Goal: Task Accomplishment & Management: Complete application form

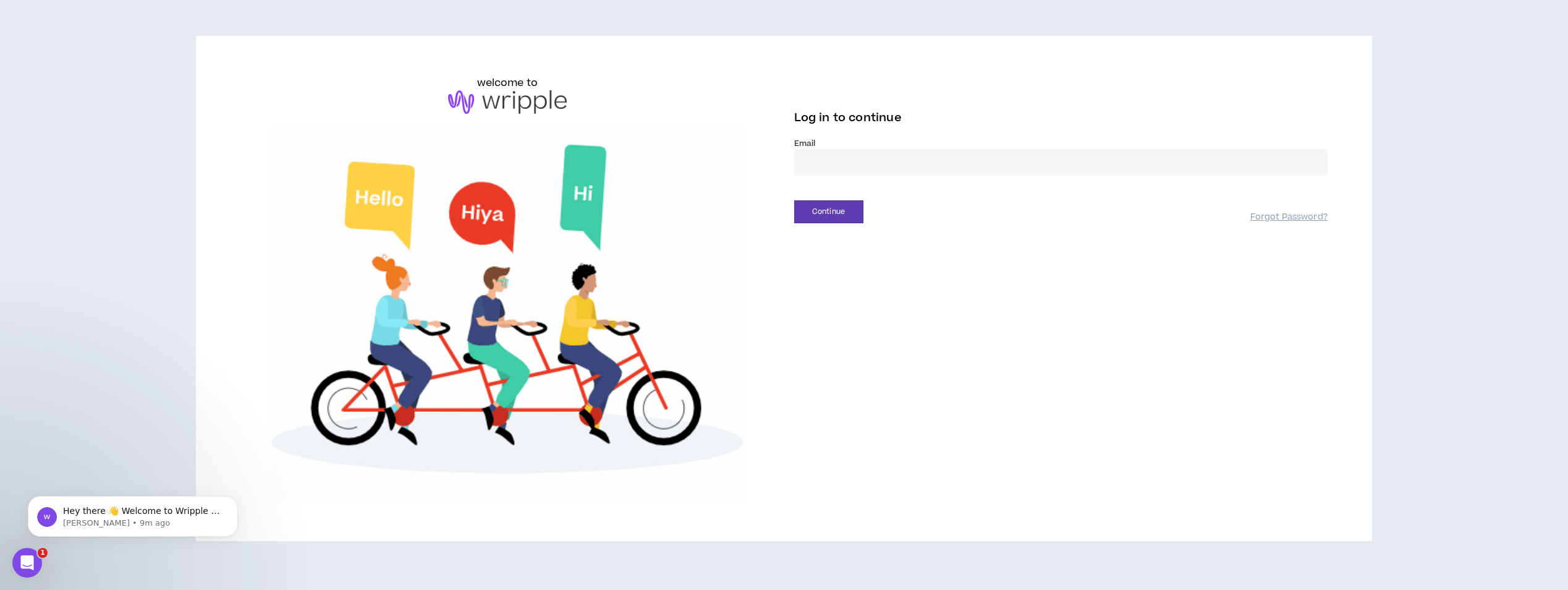
scroll to position [4, 0]
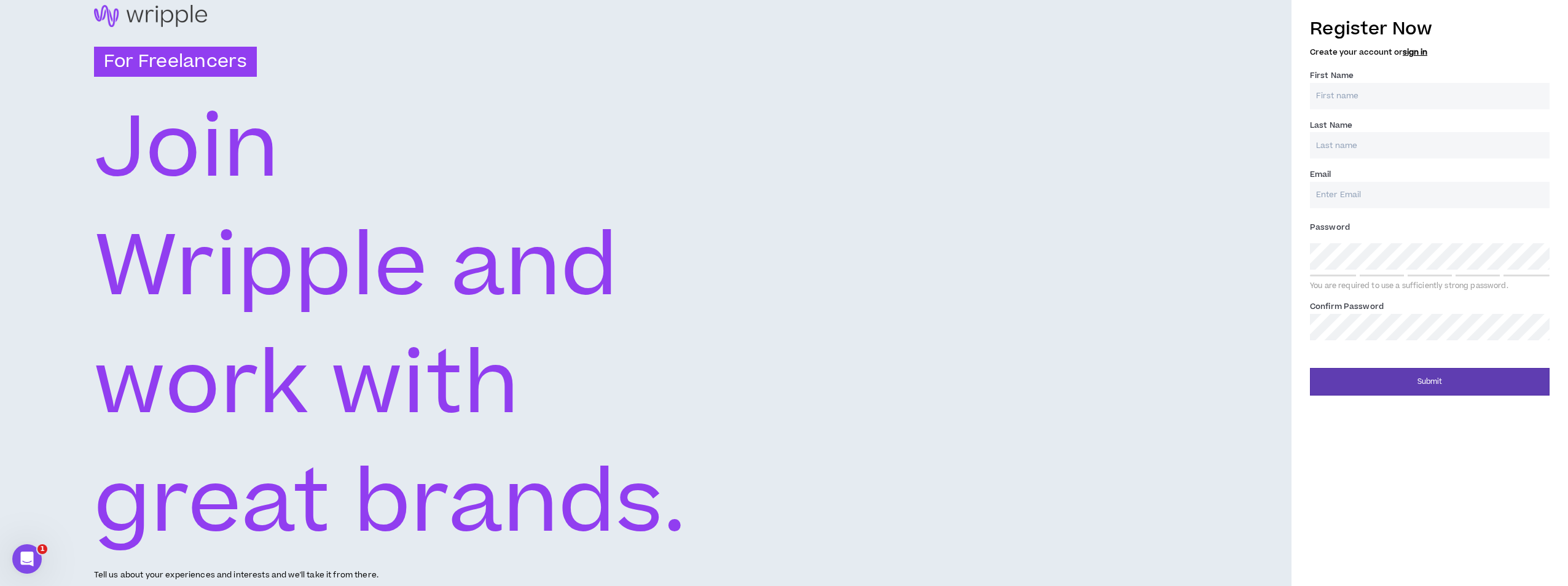
click at [1487, 96] on input "First Name *" at bounding box center [1430, 96] width 240 height 27
type input "[PERSON_NAME]"
type input "Fordham"
type input "[EMAIL_ADDRESS][DOMAIN_NAME]"
type input "Fordham"
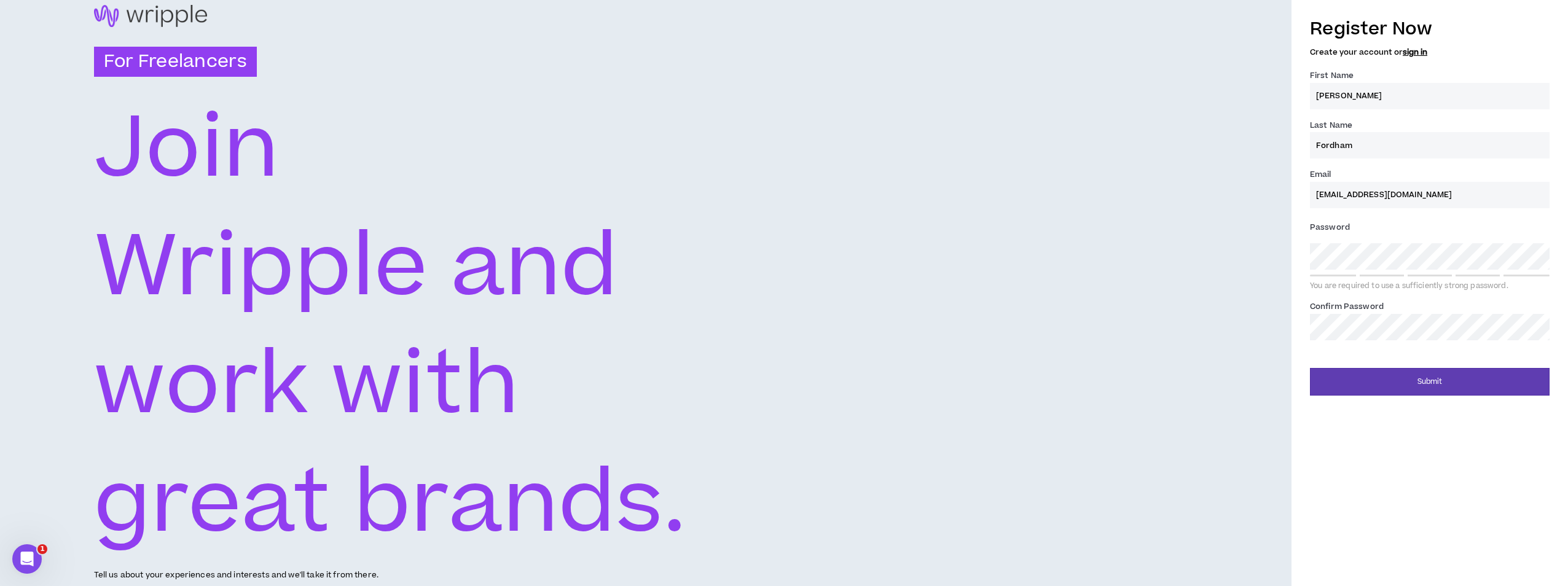
type input "[EMAIL_ADDRESS][DOMAIN_NAME]"
click at [1310, 368] on button "Submit" at bounding box center [1430, 381] width 240 height 27
click at [1394, 369] on button "Submit" at bounding box center [1430, 381] width 240 height 27
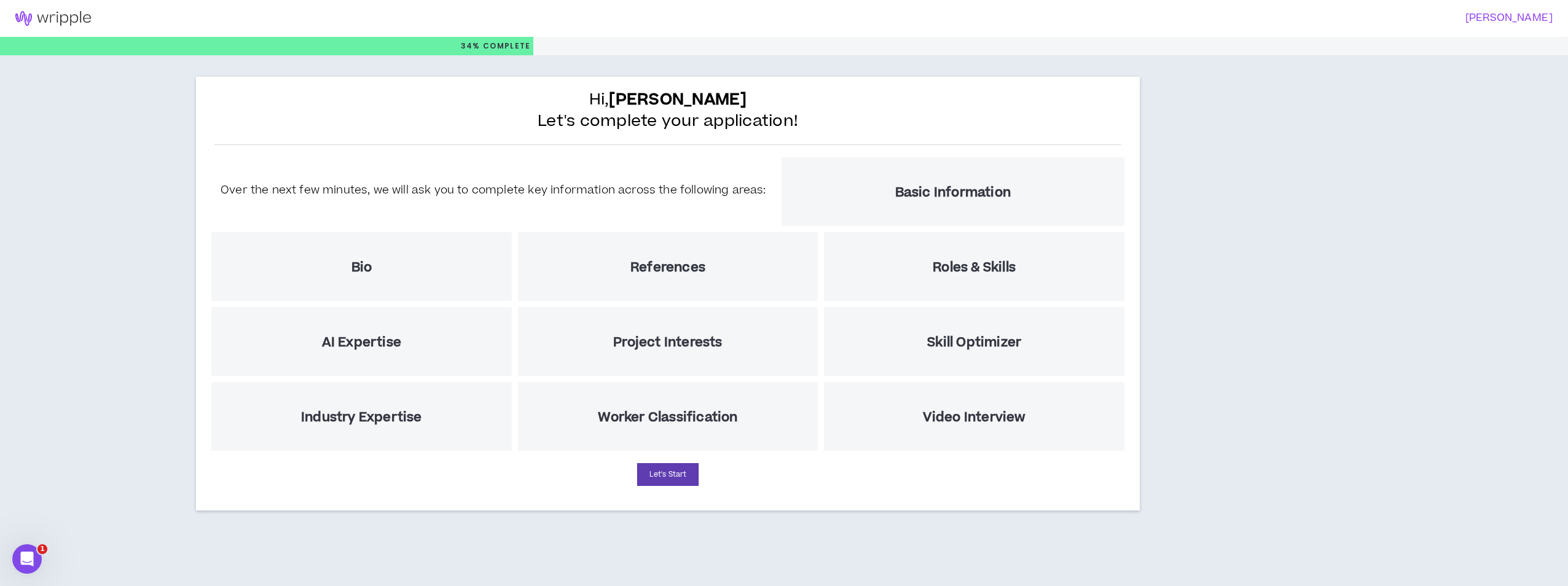
click at [871, 182] on div "Basic Information" at bounding box center [953, 191] width 342 height 69
click at [671, 474] on button "Let's Start" at bounding box center [667, 474] width 61 height 22
select select "US"
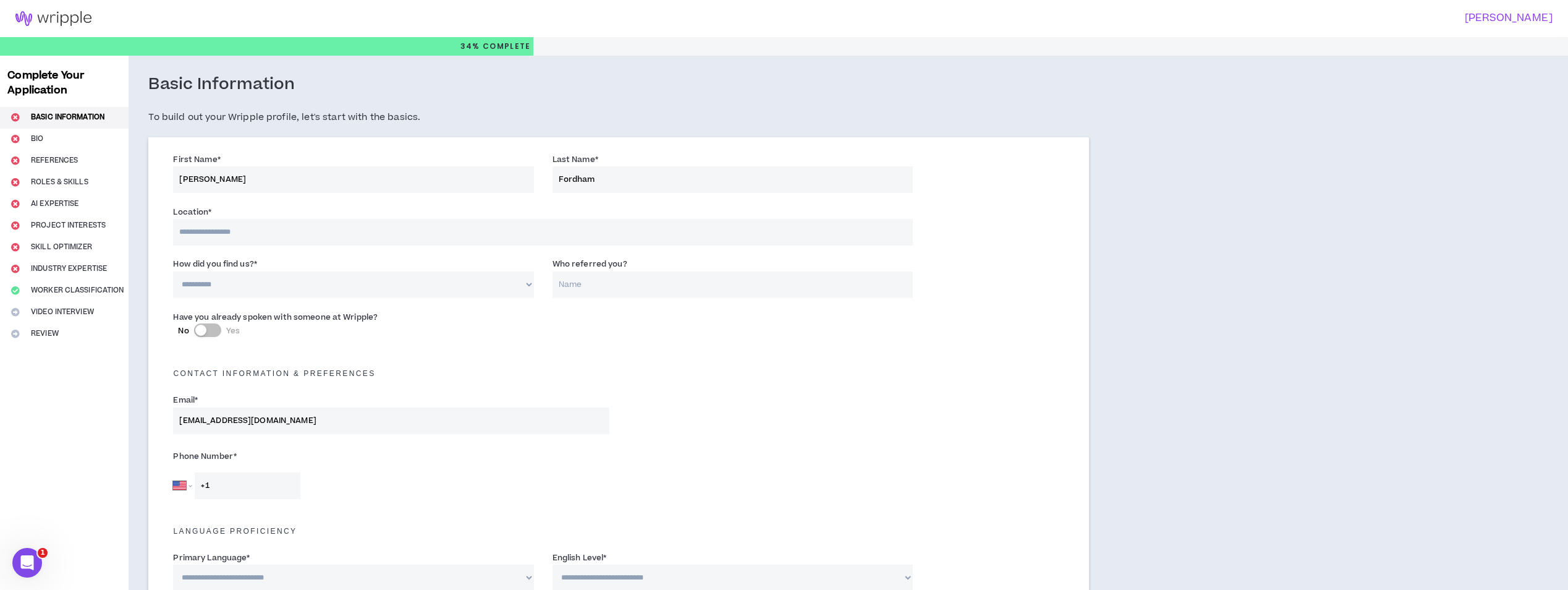
click at [342, 225] on input at bounding box center [542, 232] width 739 height 27
type input "*******"
click at [532, 280] on select "**********" at bounding box center [353, 285] width 360 height 27
select select "*"
click at [173, 271] on select "**********" at bounding box center [353, 285] width 360 height 27
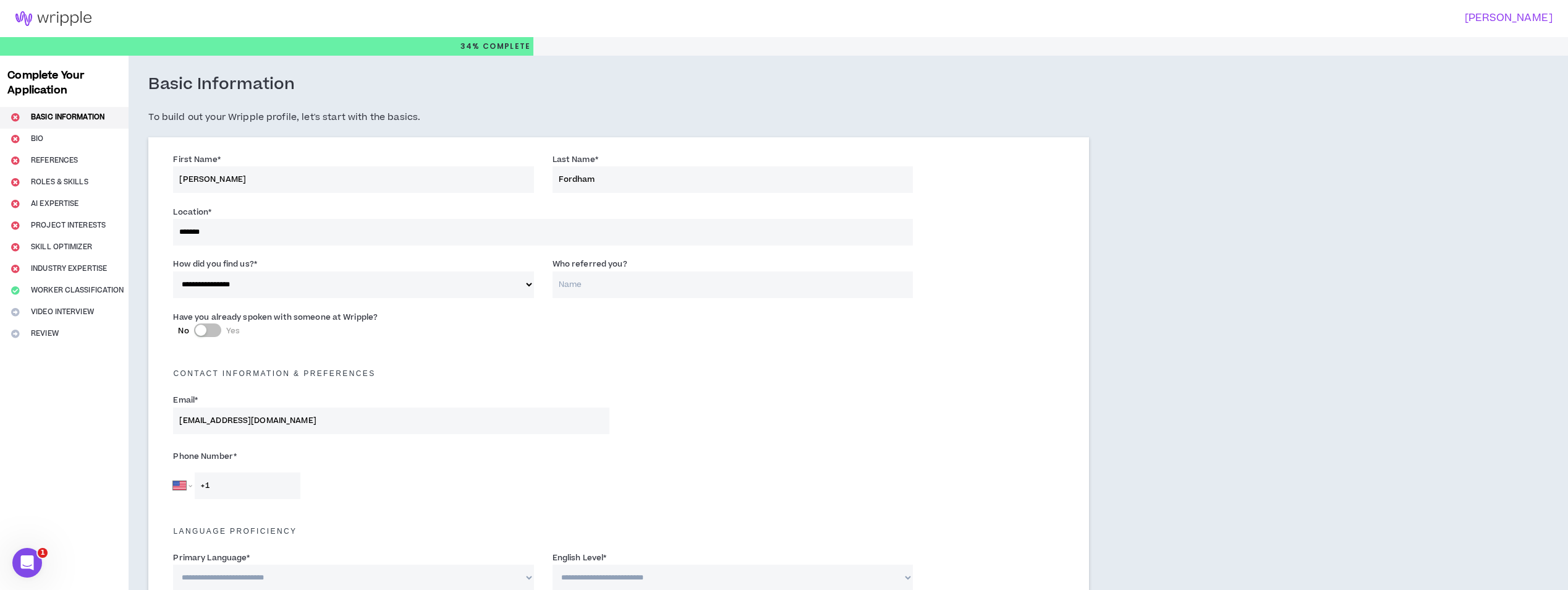
click at [416, 329] on label "No Yes" at bounding box center [390, 330] width 426 height 13
click at [221, 329] on button "No Yes" at bounding box center [208, 330] width 28 height 13
click at [209, 327] on div "button" at bounding box center [214, 330] width 11 height 11
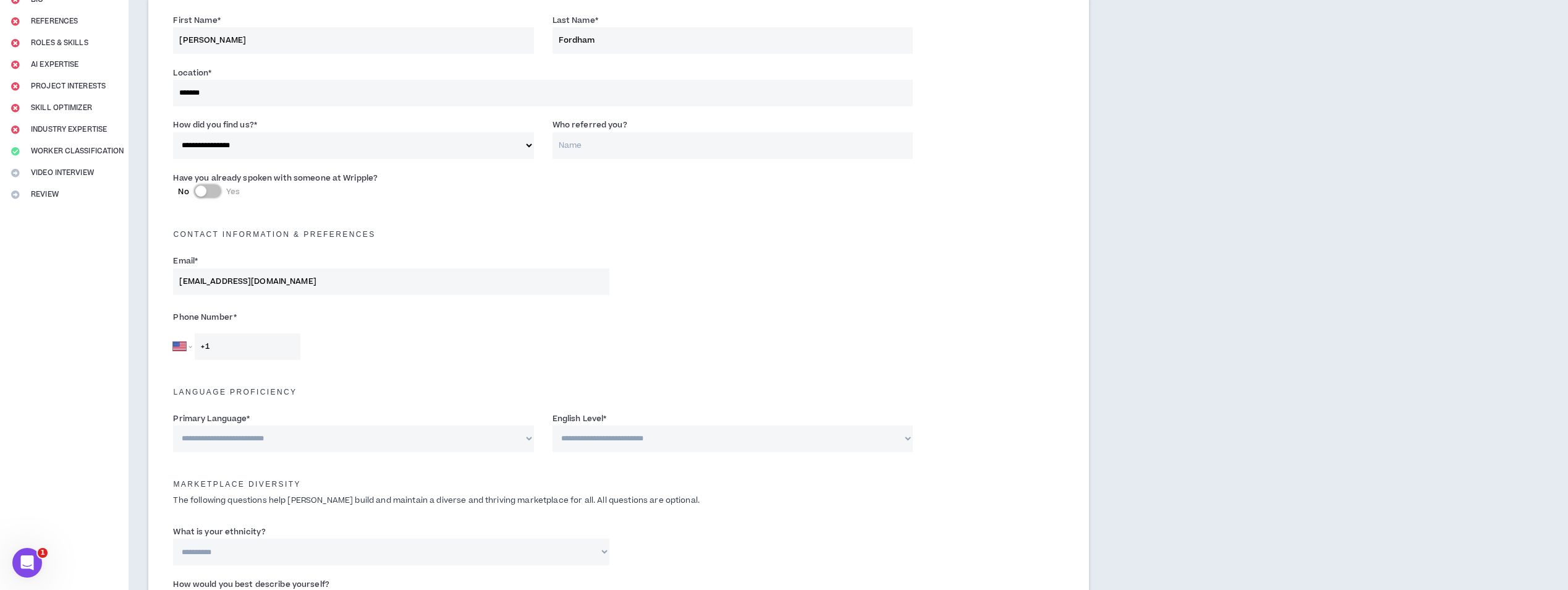
scroll to position [185, 0]
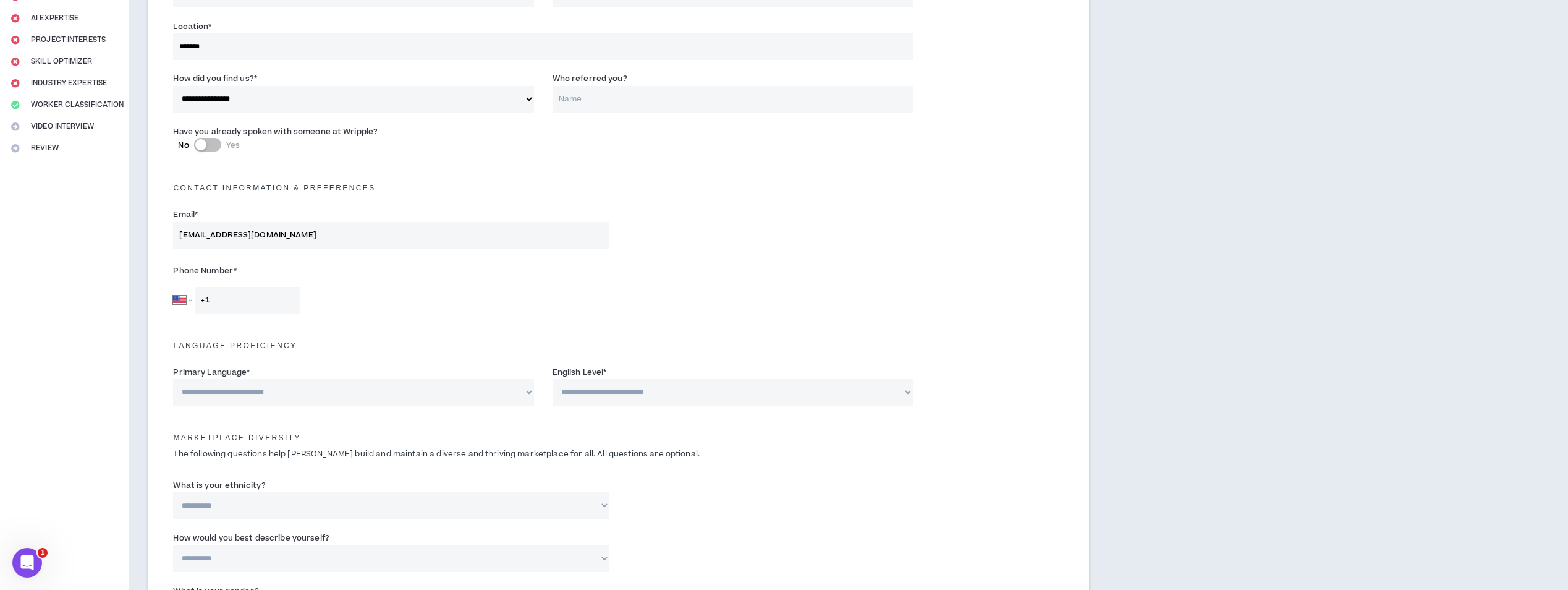
click at [270, 302] on input "+1" at bounding box center [247, 300] width 106 height 27
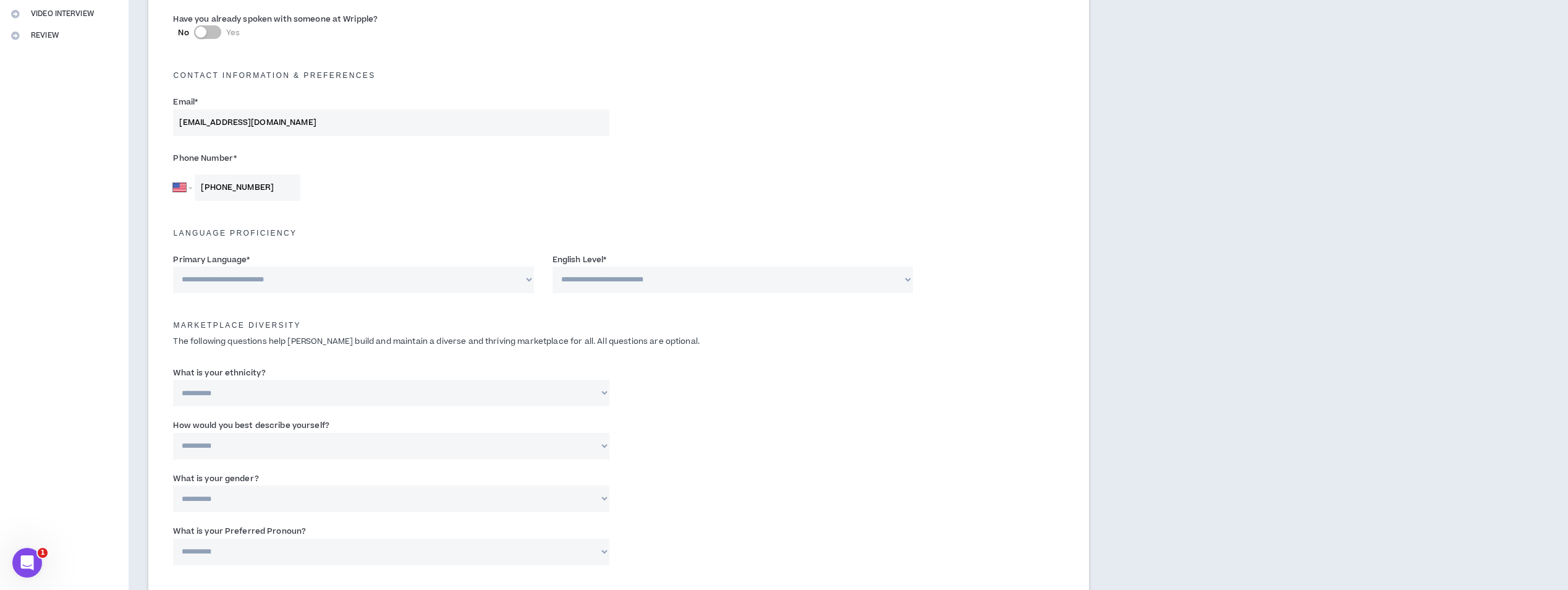
scroll to position [309, 0]
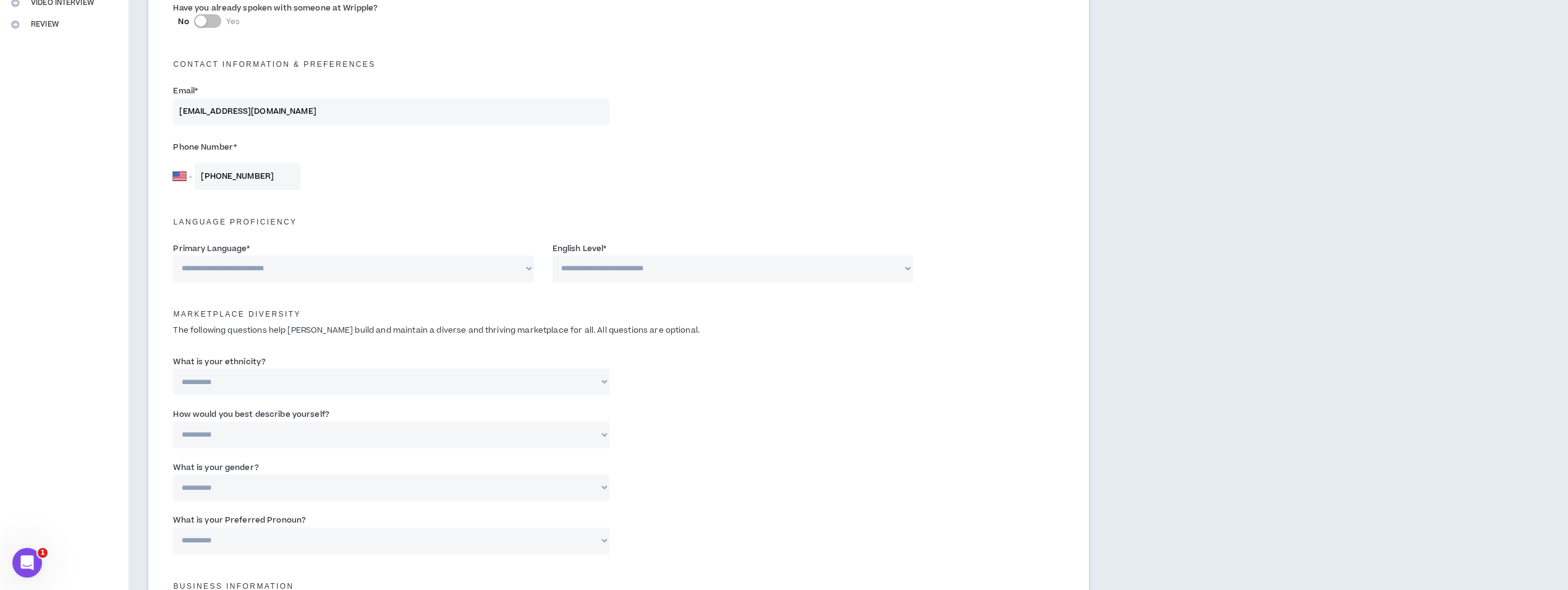
type input "[PHONE_NUMBER]"
click at [528, 268] on select "**********" at bounding box center [353, 269] width 360 height 27
select select "*******"
click at [173, 255] on select "**********" at bounding box center [353, 269] width 360 height 27
click at [858, 272] on select "**********" at bounding box center [732, 269] width 360 height 27
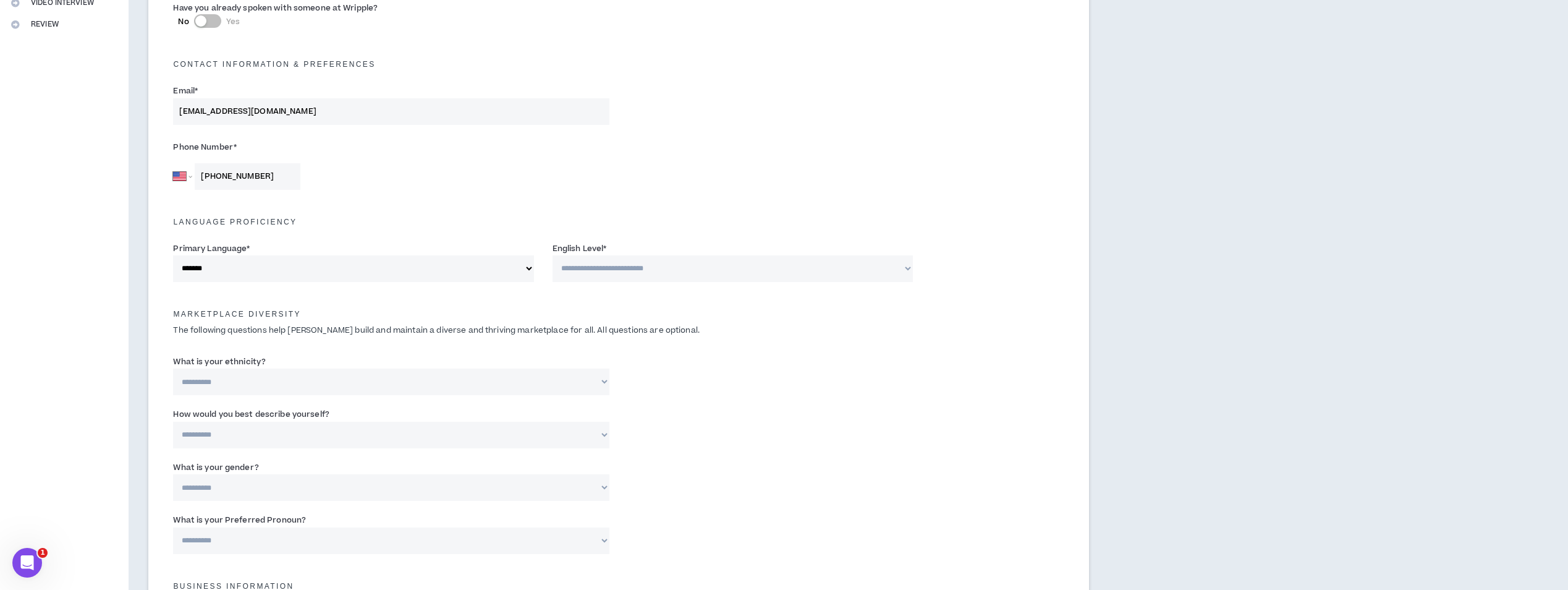
select select "*"
click at [552, 255] on select "**********" at bounding box center [732, 269] width 360 height 27
click at [602, 379] on select "**********" at bounding box center [390, 382] width 436 height 27
select select "**********"
click at [173, 369] on select "**********" at bounding box center [390, 382] width 436 height 27
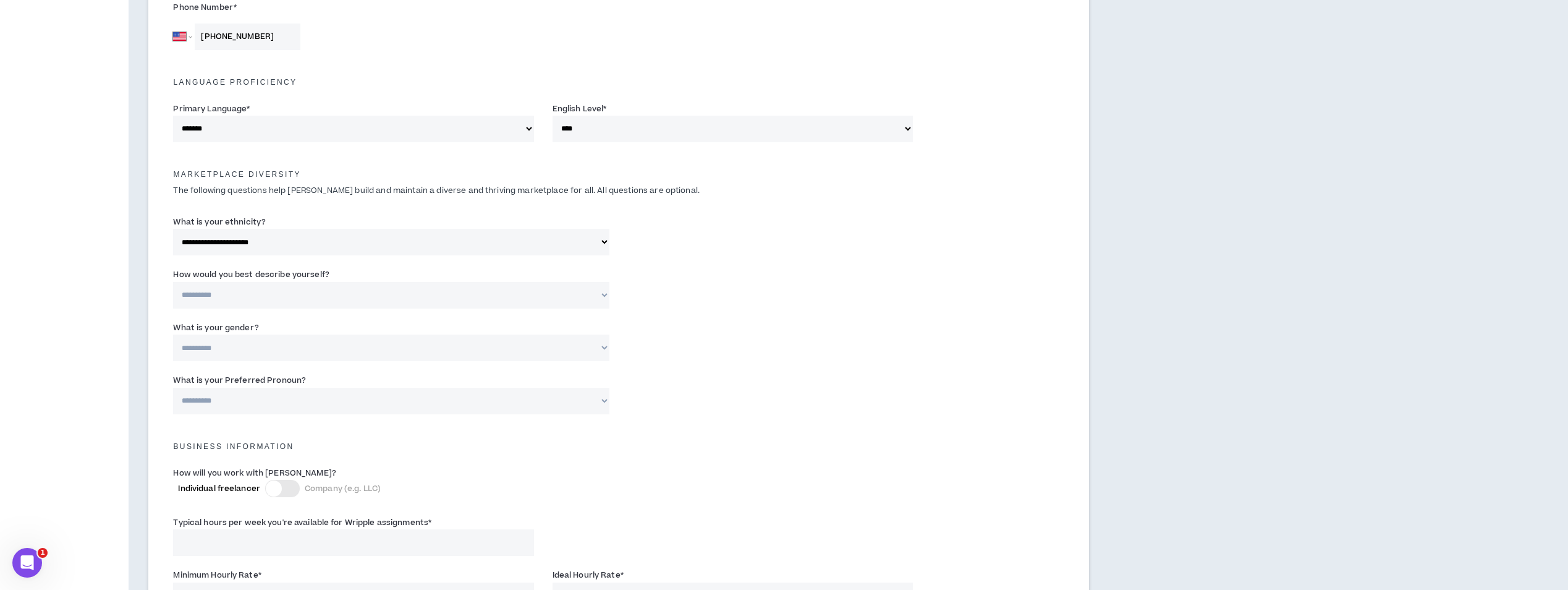
scroll to position [495, 0]
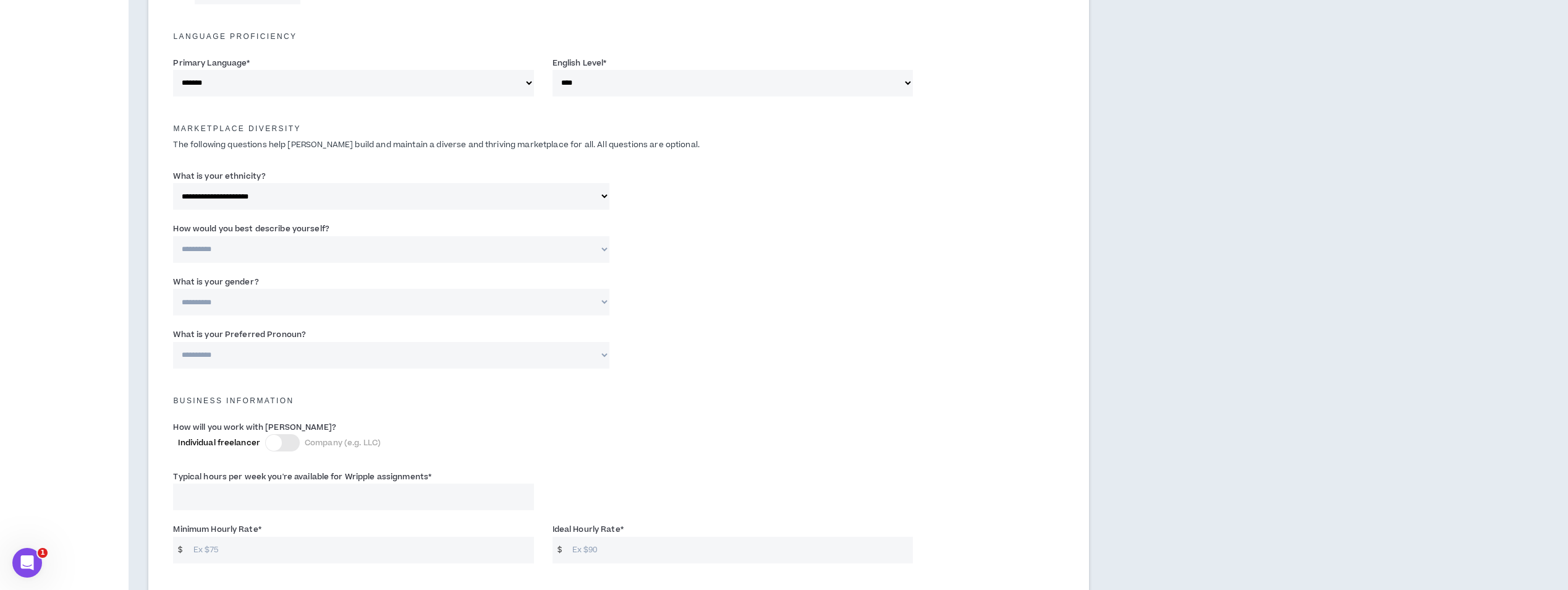
click at [606, 196] on select "**********" at bounding box center [390, 196] width 436 height 27
click at [605, 246] on select "**********" at bounding box center [390, 250] width 436 height 27
select select "**********"
click at [173, 236] on select "**********" at bounding box center [390, 250] width 436 height 27
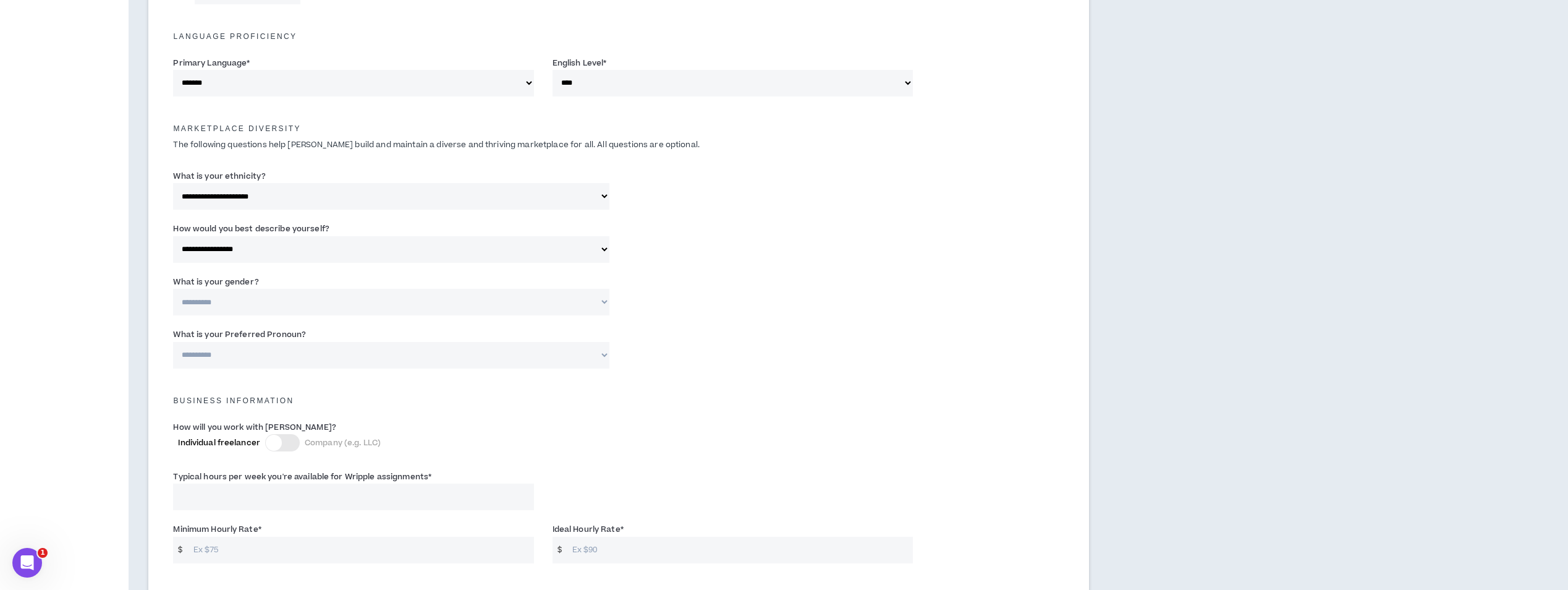
click at [601, 300] on select "**********" at bounding box center [390, 302] width 436 height 27
select select "*****"
click at [173, 289] on select "**********" at bounding box center [390, 302] width 436 height 27
click at [606, 352] on select "**********" at bounding box center [390, 356] width 436 height 27
select select "**********"
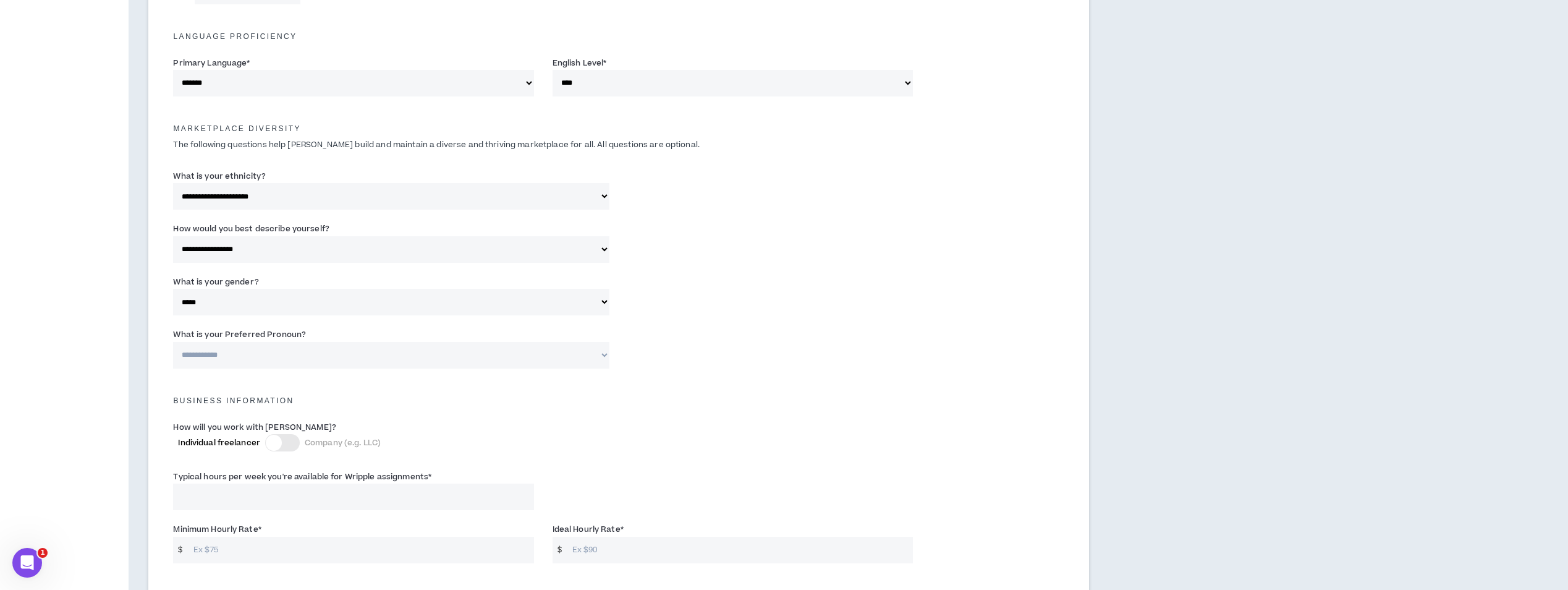
click at [173, 342] on select "**********" at bounding box center [390, 356] width 436 height 27
click at [657, 330] on div "**********" at bounding box center [618, 350] width 910 height 53
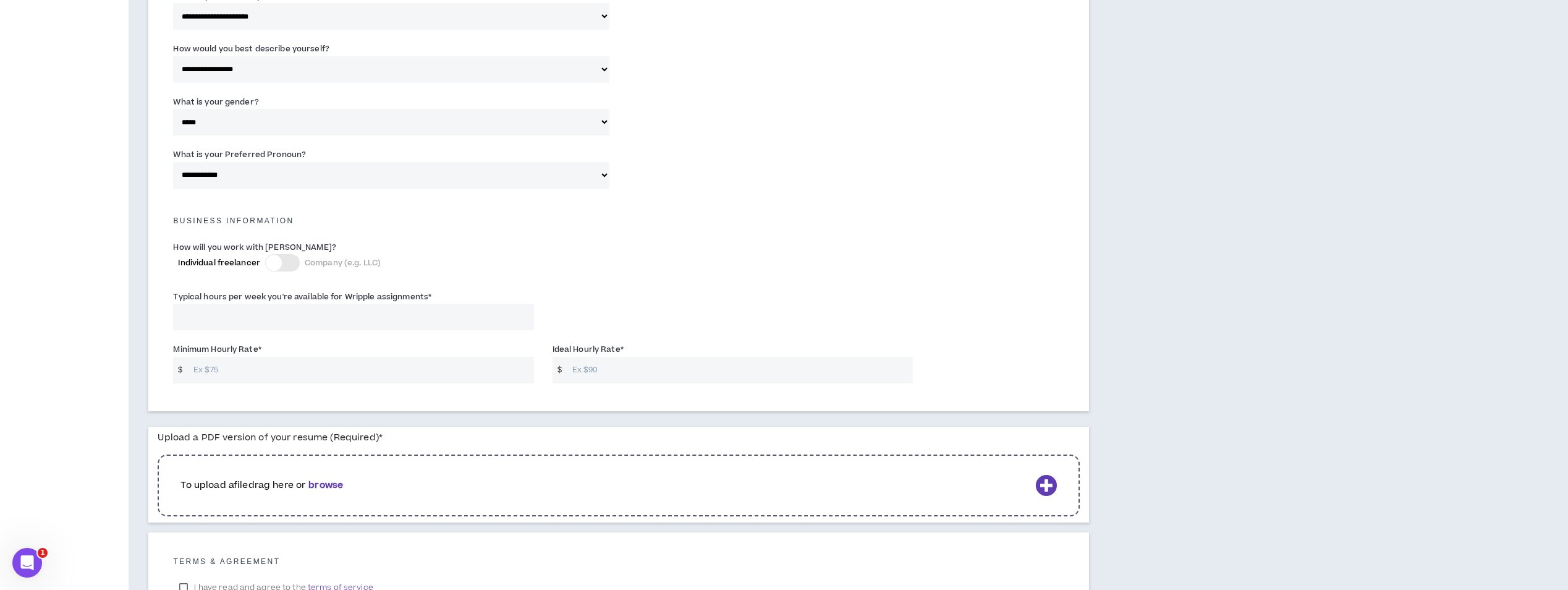
scroll to position [680, 0]
click at [271, 252] on div at bounding box center [274, 257] width 16 height 16
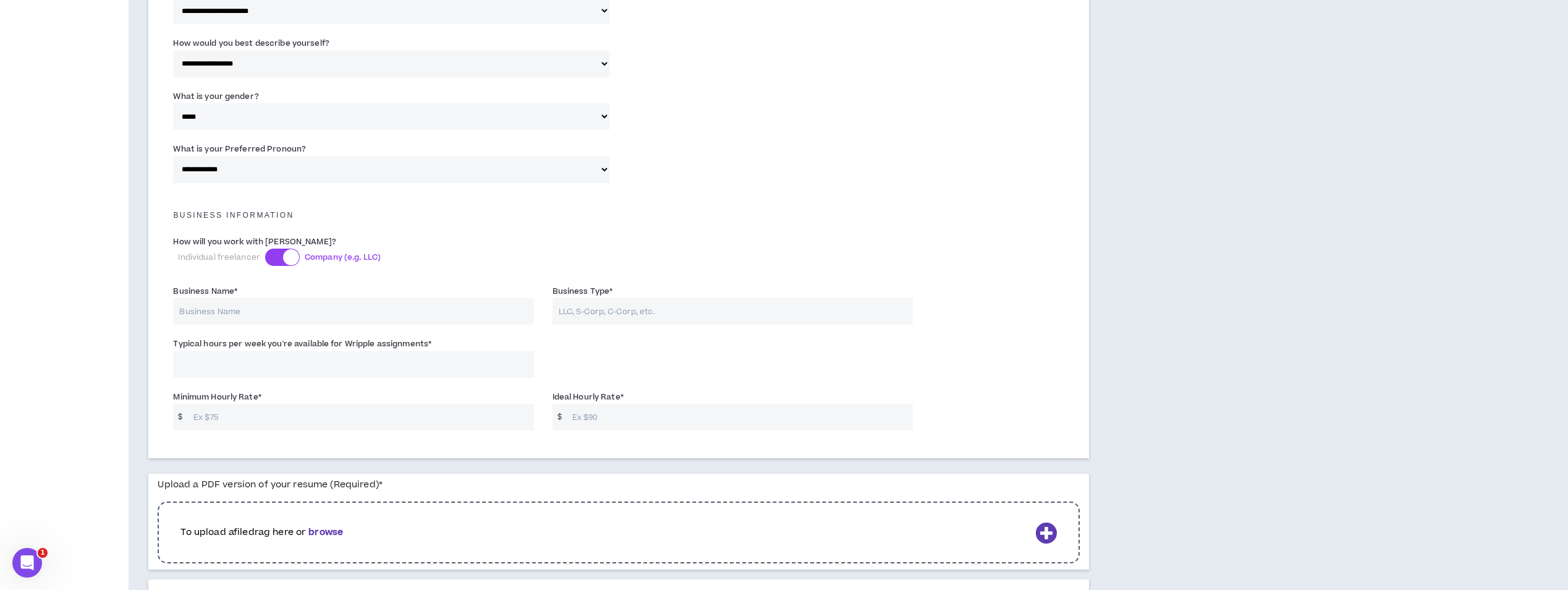
click at [274, 254] on div at bounding box center [282, 257] width 34 height 18
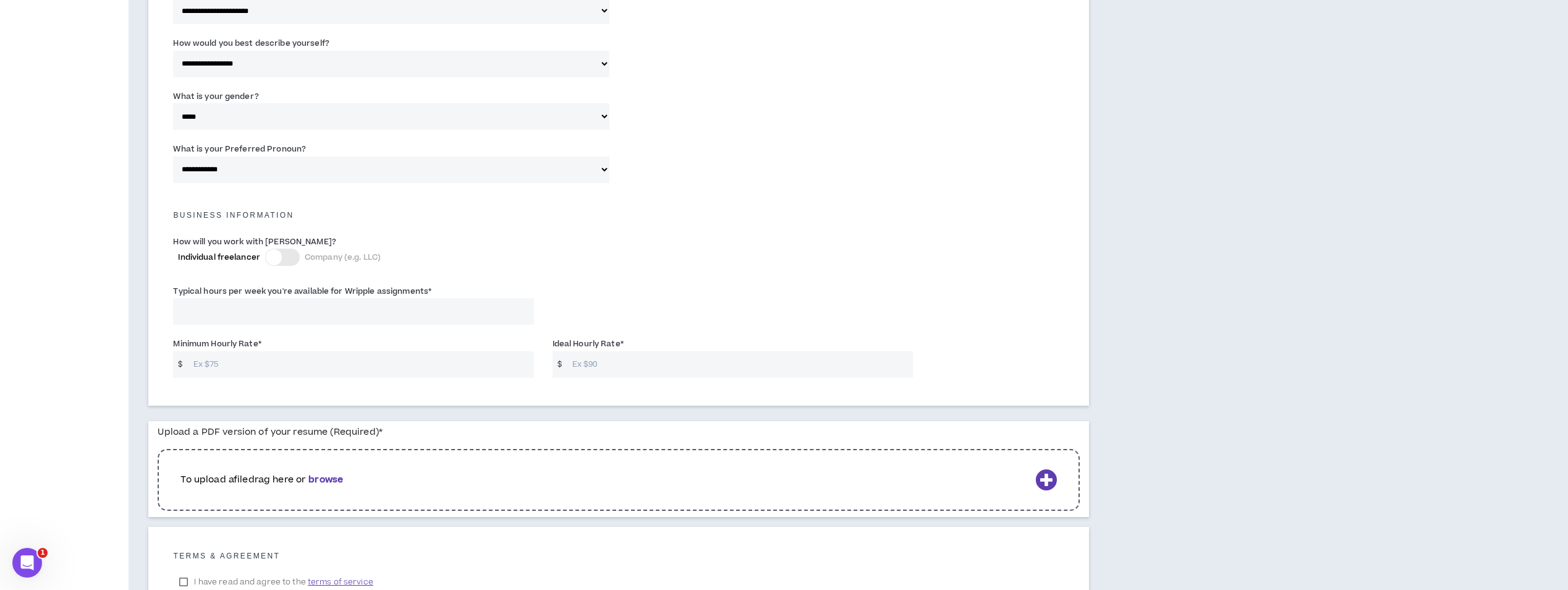
click at [500, 313] on input "Typical hours per week you're available for Wripple assignments *" at bounding box center [353, 311] width 360 height 27
type input "25"
click at [443, 361] on input "Minimum Hourly Rate *" at bounding box center [361, 365] width 347 height 27
type input "42"
click at [610, 358] on input "Ideal Hourly Rate *" at bounding box center [740, 365] width 347 height 27
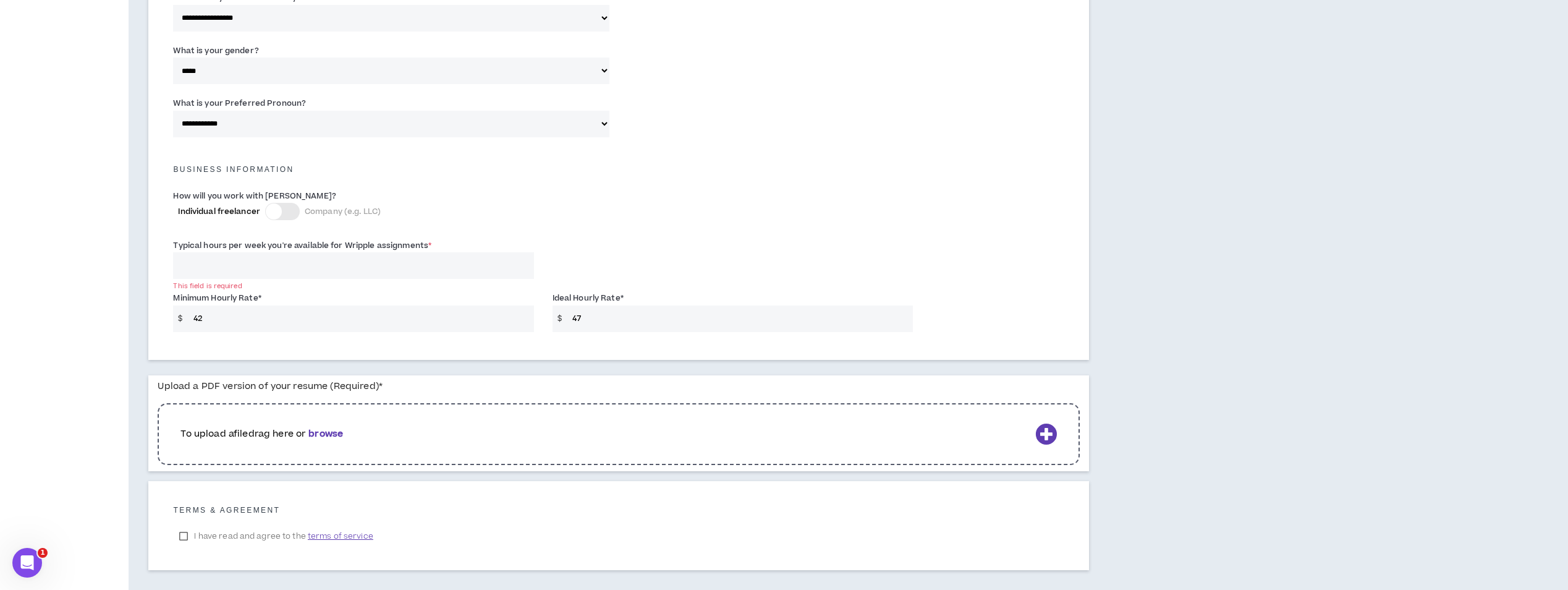
scroll to position [786, 0]
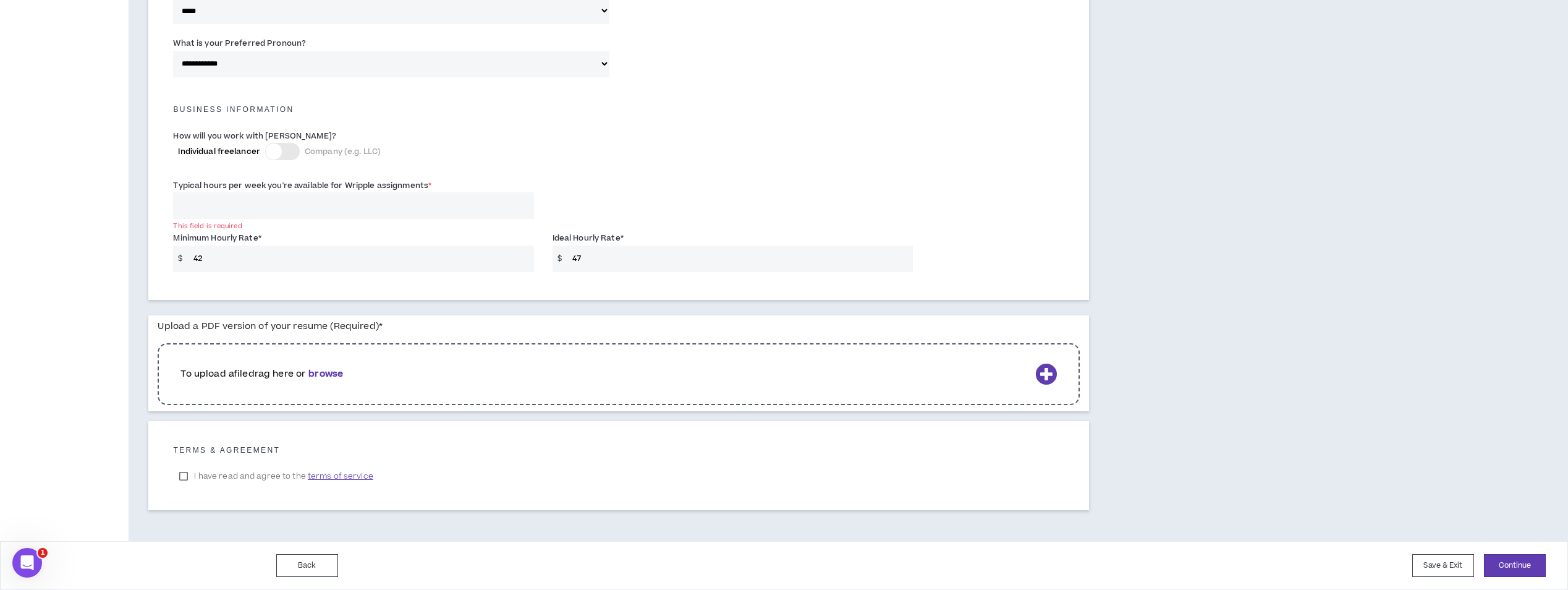
type input "47"
click at [1044, 371] on icon at bounding box center [1046, 374] width 22 height 22
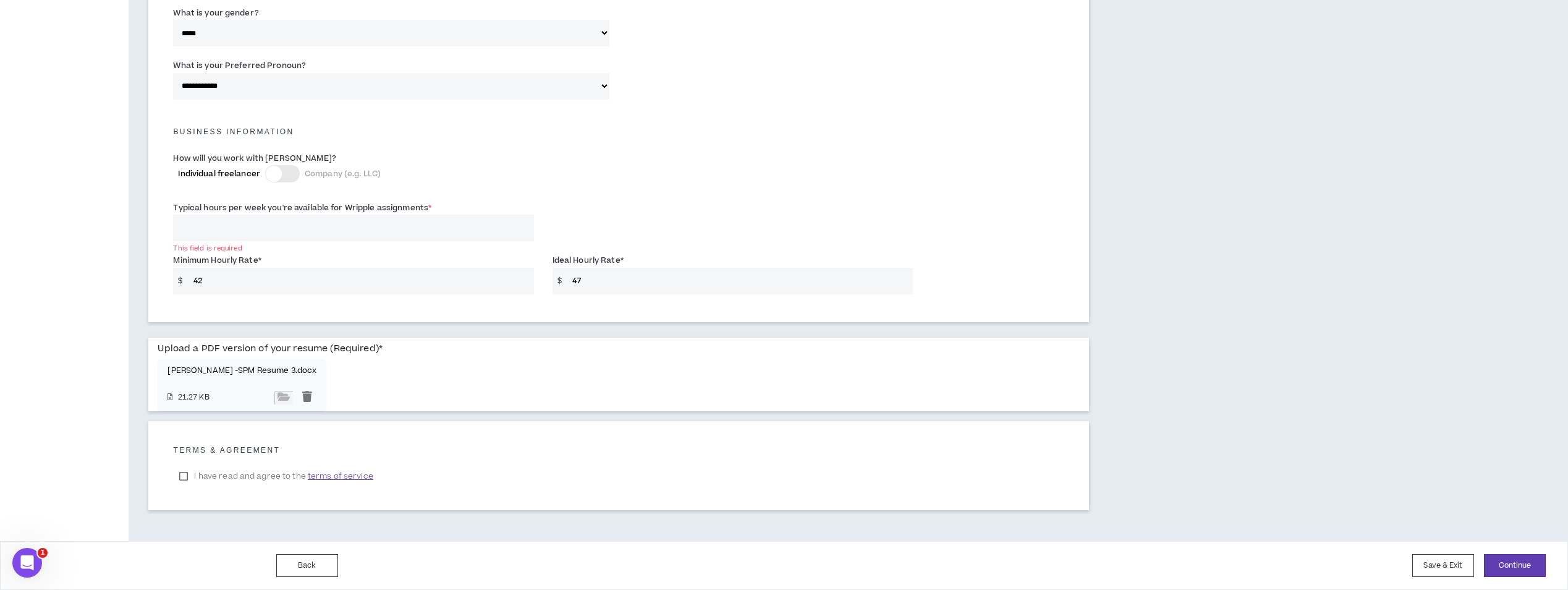
scroll to position [764, 0]
click at [306, 392] on div at bounding box center [307, 397] width 18 height 13
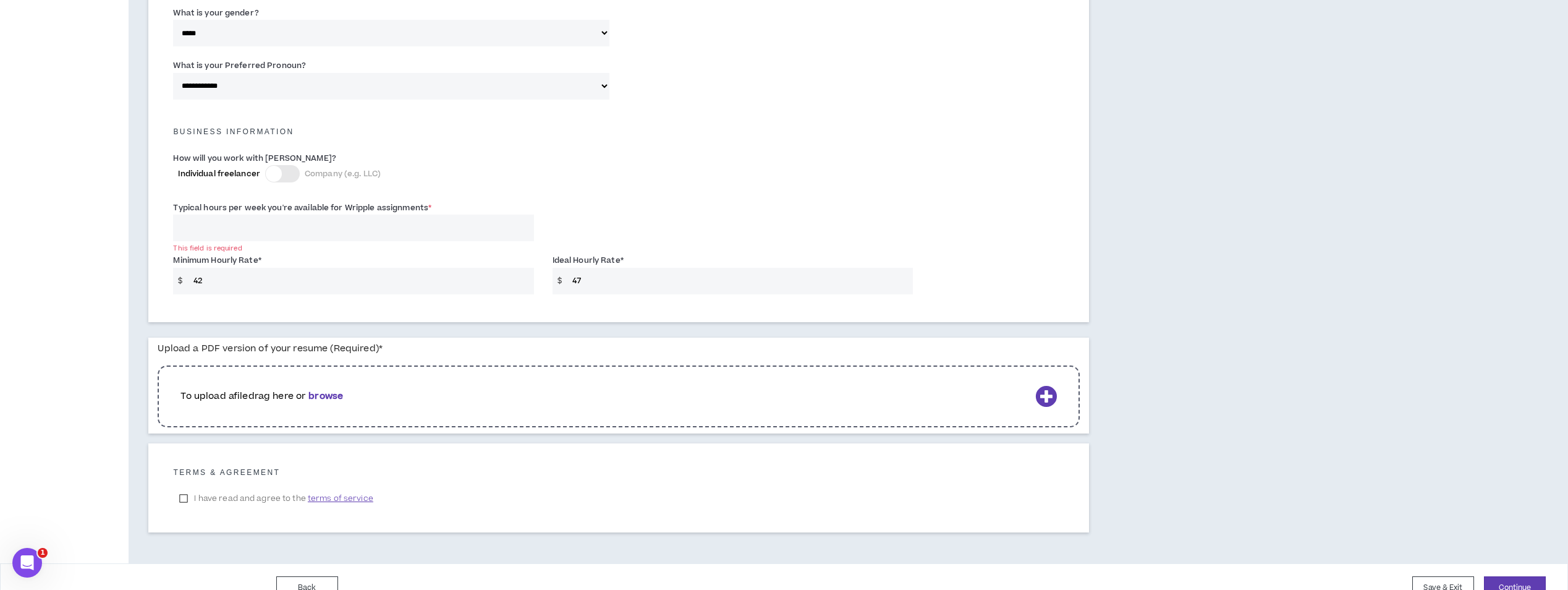
scroll to position [786, 0]
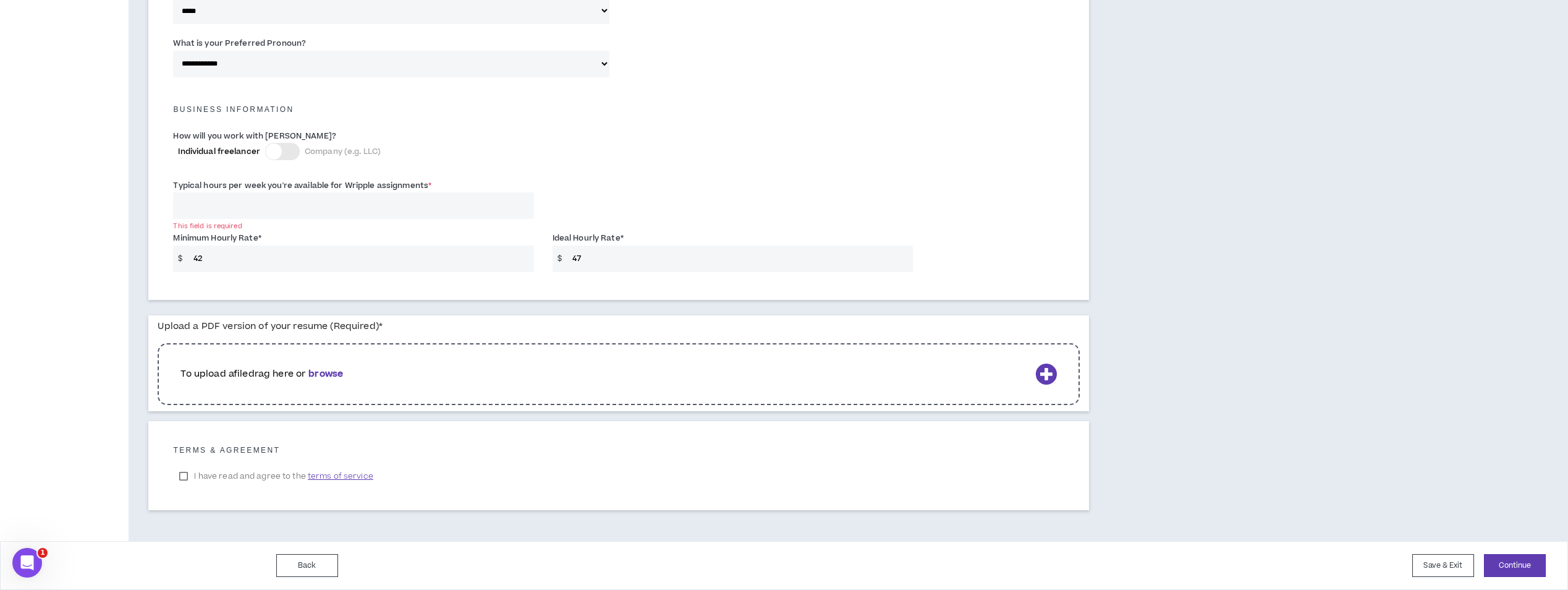
click at [1049, 371] on icon at bounding box center [1046, 374] width 22 height 22
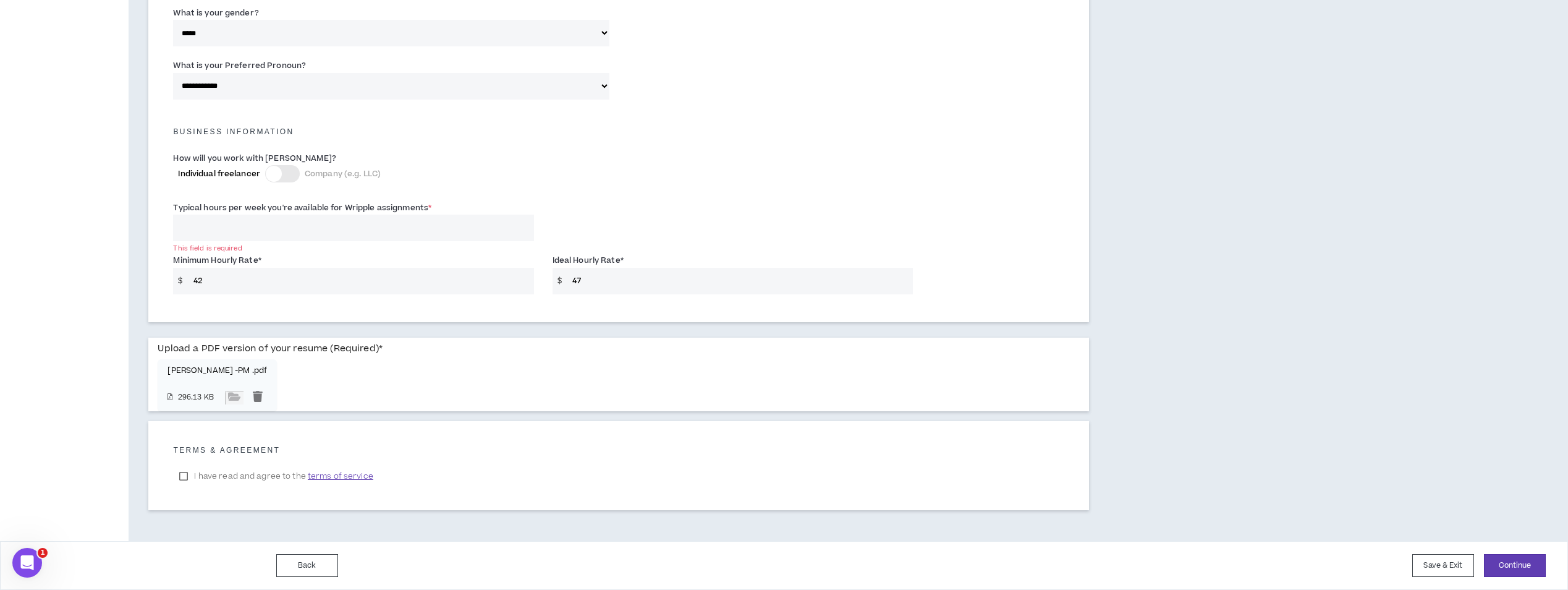
scroll to position [764, 0]
click at [185, 475] on label "I have read and agree to the terms of service" at bounding box center [275, 476] width 206 height 18
click at [1514, 565] on button "Continue" at bounding box center [1515, 565] width 62 height 23
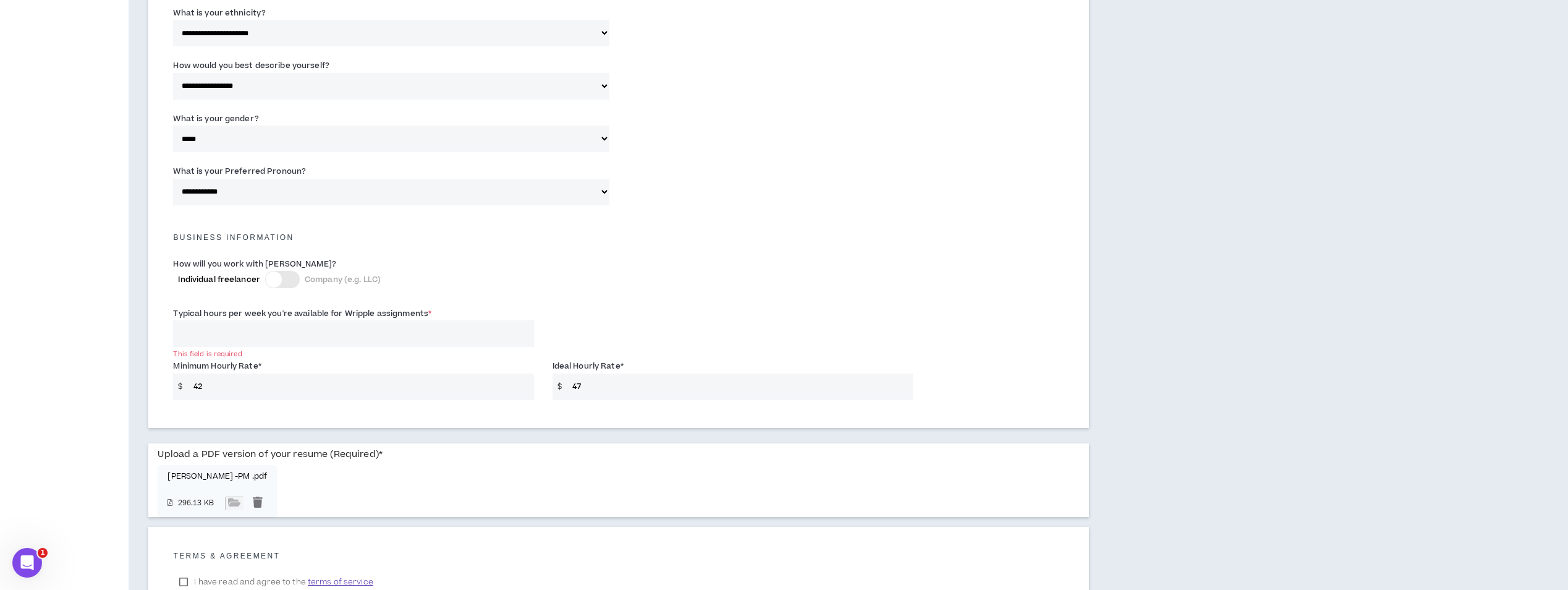
scroll to position [700, 0]
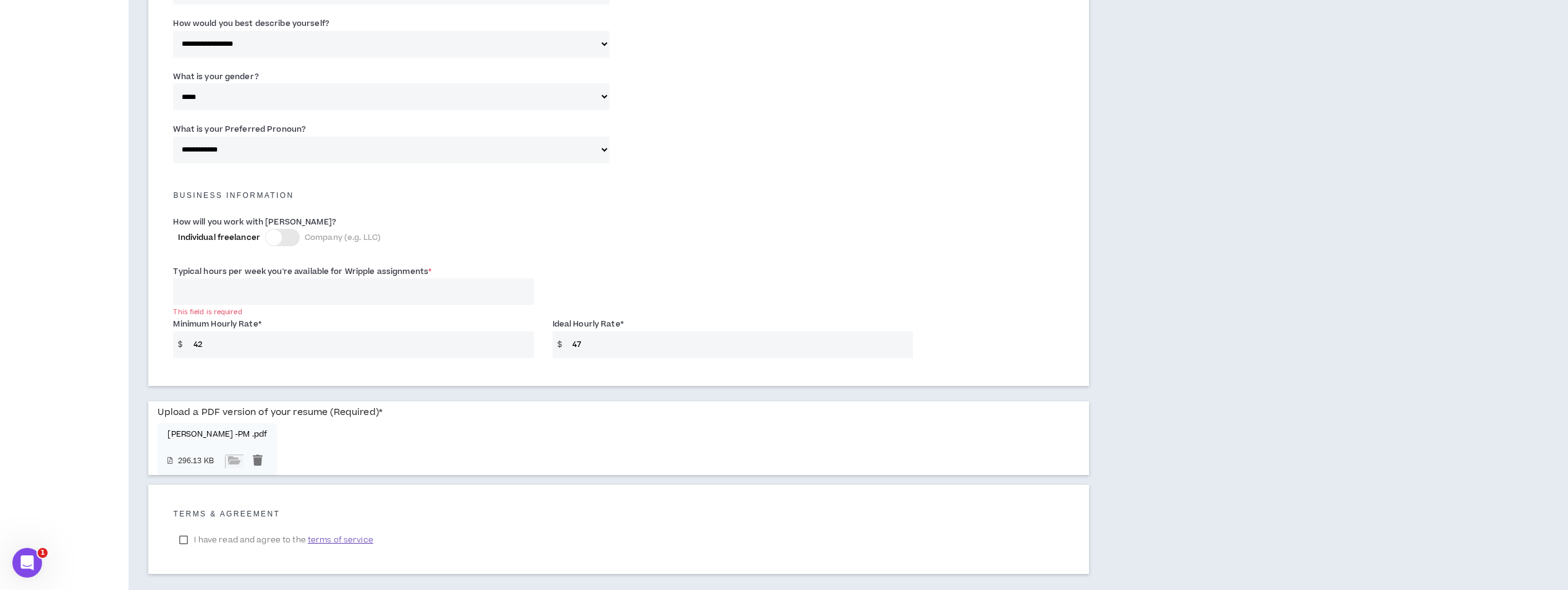
click at [192, 291] on input "Typical hours per week you're available for Wripple assignments *" at bounding box center [353, 291] width 360 height 27
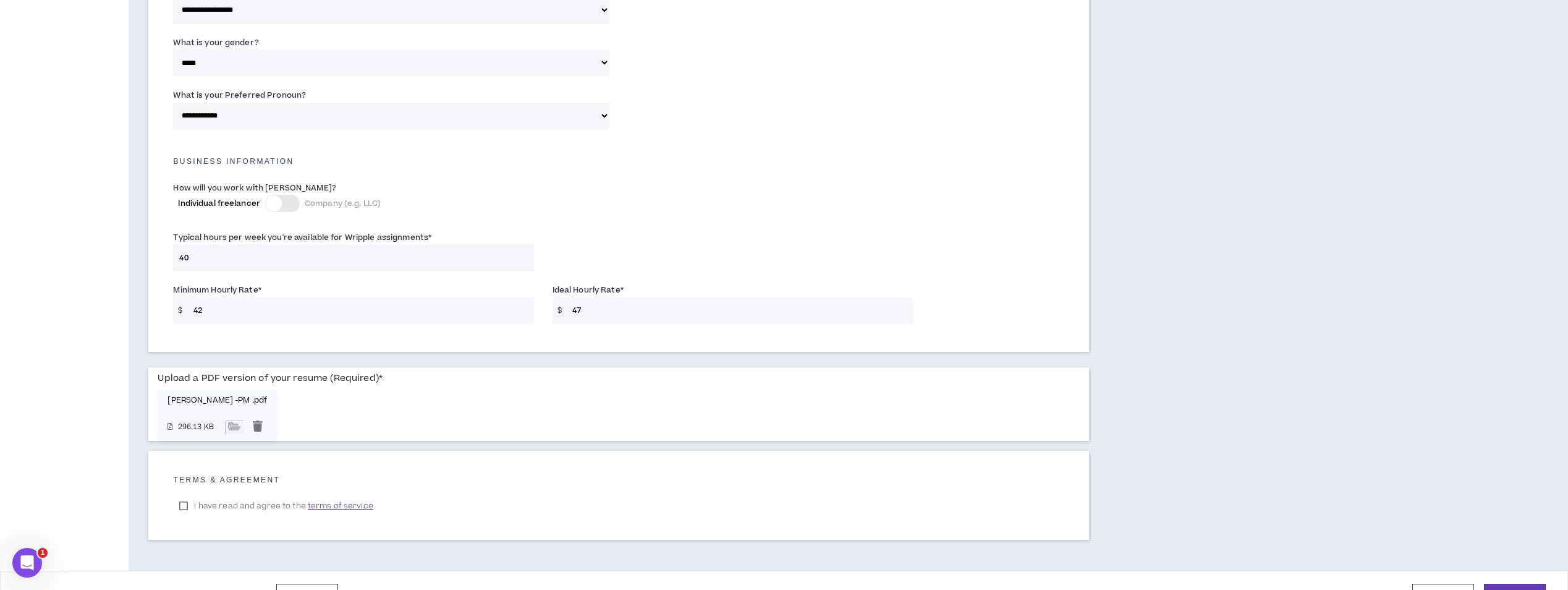
scroll to position [764, 0]
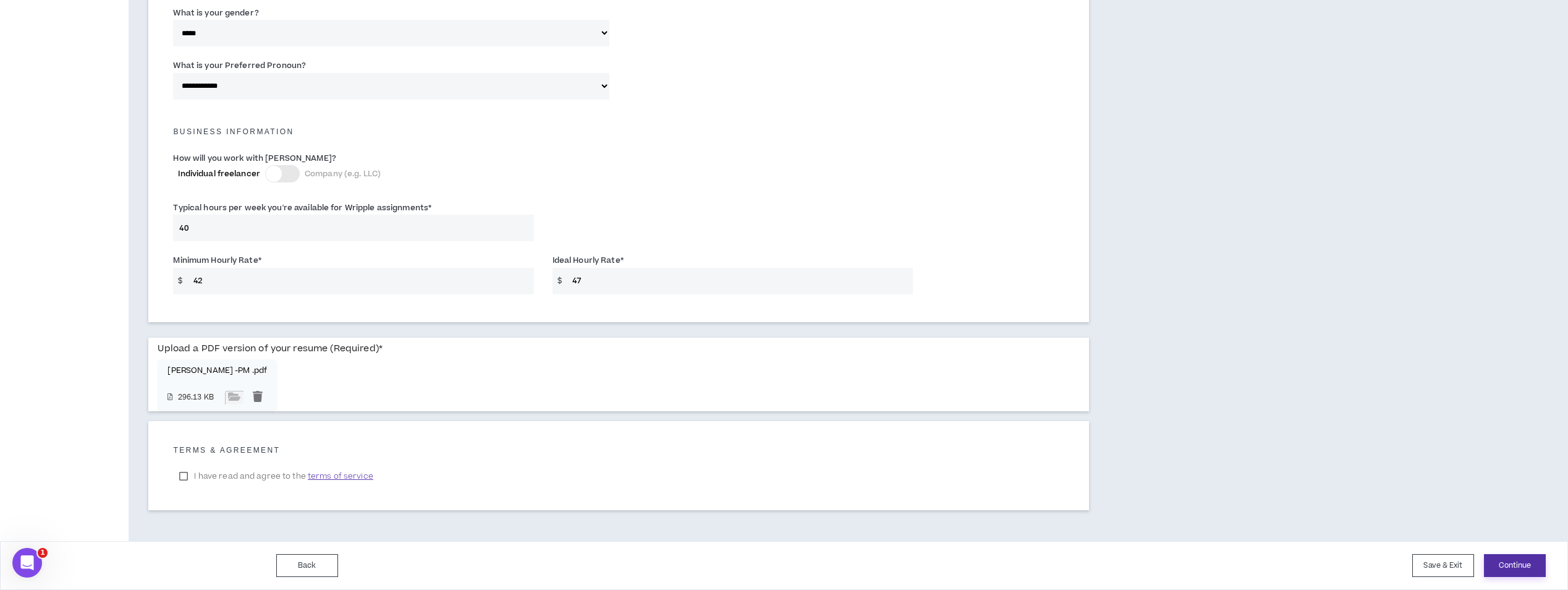
type input "40"
click at [1495, 559] on button "Continue" at bounding box center [1515, 565] width 62 height 23
click at [1519, 559] on button "Continue" at bounding box center [1515, 565] width 62 height 23
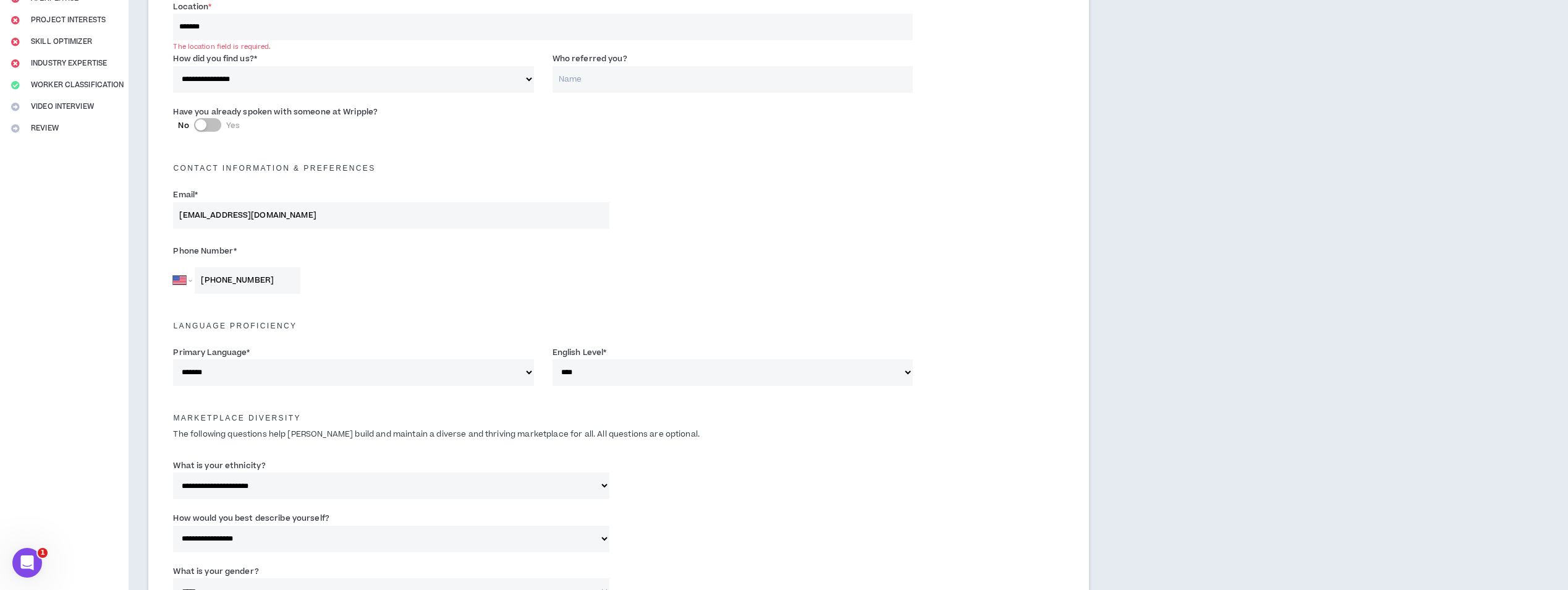
scroll to position [0, 0]
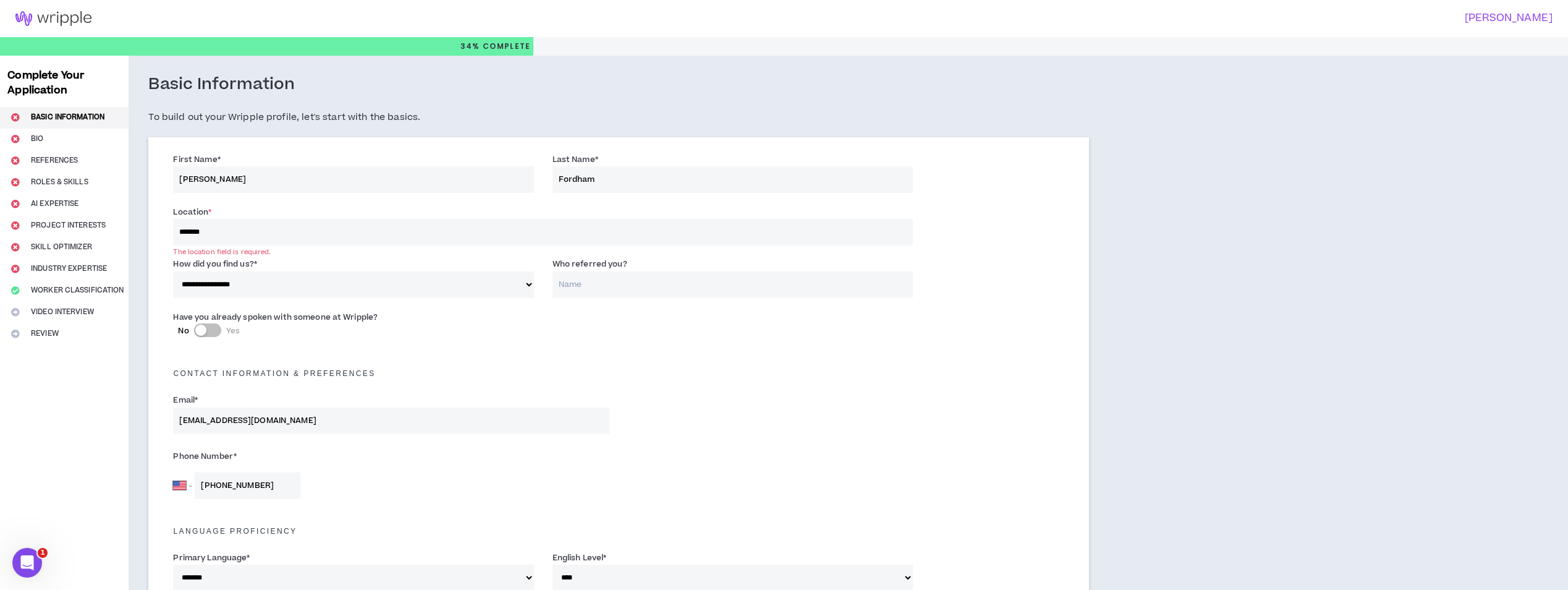
click at [288, 240] on input "*******" at bounding box center [542, 232] width 739 height 27
click at [298, 235] on input "*******" at bounding box center [542, 232] width 739 height 27
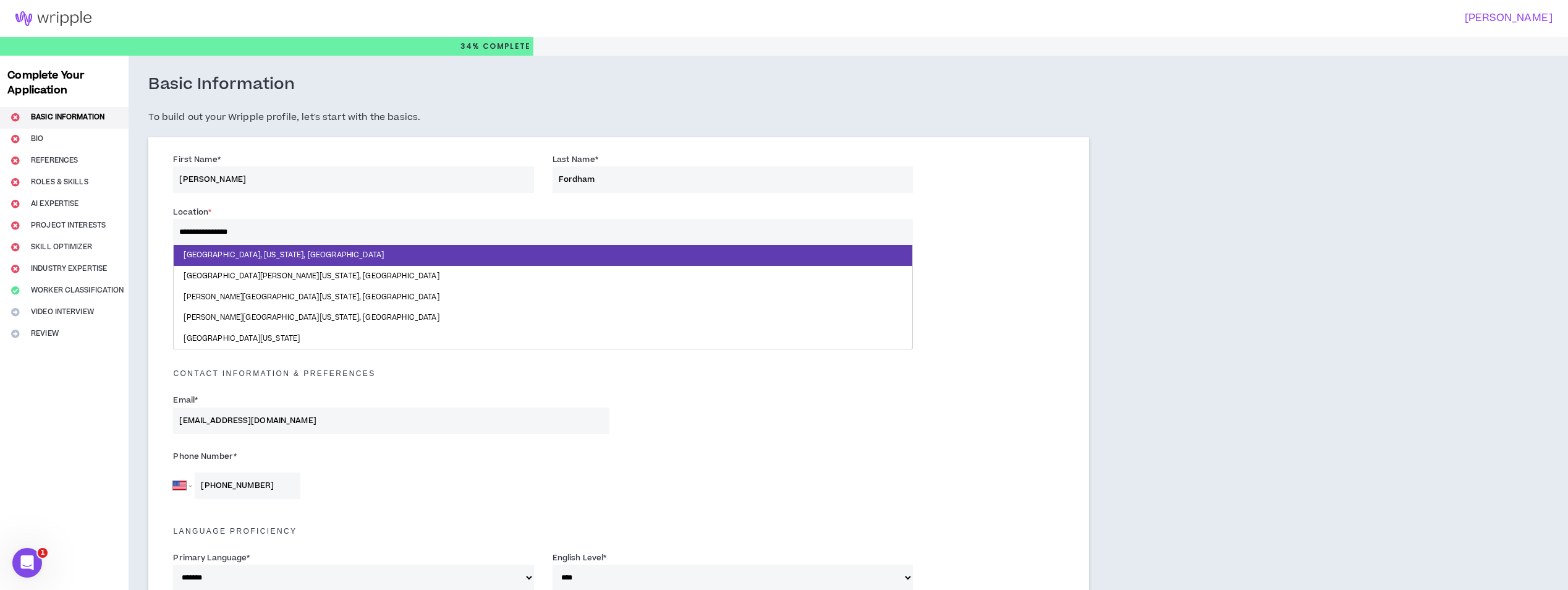
type input "**********"
click at [741, 396] on div "Email * [EMAIL_ADDRESS][DOMAIN_NAME]" at bounding box center [618, 416] width 910 height 53
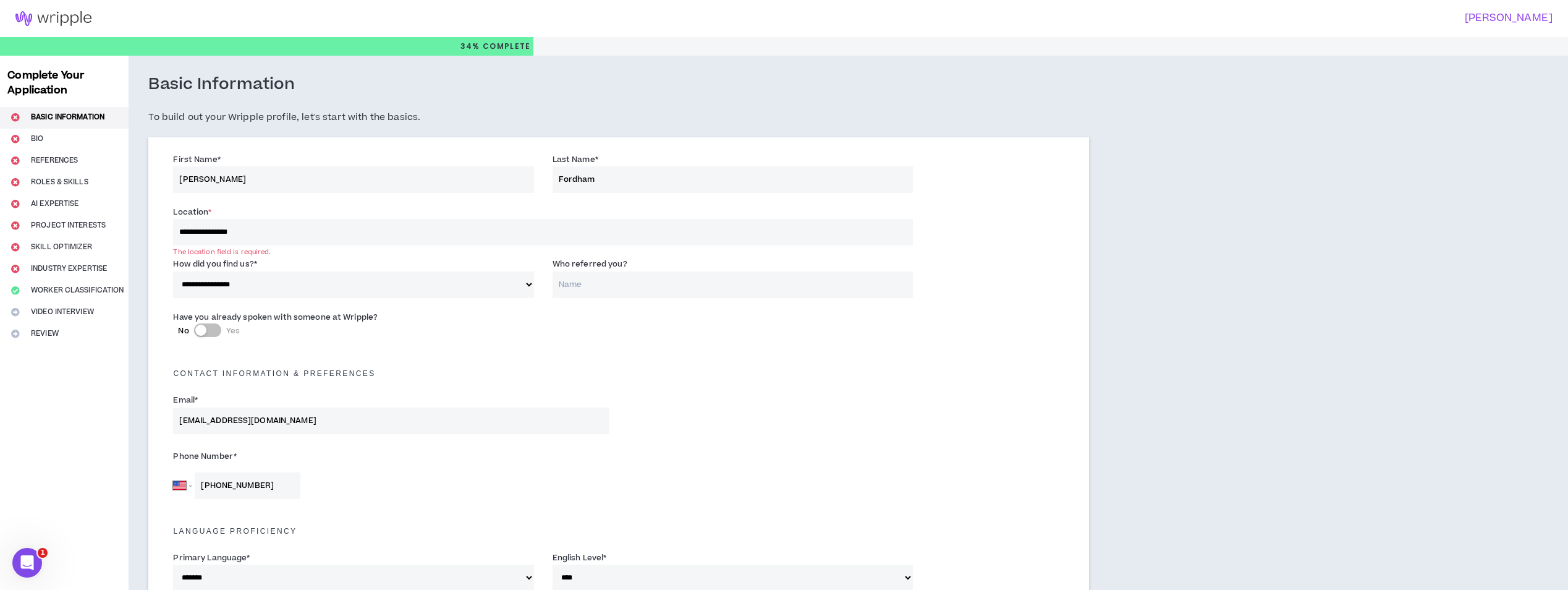
click at [420, 239] on input "**********" at bounding box center [542, 232] width 739 height 27
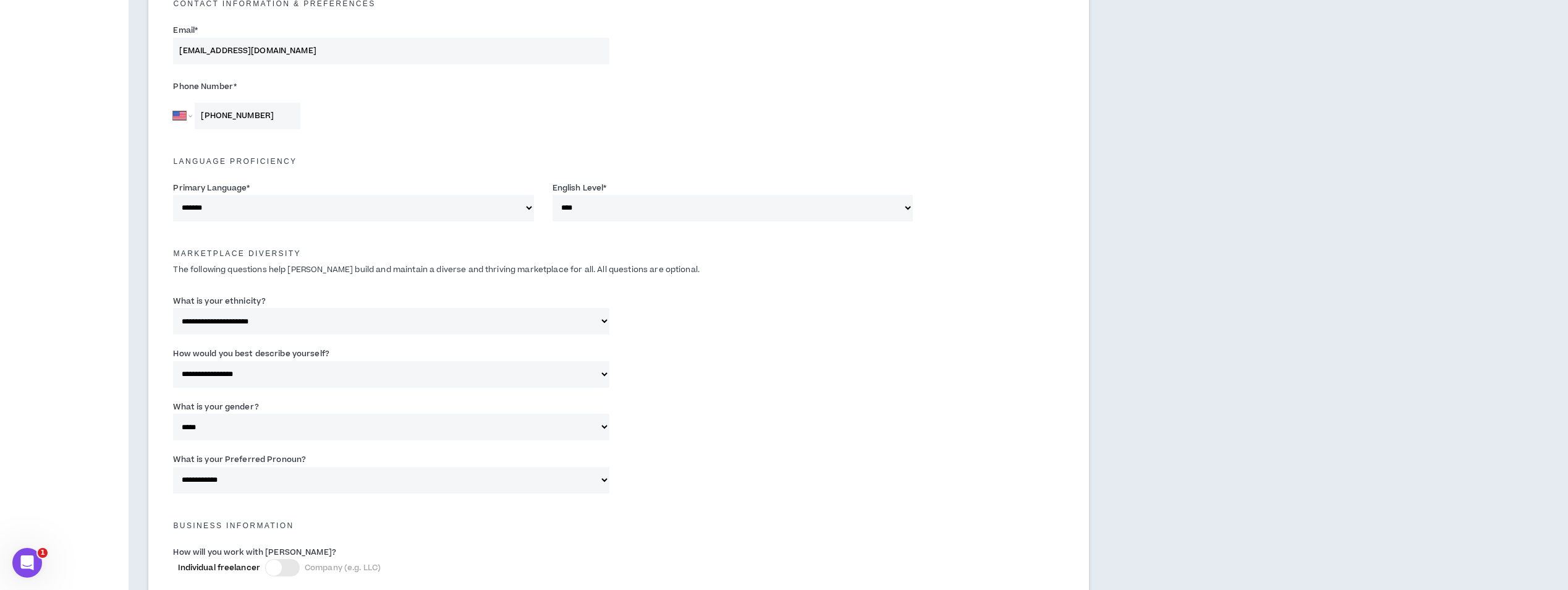
scroll to position [765, 0]
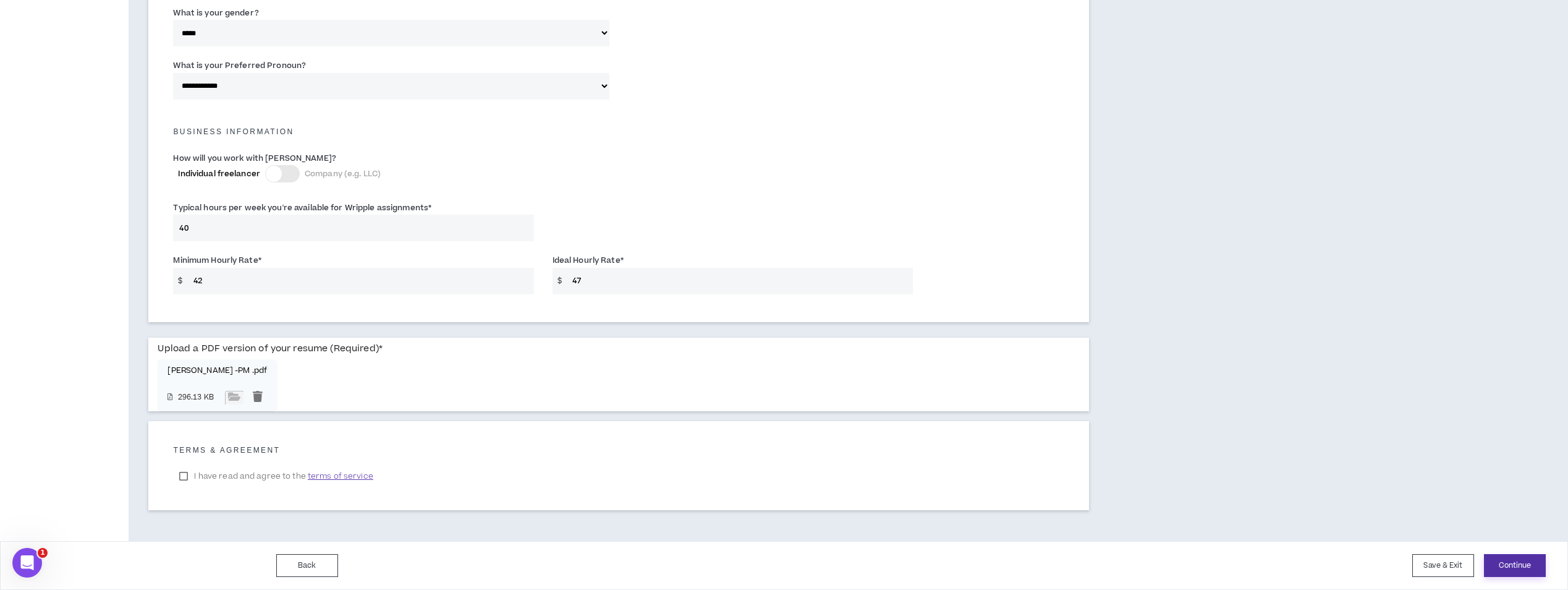
click at [1510, 564] on button "Continue" at bounding box center [1515, 565] width 62 height 23
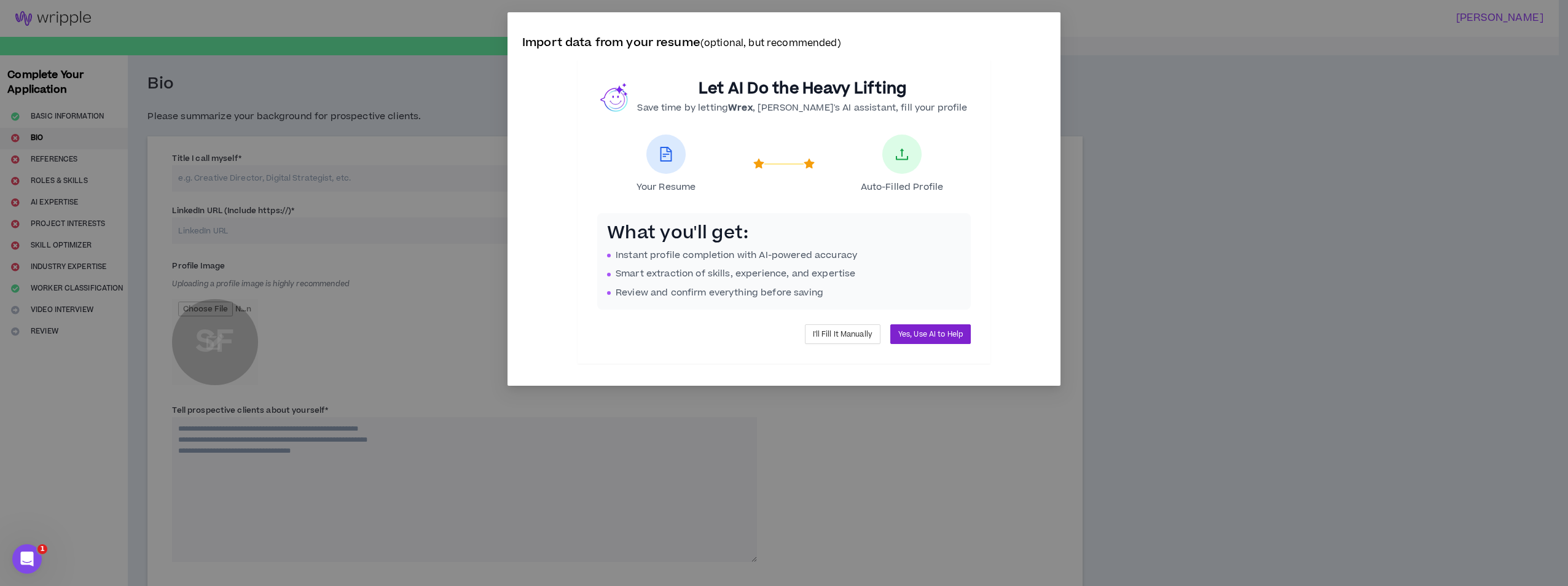
click at [920, 331] on span "Yes, Use AI to Help" at bounding box center [930, 334] width 65 height 12
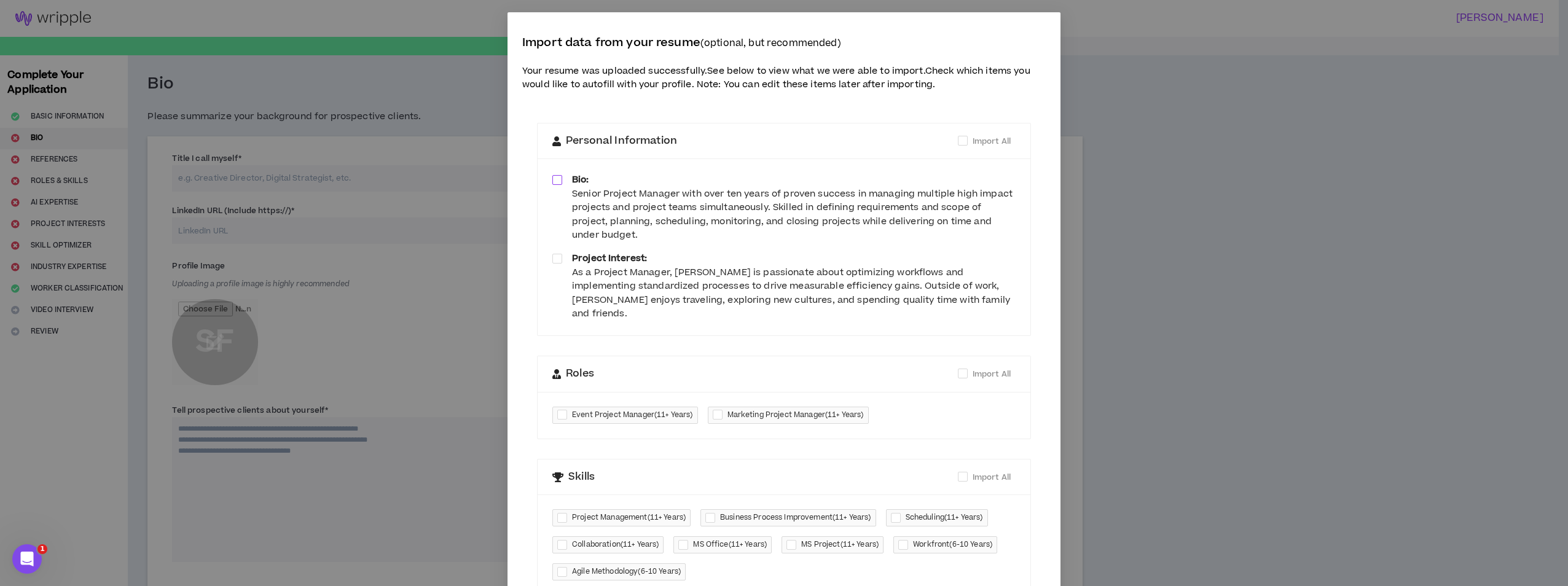
click at [555, 177] on span at bounding box center [557, 180] width 10 height 10
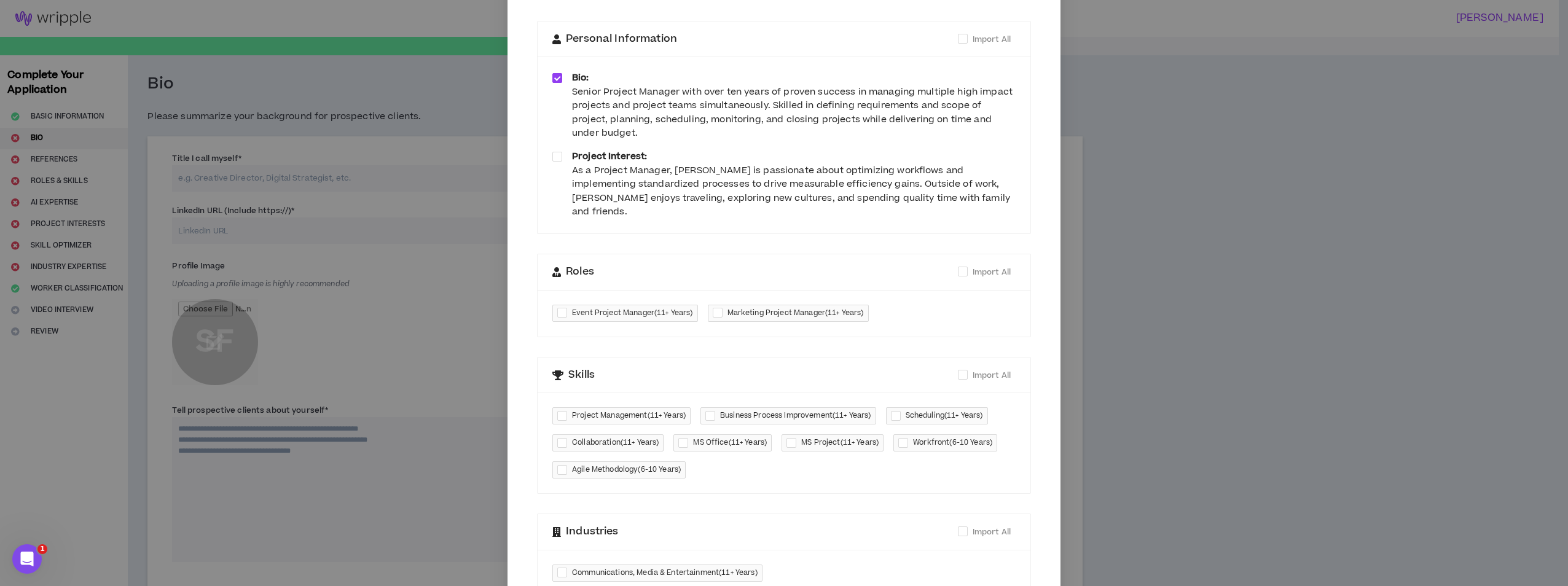
scroll to position [123, 0]
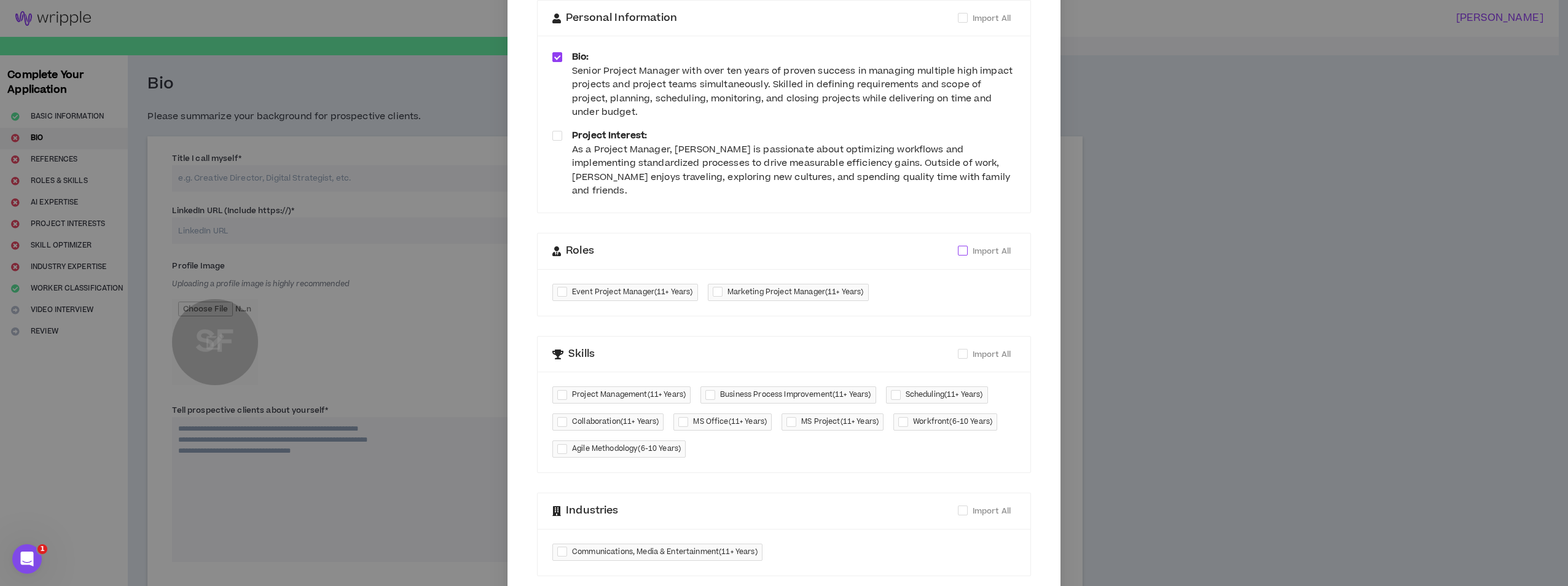
click at [958, 245] on span at bounding box center [963, 250] width 10 height 10
checkbox input "****"
click at [557, 285] on div at bounding box center [565, 292] width 15 height 14
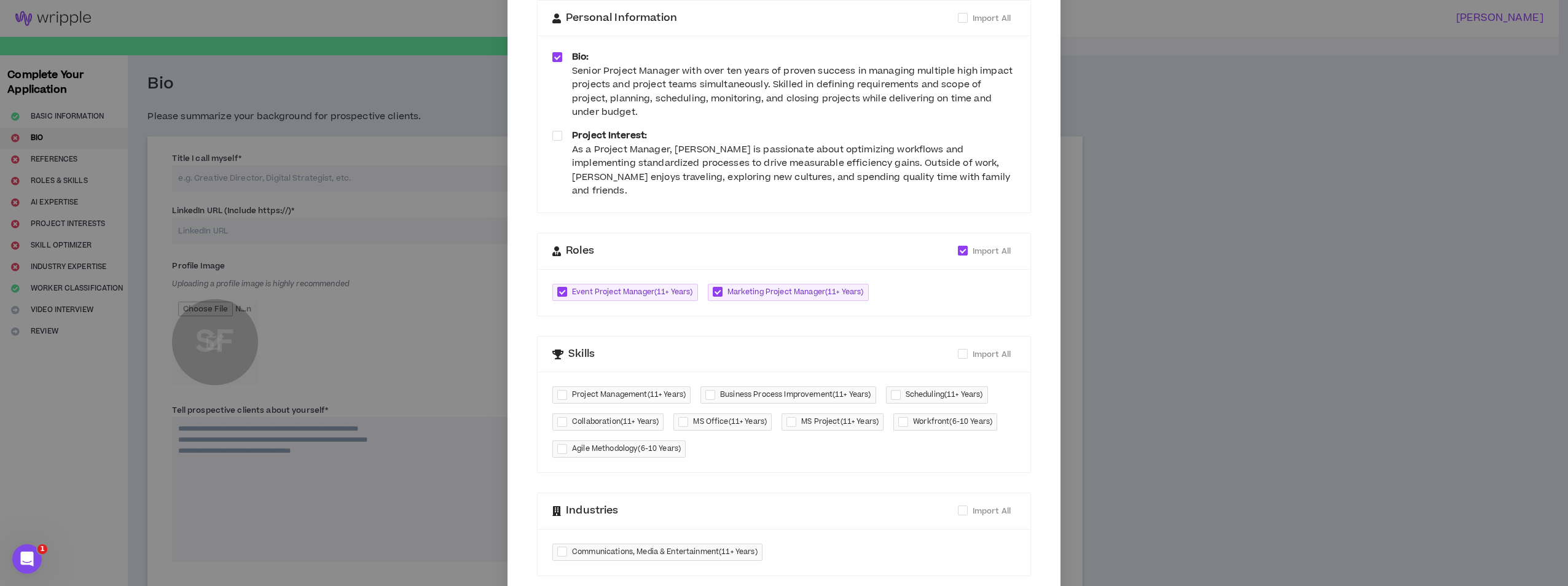
checkbox input "*****"
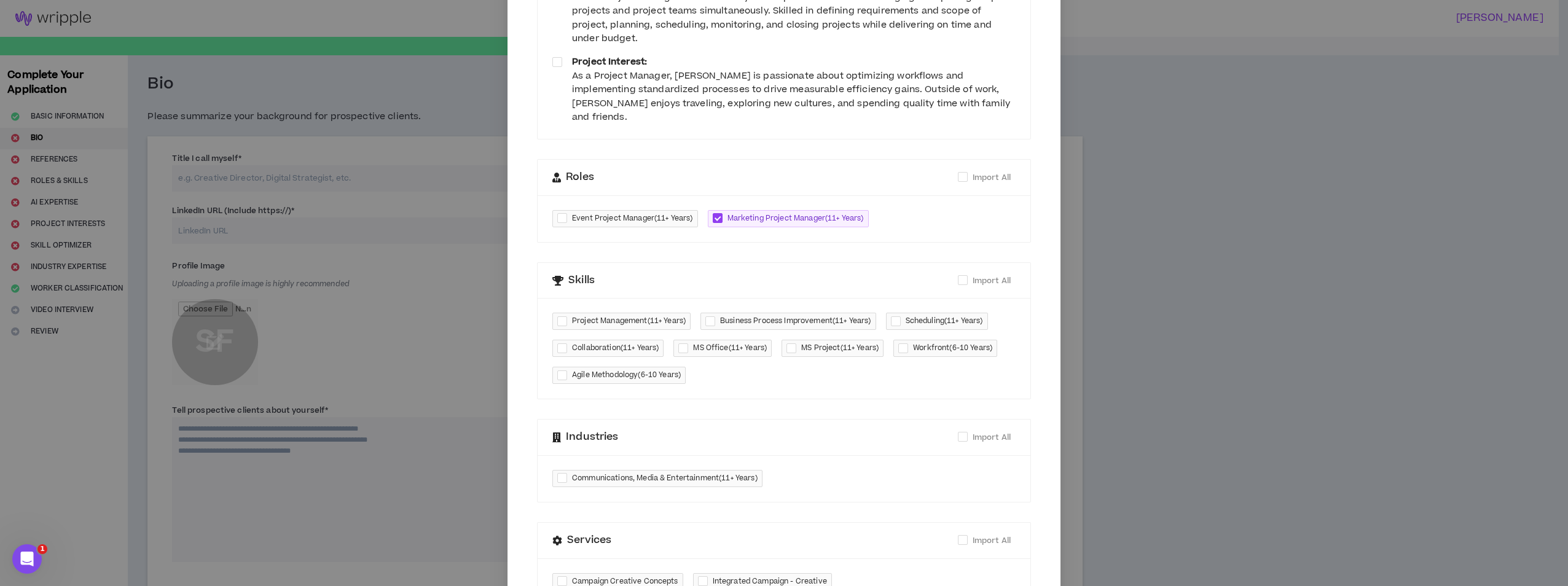
scroll to position [245, 0]
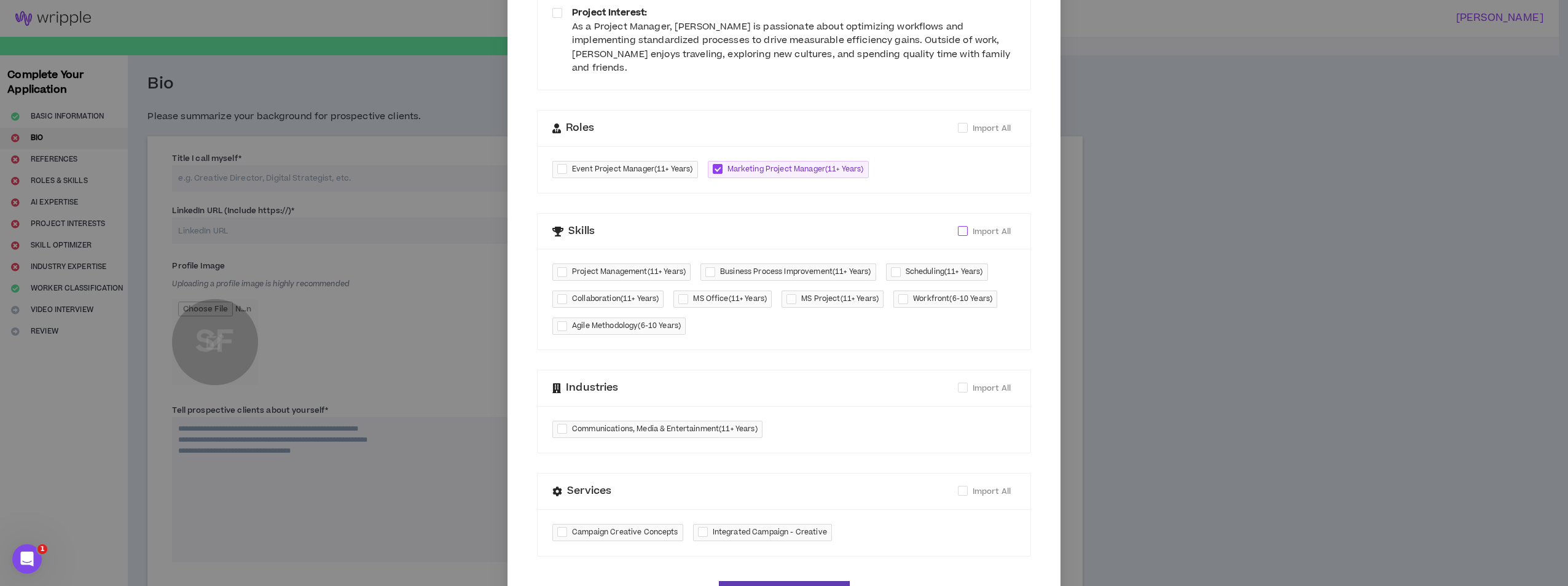
click at [959, 226] on span at bounding box center [963, 231] width 10 height 10
checkbox input "****"
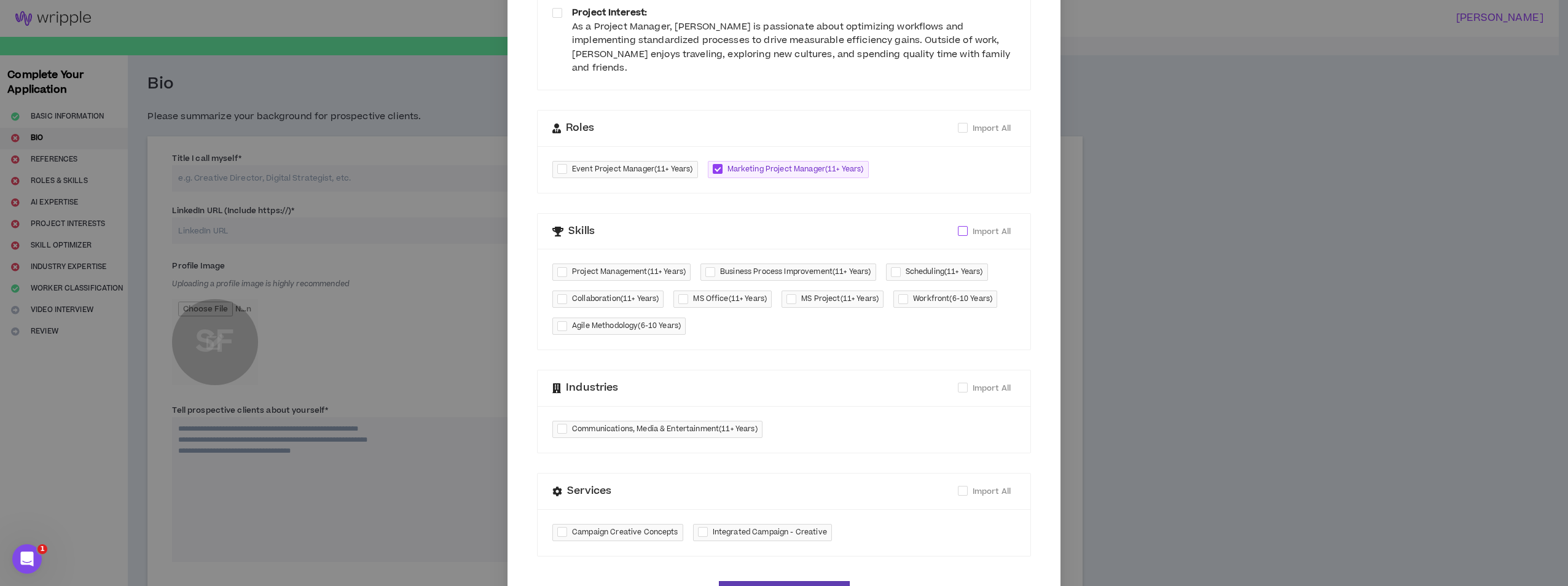
checkbox input "****"
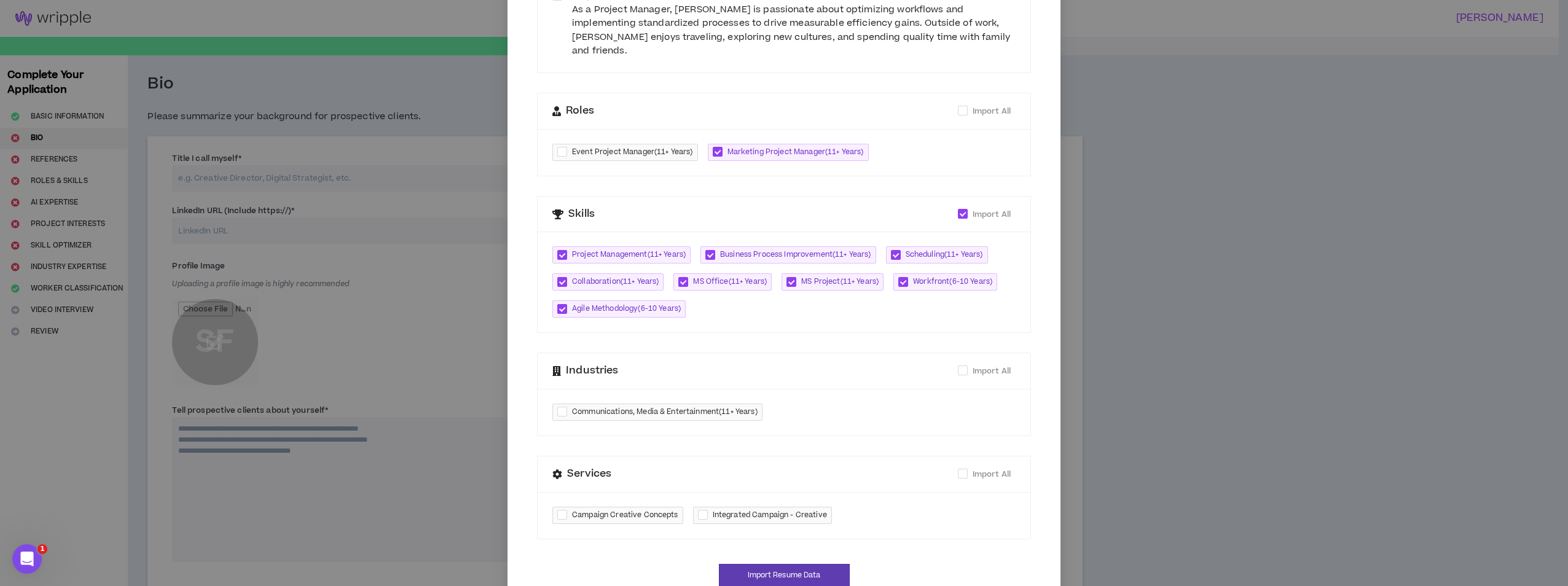
scroll to position [273, 0]
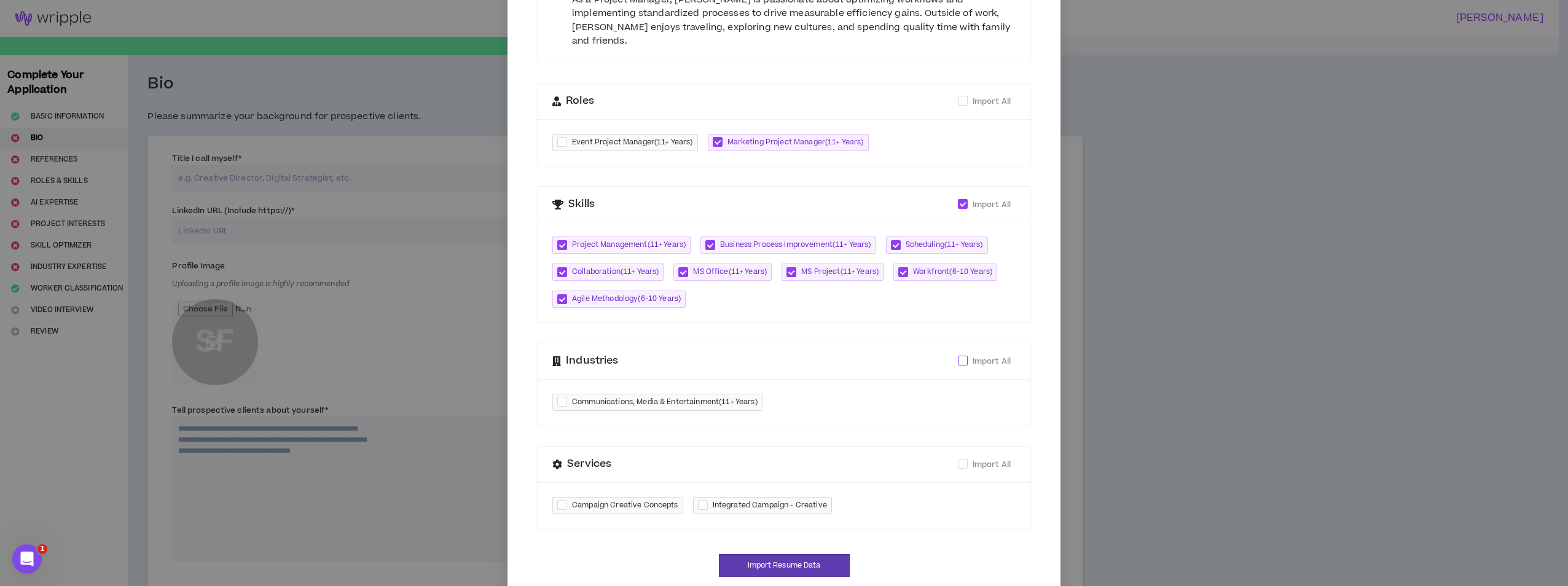
click at [958, 356] on span at bounding box center [963, 361] width 10 height 10
checkbox input "****"
click at [959, 459] on span at bounding box center [963, 464] width 10 height 10
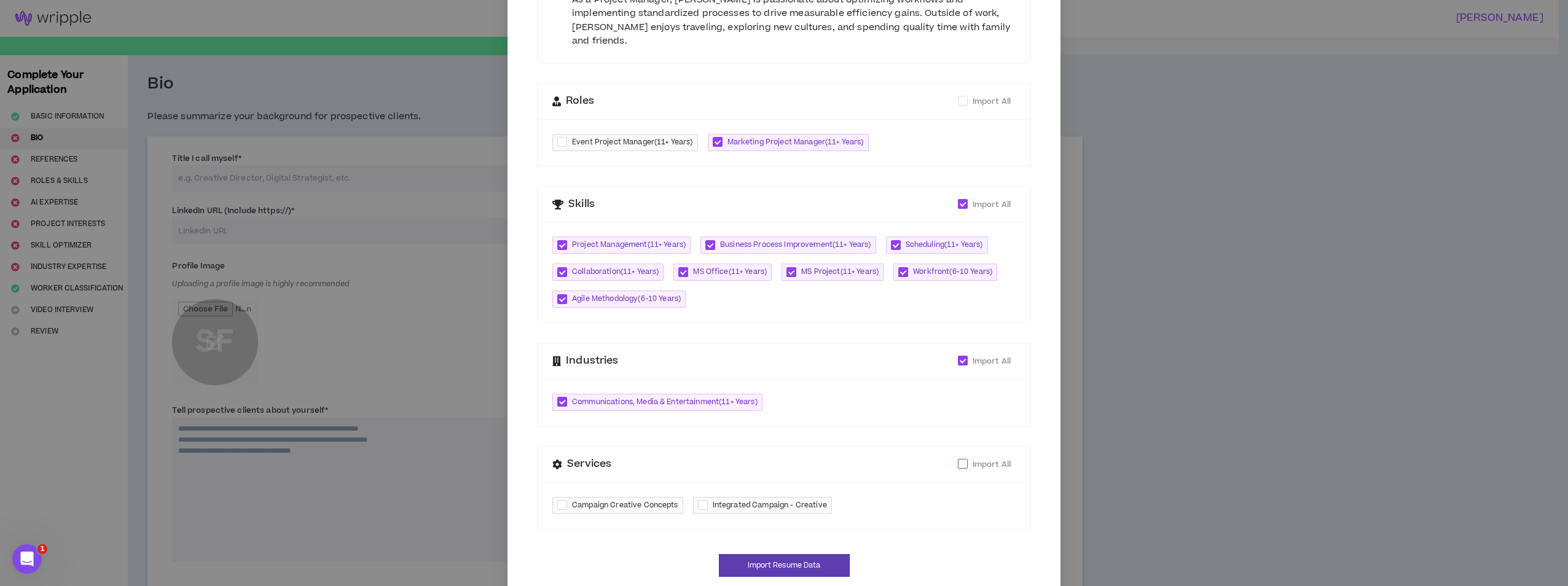
checkbox input "****"
click at [819, 554] on button "Import Resume Data" at bounding box center [784, 564] width 131 height 22
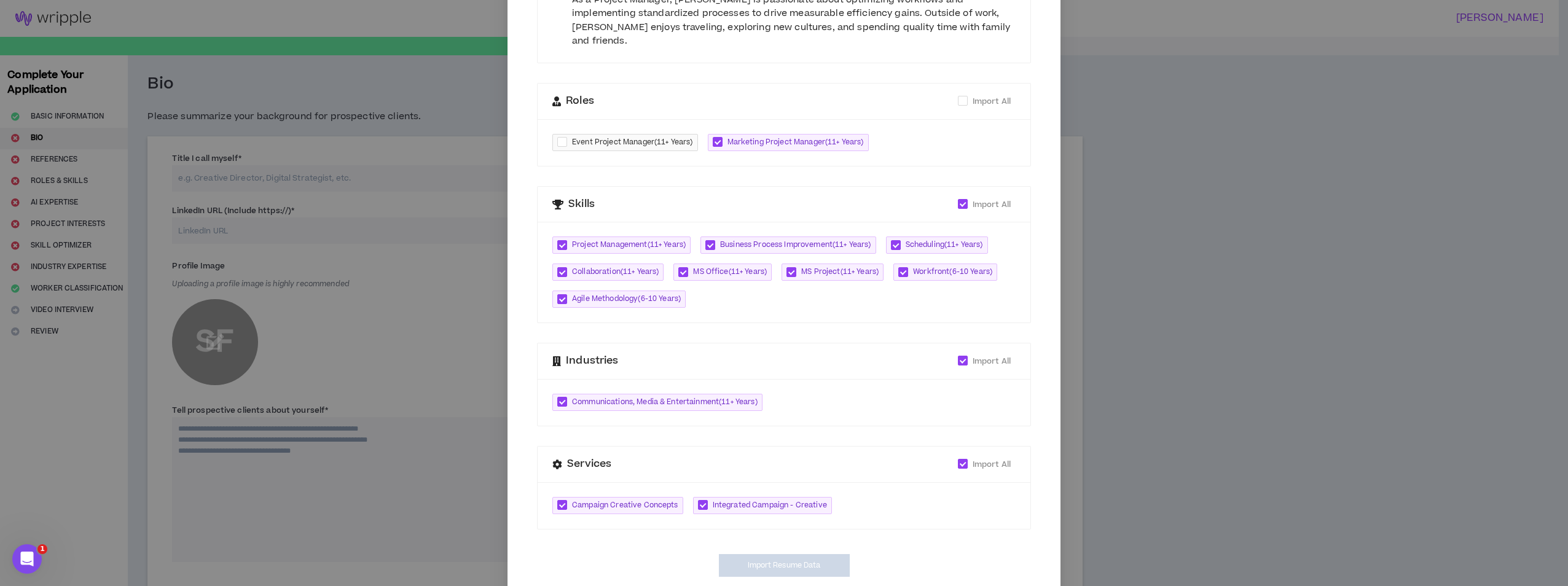
type textarea "**********"
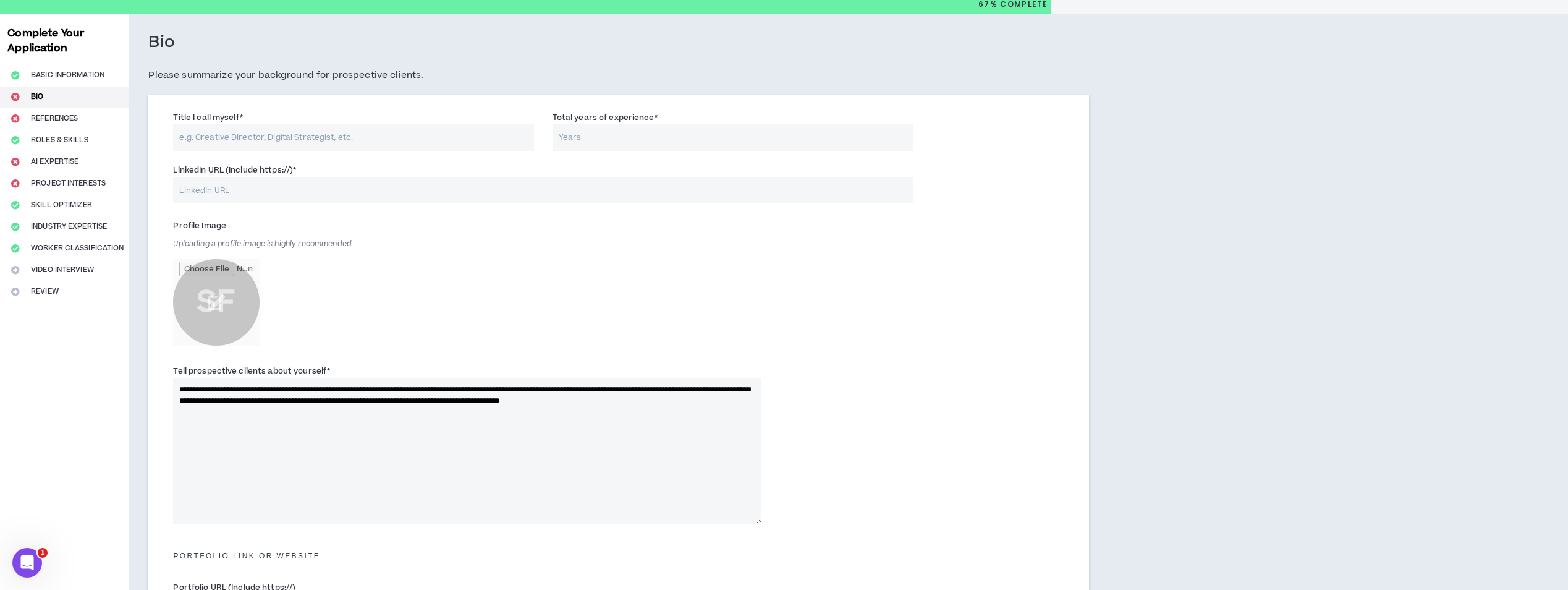
scroll to position [62, 0]
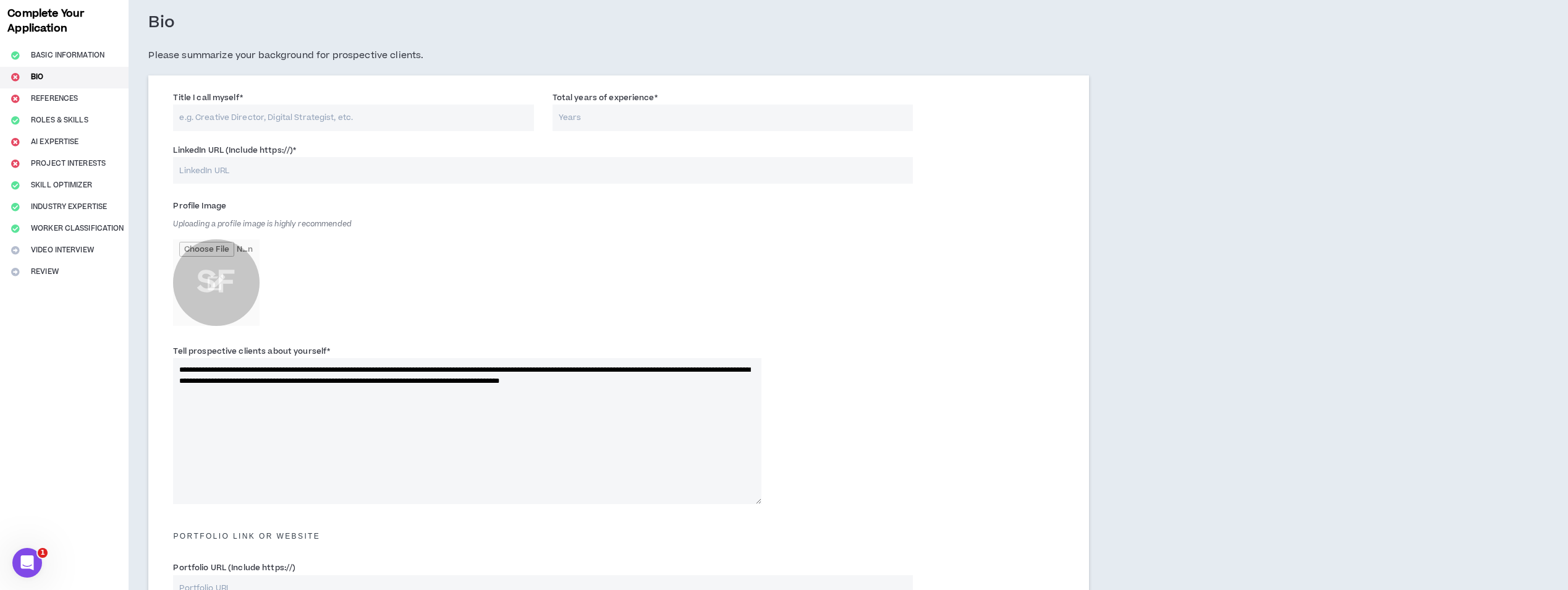
click at [480, 120] on input "Title I call myself *" at bounding box center [353, 118] width 360 height 27
type input "Project Manager"
type input "10"
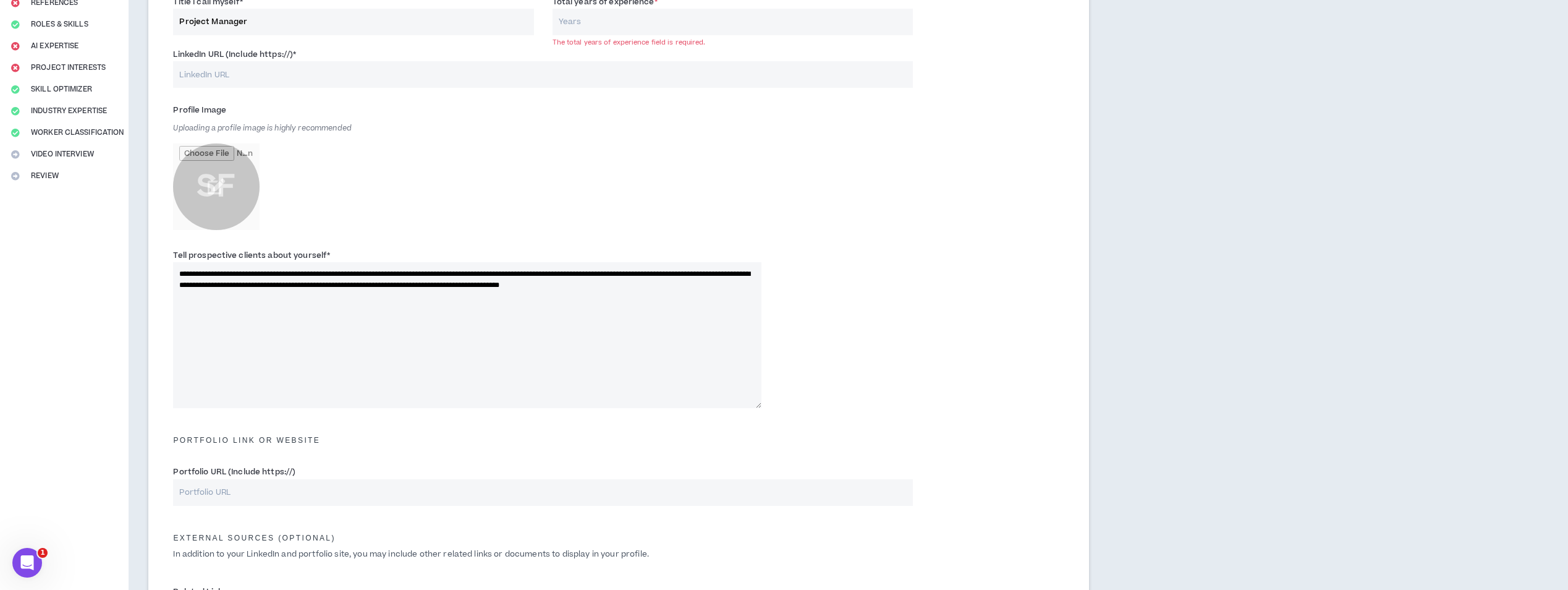
scroll to position [185, 0]
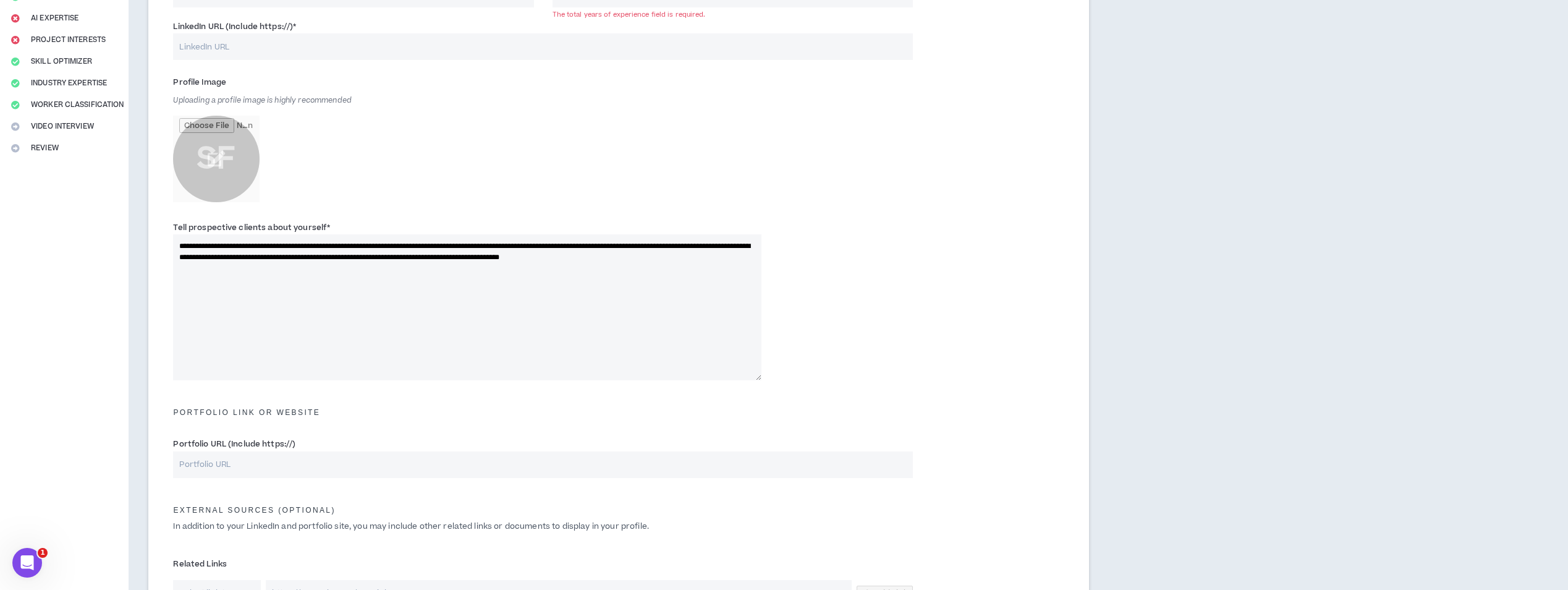
click at [813, 206] on div "Profile Image Uploading a profile image is highly recommended SF" at bounding box center [618, 144] width 910 height 149
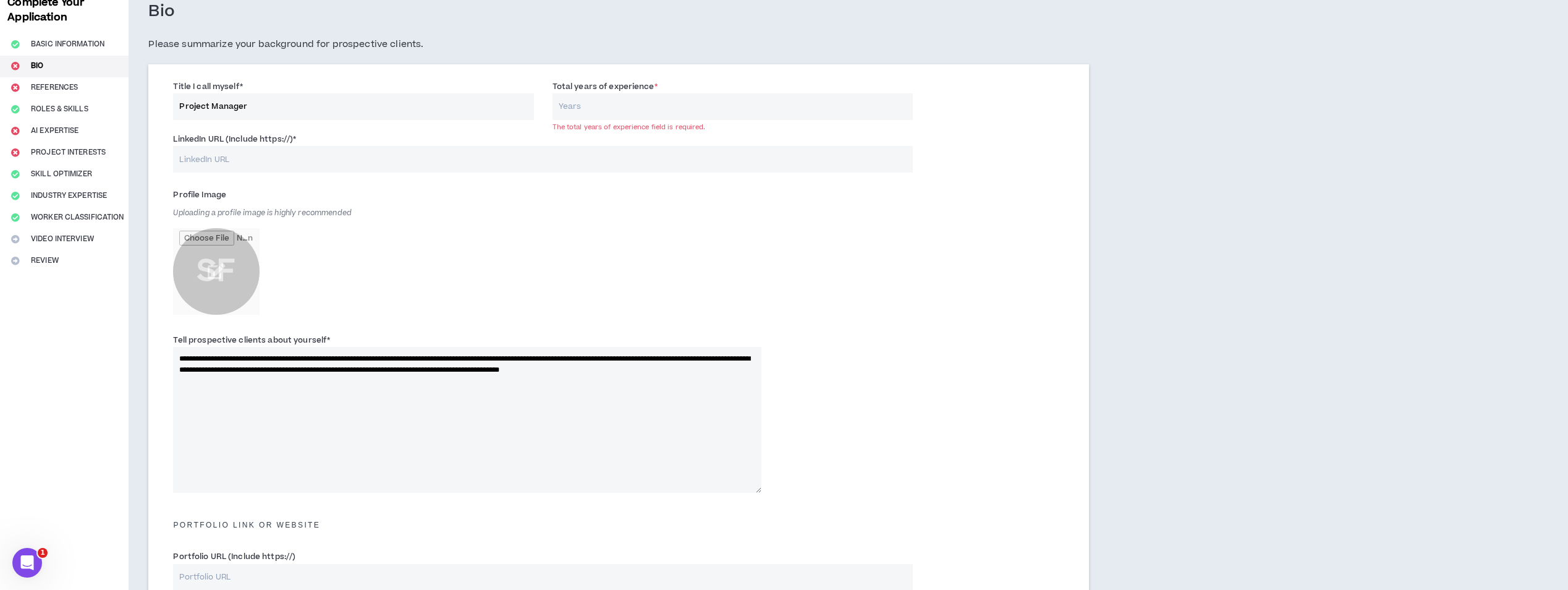
scroll to position [52, 0]
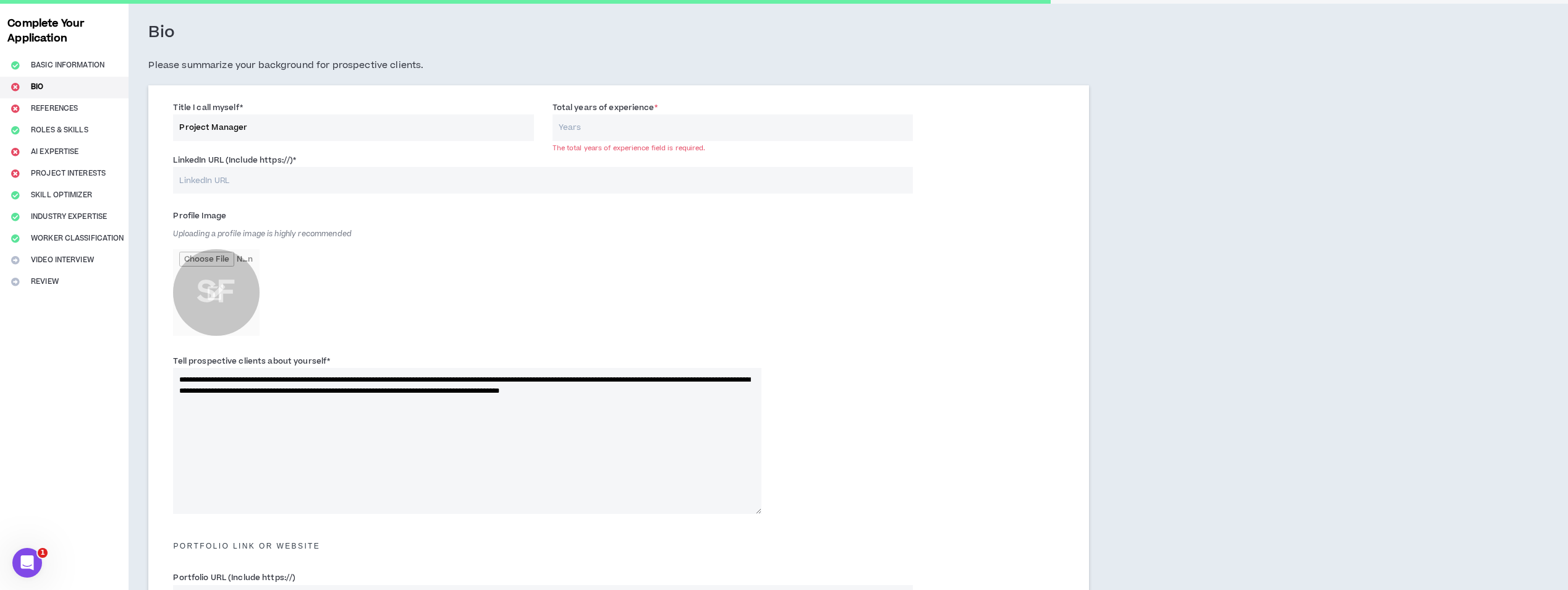
click at [343, 184] on input "LinkedIn URL (Include https://) *" at bounding box center [542, 180] width 739 height 27
paste input "[URL][DOMAIN_NAME][PERSON_NAME]"
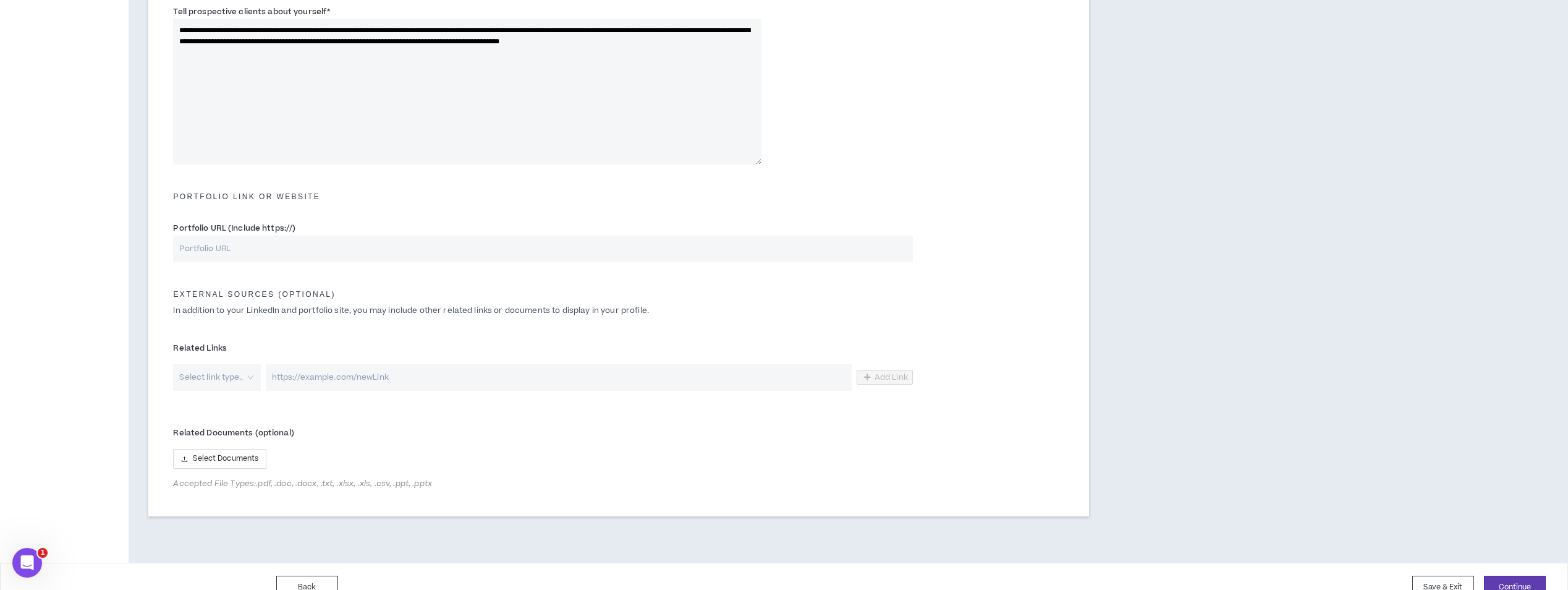
scroll to position [423, 0]
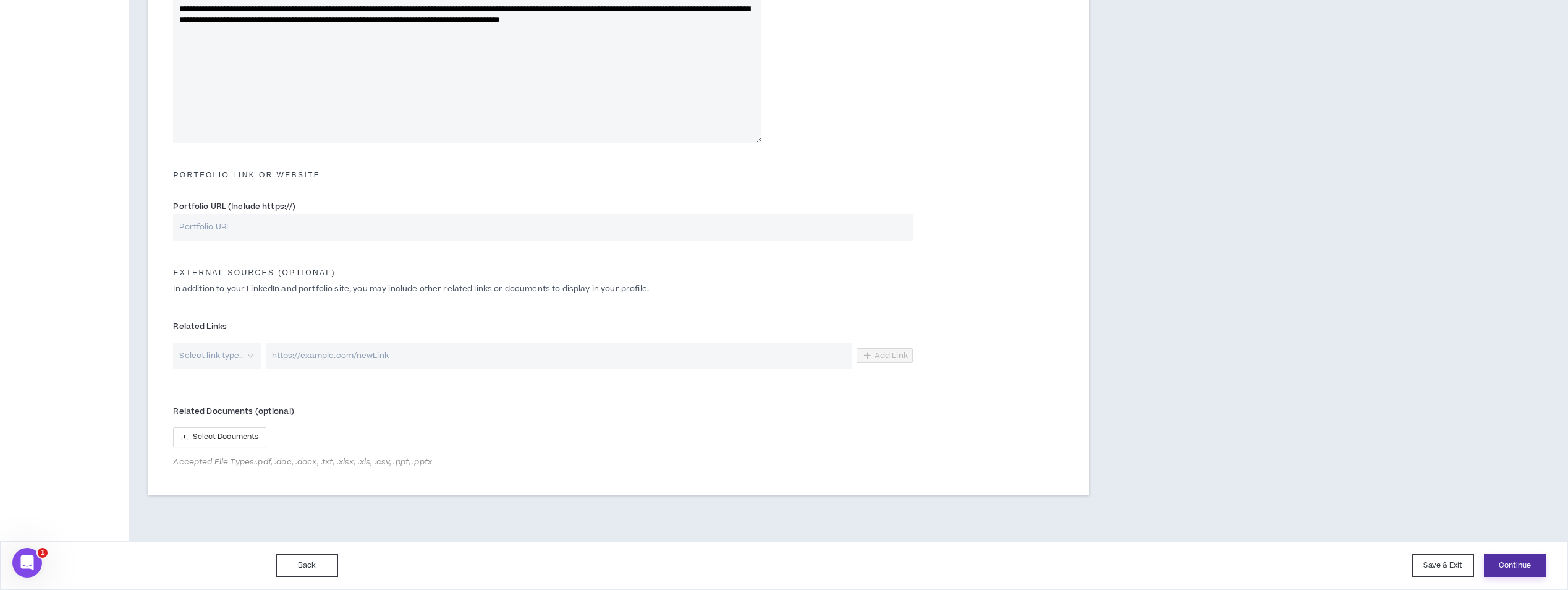
type input "[URL][DOMAIN_NAME][PERSON_NAME]"
click at [1502, 562] on button "Continue" at bounding box center [1515, 565] width 62 height 23
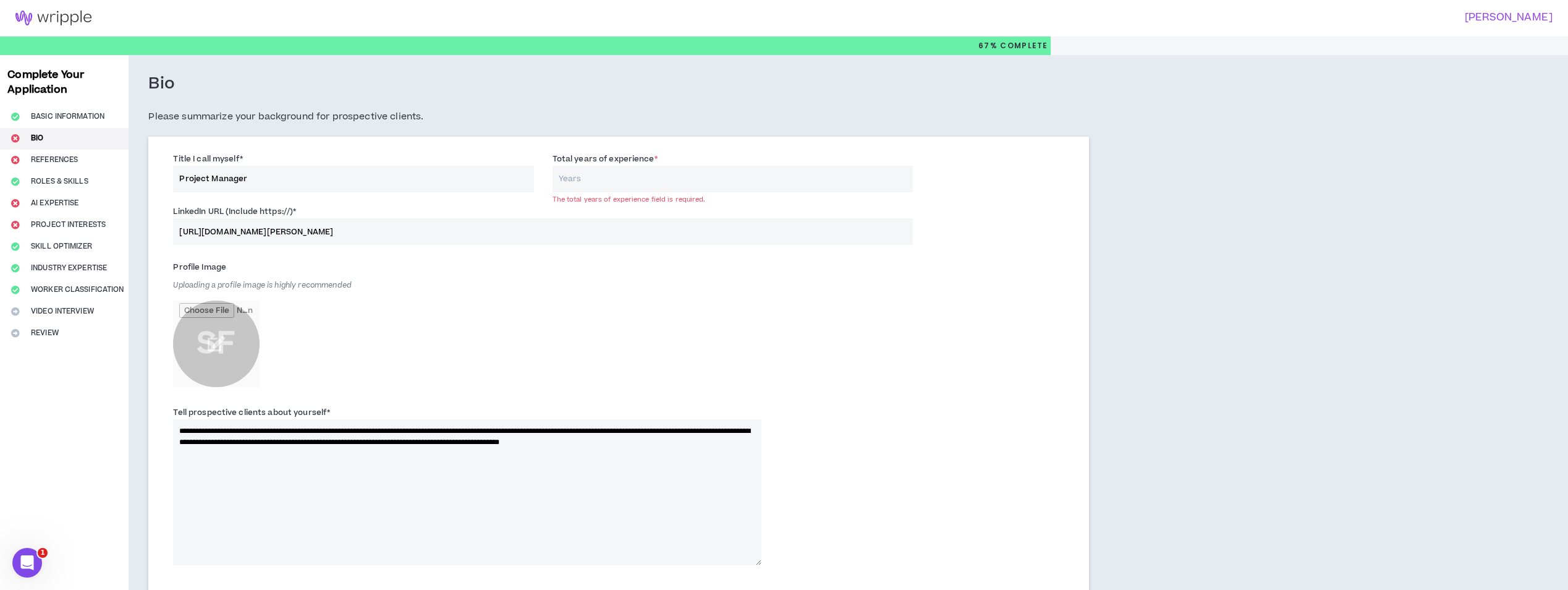
scroll to position [0, 0]
click at [582, 180] on input "Total years of experience *" at bounding box center [732, 179] width 360 height 27
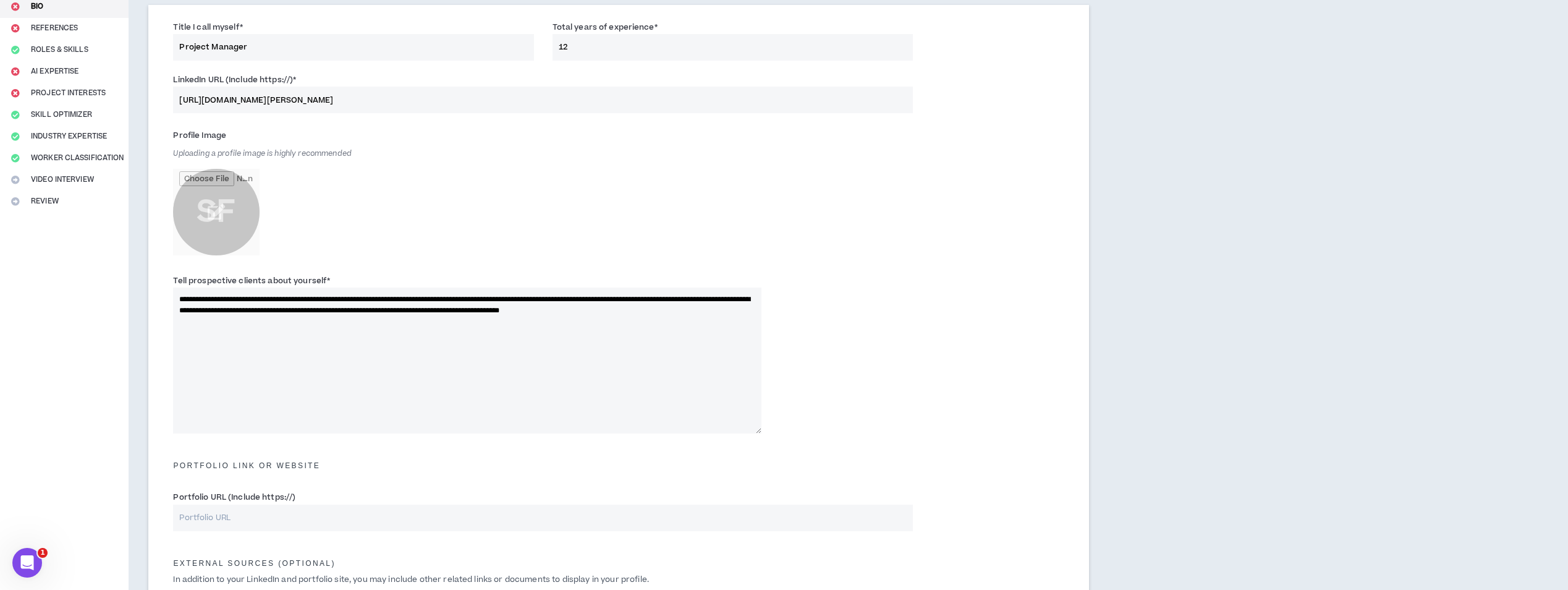
scroll to position [423, 0]
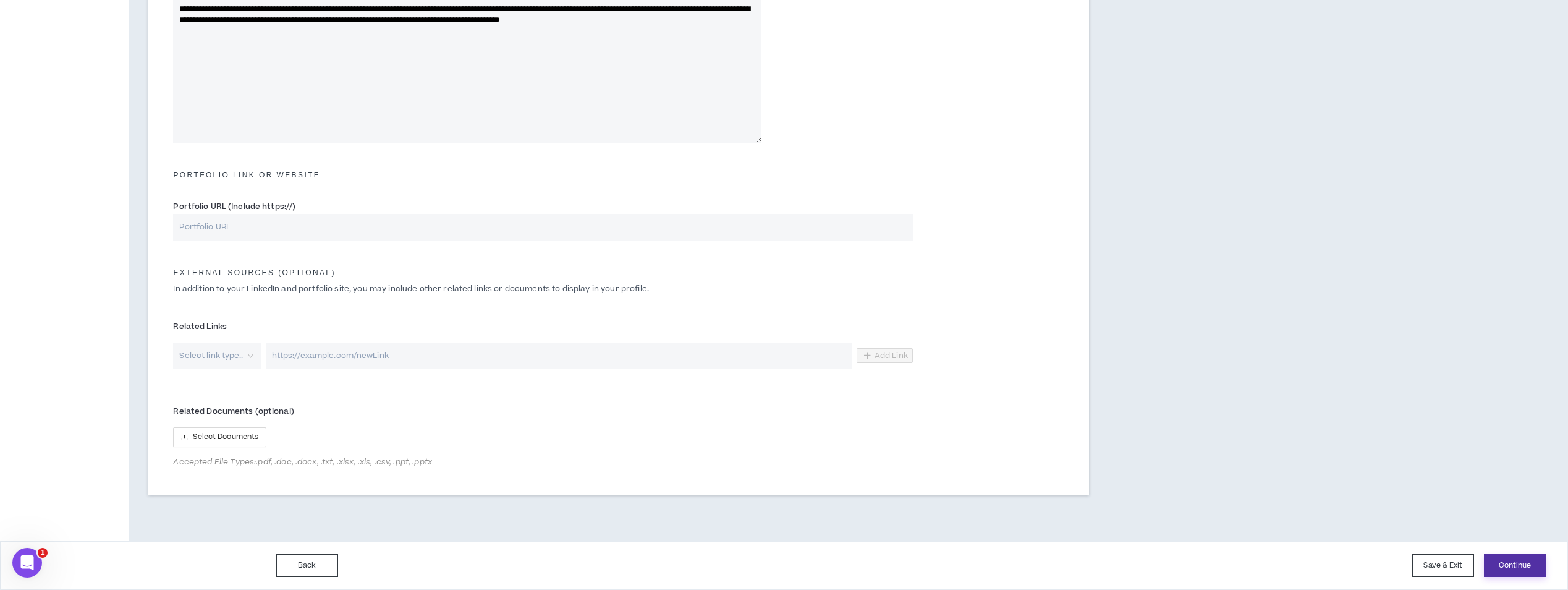
type input "12"
click at [1500, 560] on button "Continue" at bounding box center [1515, 565] width 62 height 23
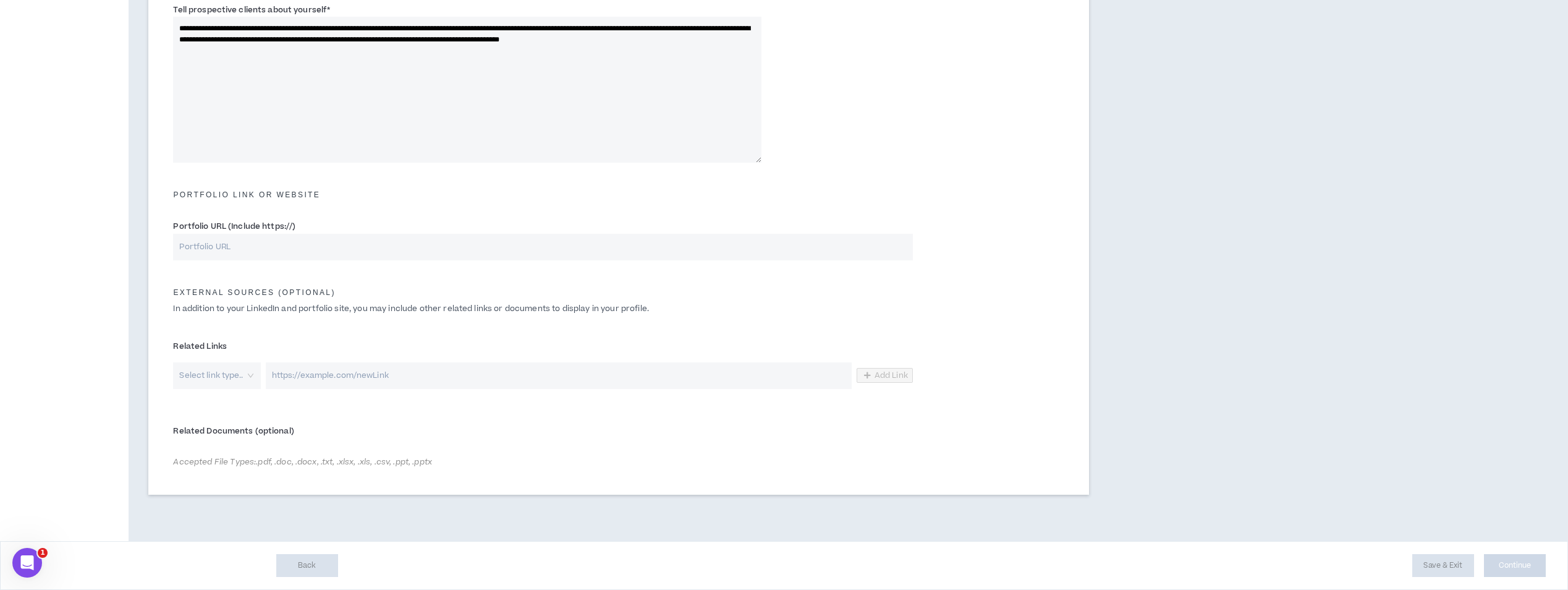
scroll to position [403, 0]
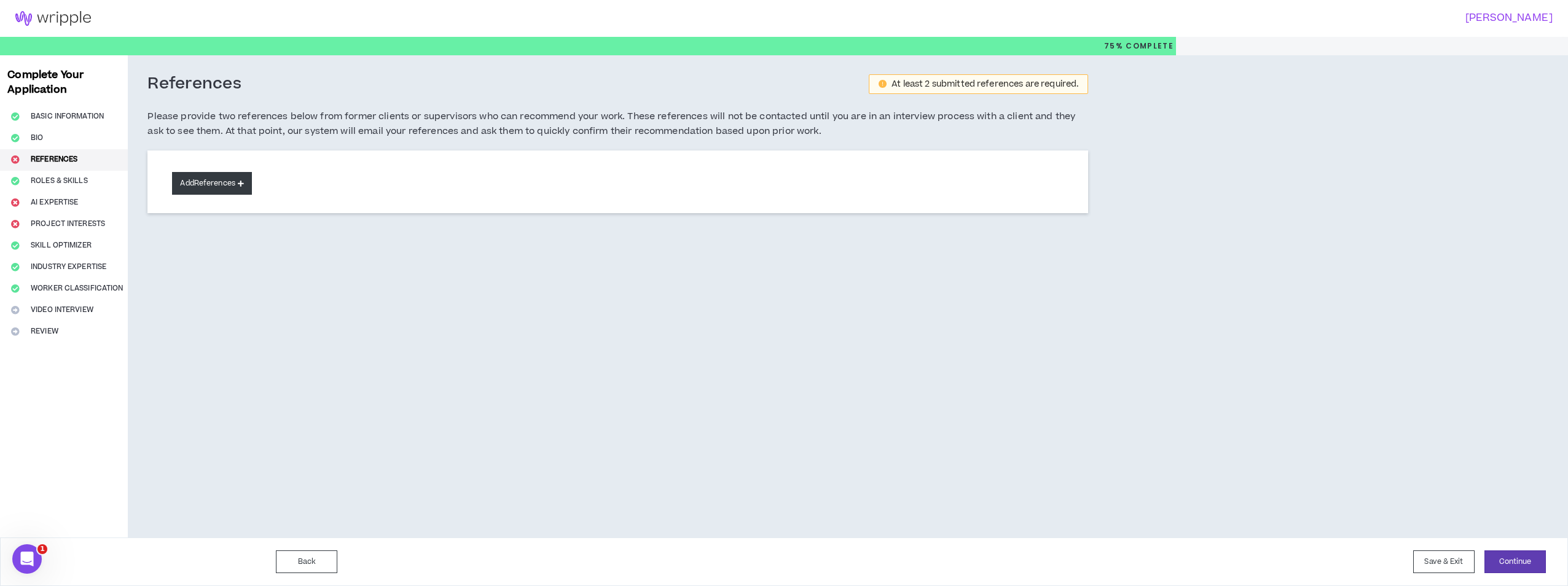
click at [233, 182] on button "Add References" at bounding box center [211, 182] width 80 height 22
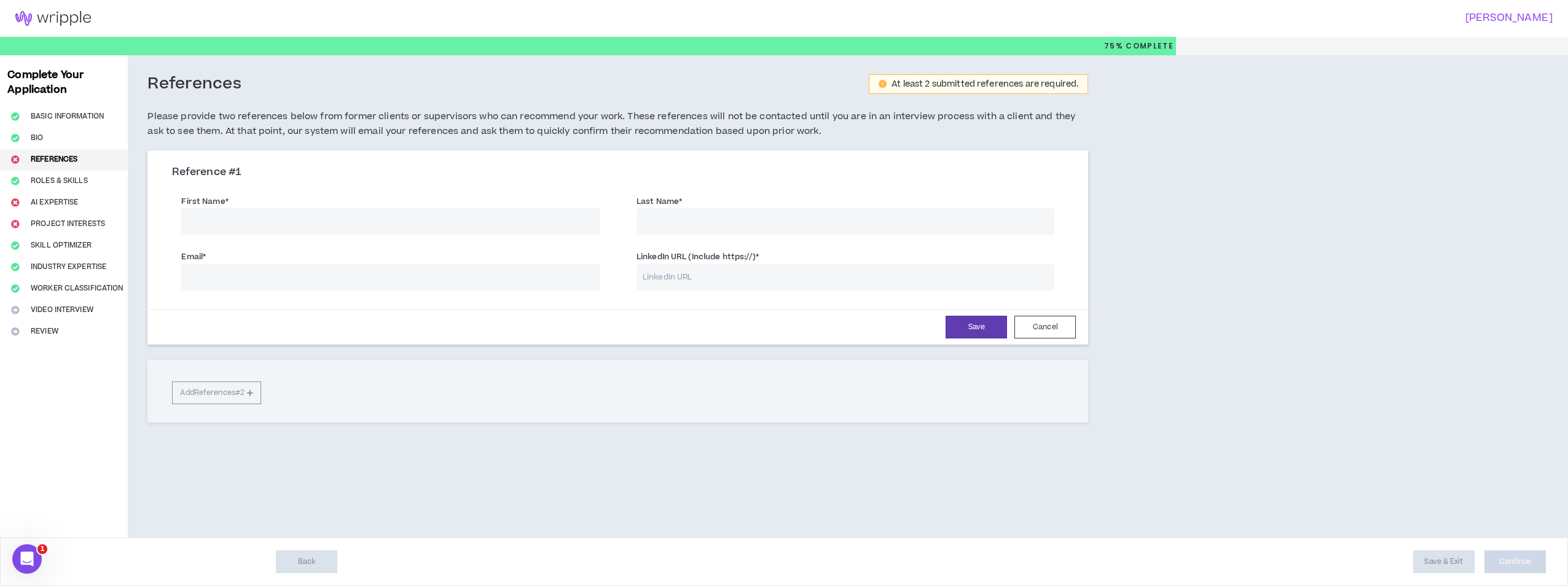
click at [386, 222] on input "First Name *" at bounding box center [391, 221] width 419 height 27
click at [708, 281] on input "LinkedIn URL (Include https://) *" at bounding box center [846, 278] width 419 height 27
paste input "[URL][DOMAIN_NAME]"
type input "[URL][DOMAIN_NAME]"
click at [446, 222] on input "First Name *" at bounding box center [391, 221] width 419 height 27
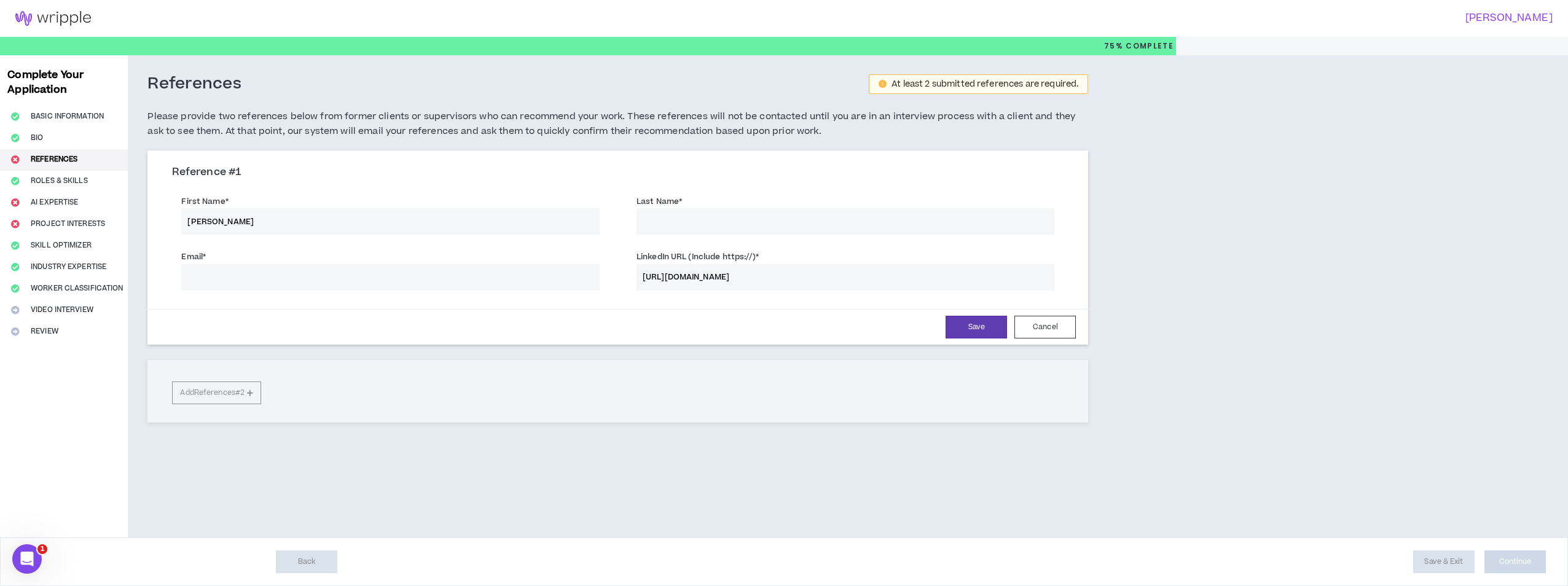
type input "[PERSON_NAME]"
click at [368, 276] on input "Email *" at bounding box center [391, 278] width 419 height 27
type input "m"
type input "[EMAIL_ADDRESS][DOMAIN_NAME]"
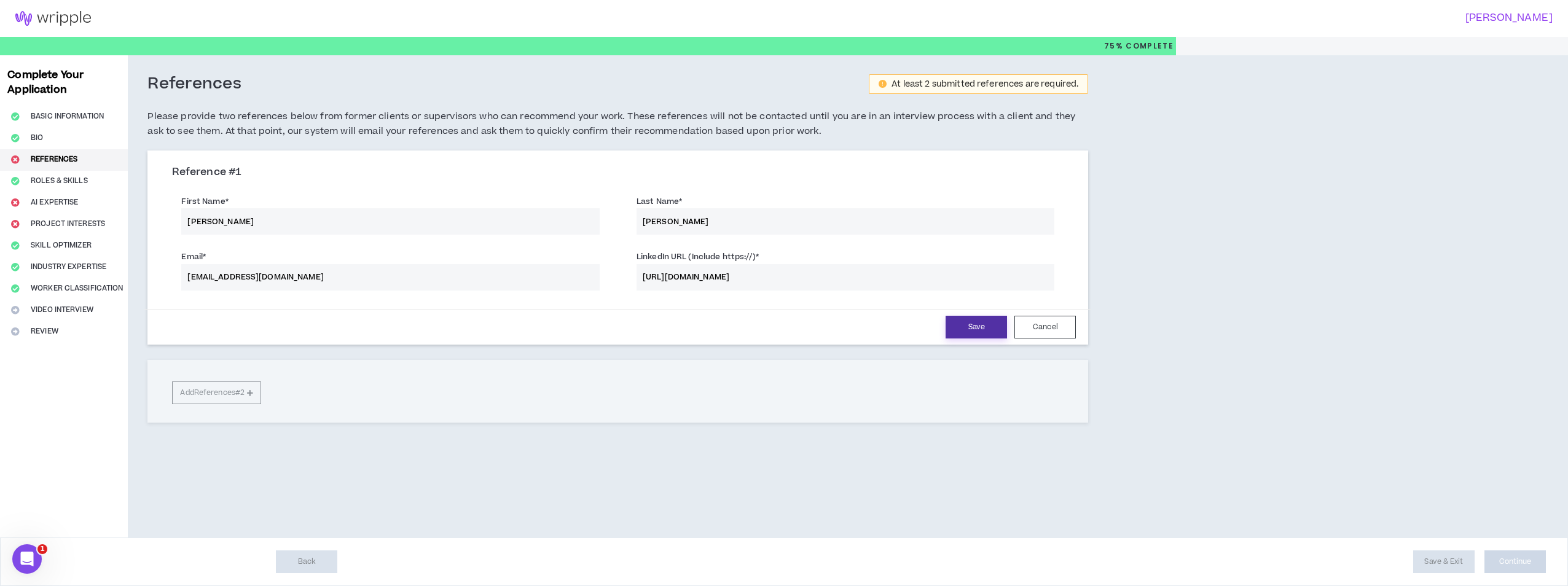
click at [975, 326] on button "Save" at bounding box center [976, 327] width 61 height 22
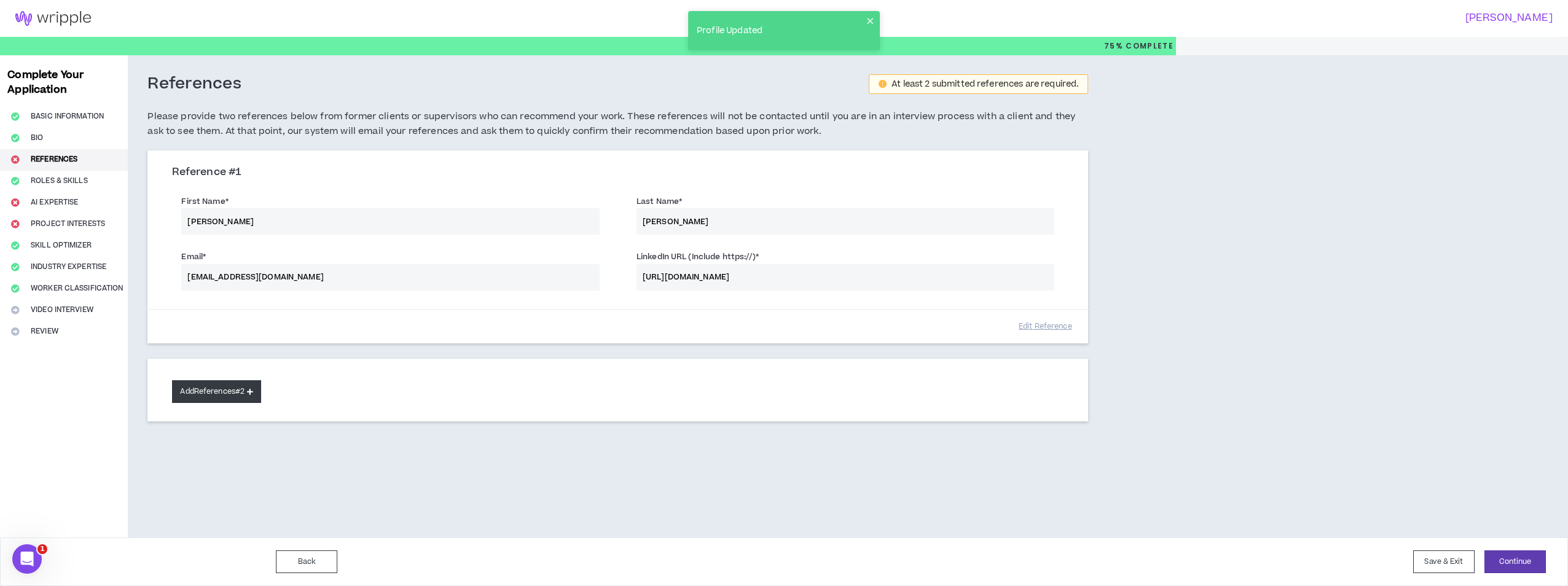
click at [250, 388] on icon at bounding box center [250, 391] width 6 height 7
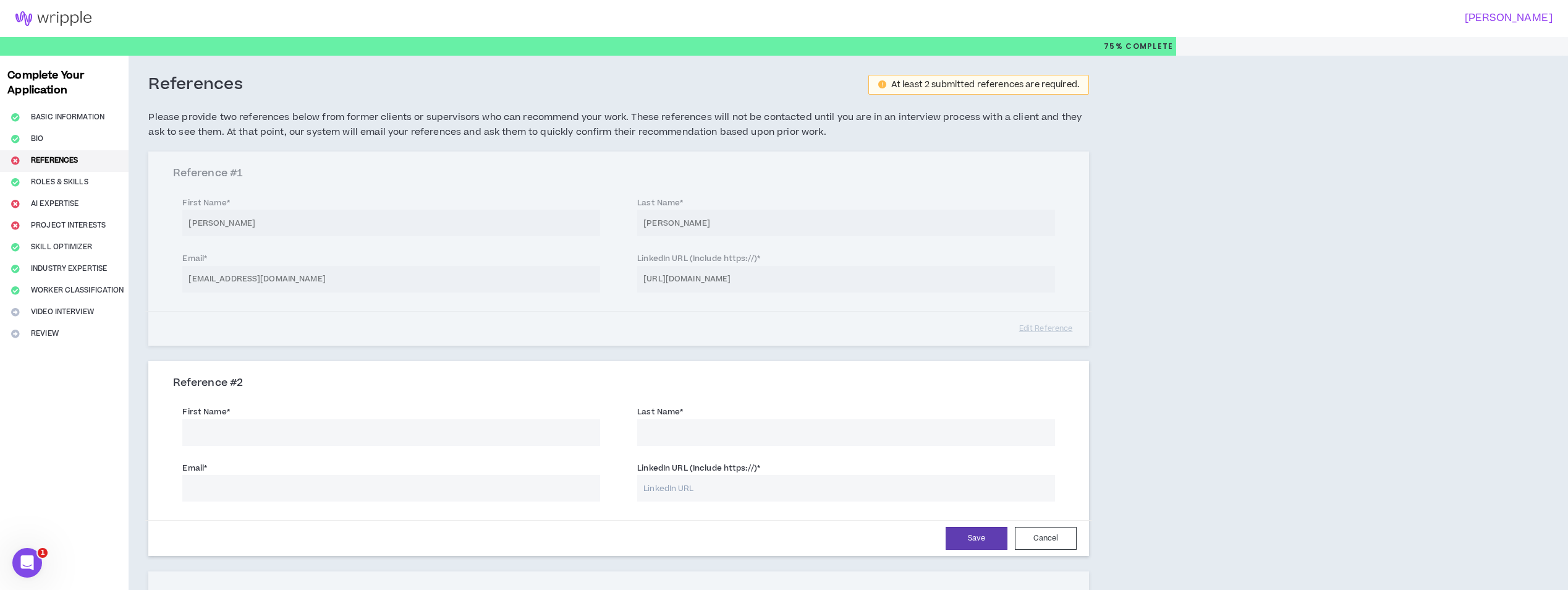
click at [500, 425] on input "First Name *" at bounding box center [391, 432] width 418 height 27
click at [427, 431] on input "First Name *" at bounding box center [391, 432] width 418 height 27
type input "Crystal"
type input "[PERSON_NAME]"
paste input "[URL][DOMAIN_NAME][PERSON_NAME]"
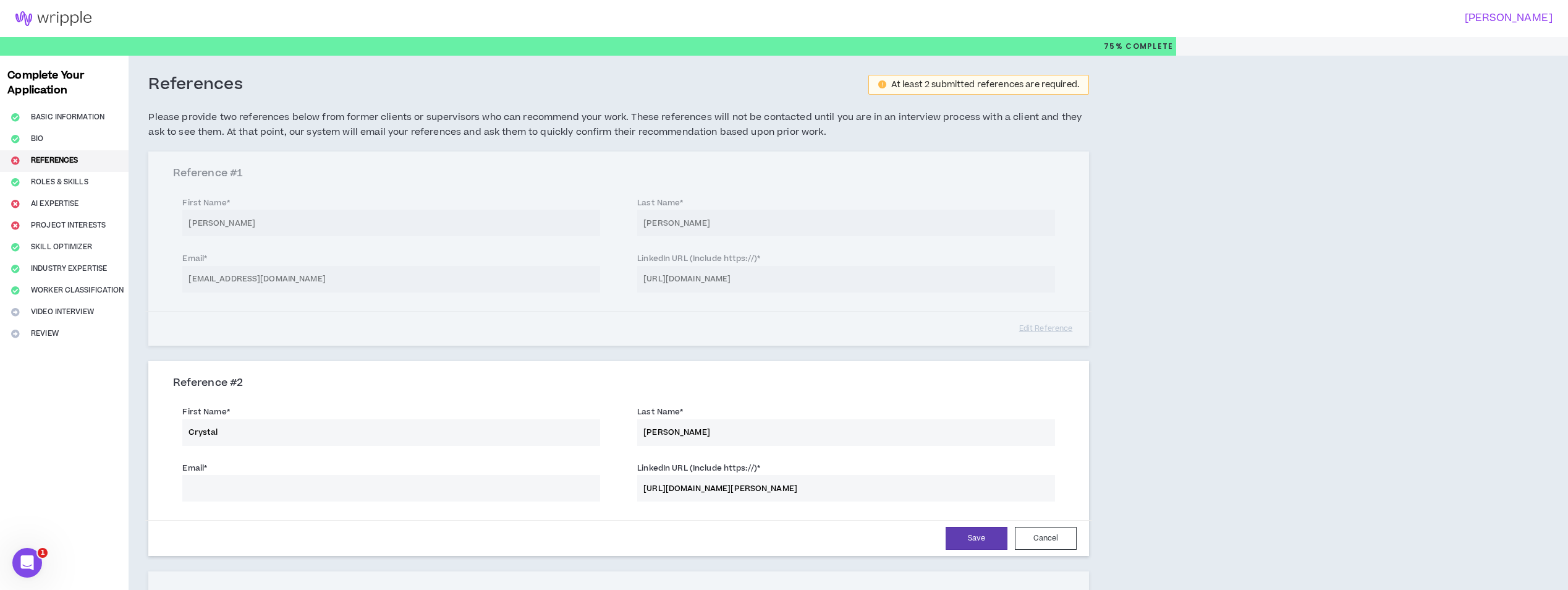
scroll to position [0, 269]
type input "[URL][DOMAIN_NAME][PERSON_NAME]"
click at [552, 482] on input "Email *" at bounding box center [391, 488] width 418 height 27
click at [560, 490] on input "Email *" at bounding box center [391, 488] width 418 height 27
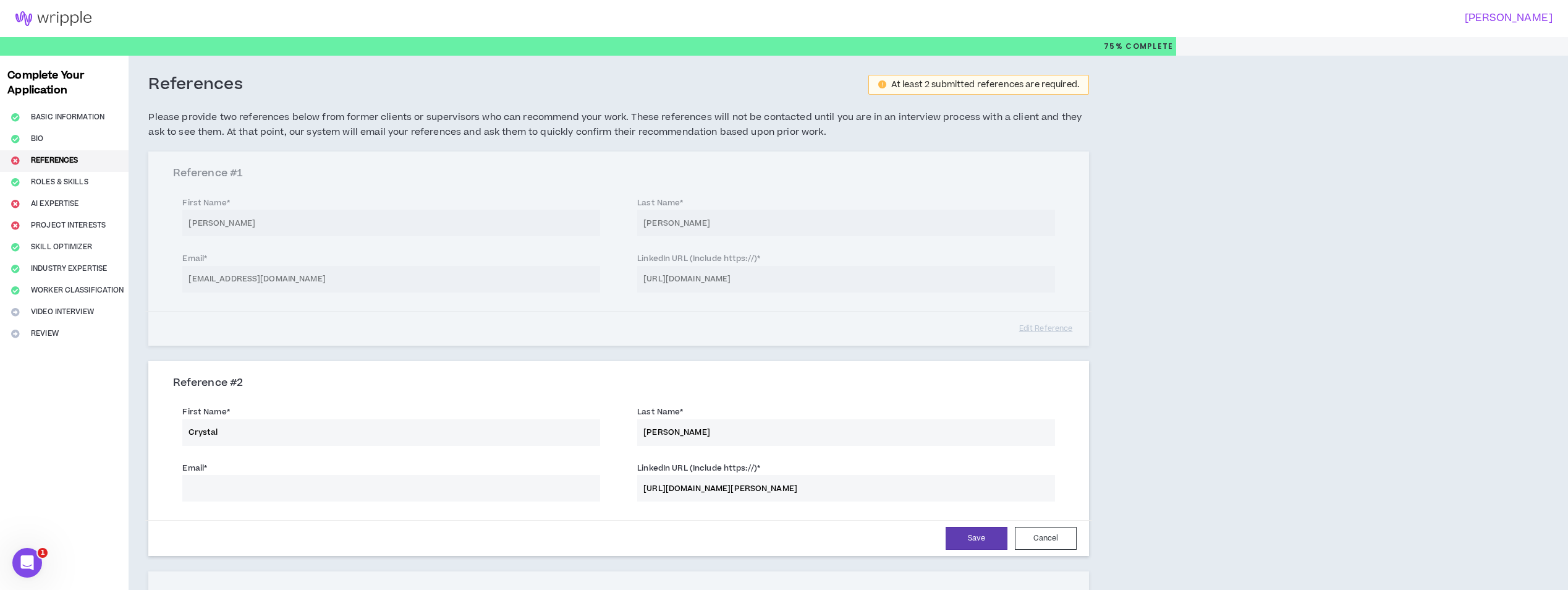
click at [565, 471] on div "Email *" at bounding box center [391, 482] width 418 height 40
click at [491, 485] on input "Email *" at bounding box center [391, 488] width 418 height 27
type input "[EMAIL_ADDRESS][DOMAIN_NAME]"
click at [961, 541] on button "Save" at bounding box center [977, 537] width 62 height 23
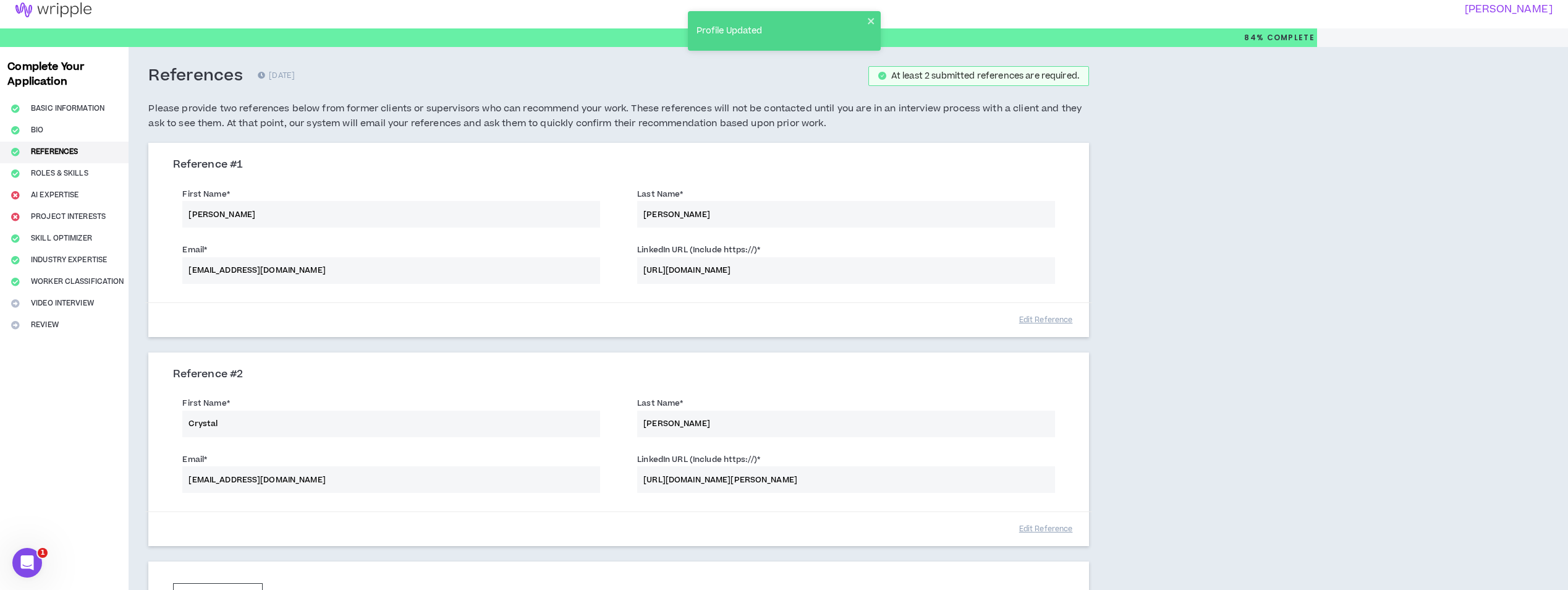
scroll to position [154, 0]
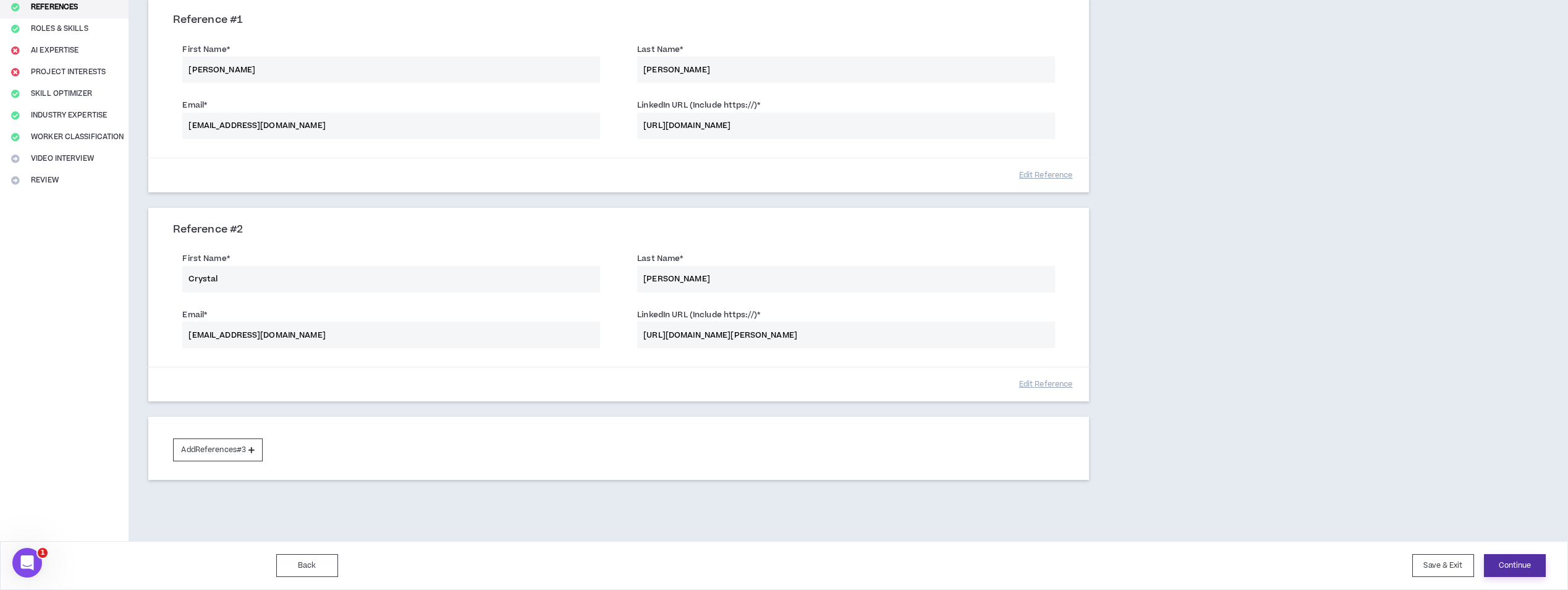
click at [1515, 562] on button "Continue" at bounding box center [1515, 565] width 62 height 23
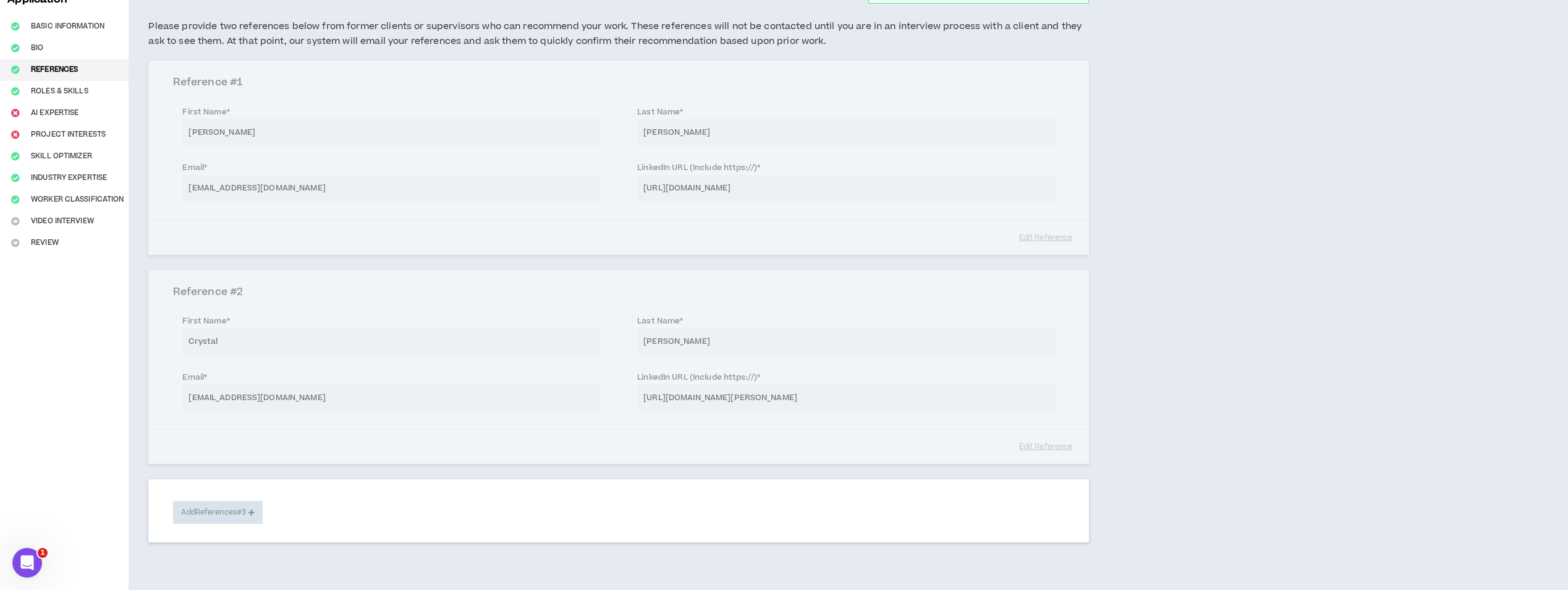
select select "***"
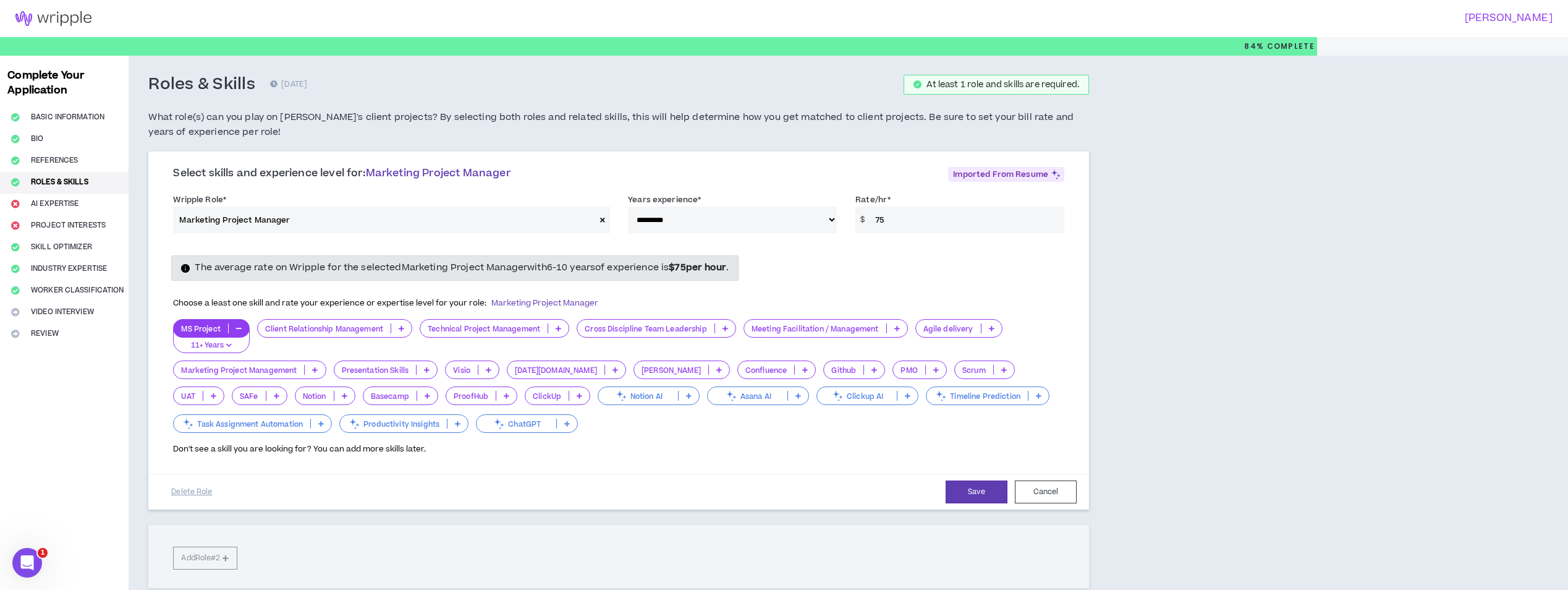
scroll to position [62, 0]
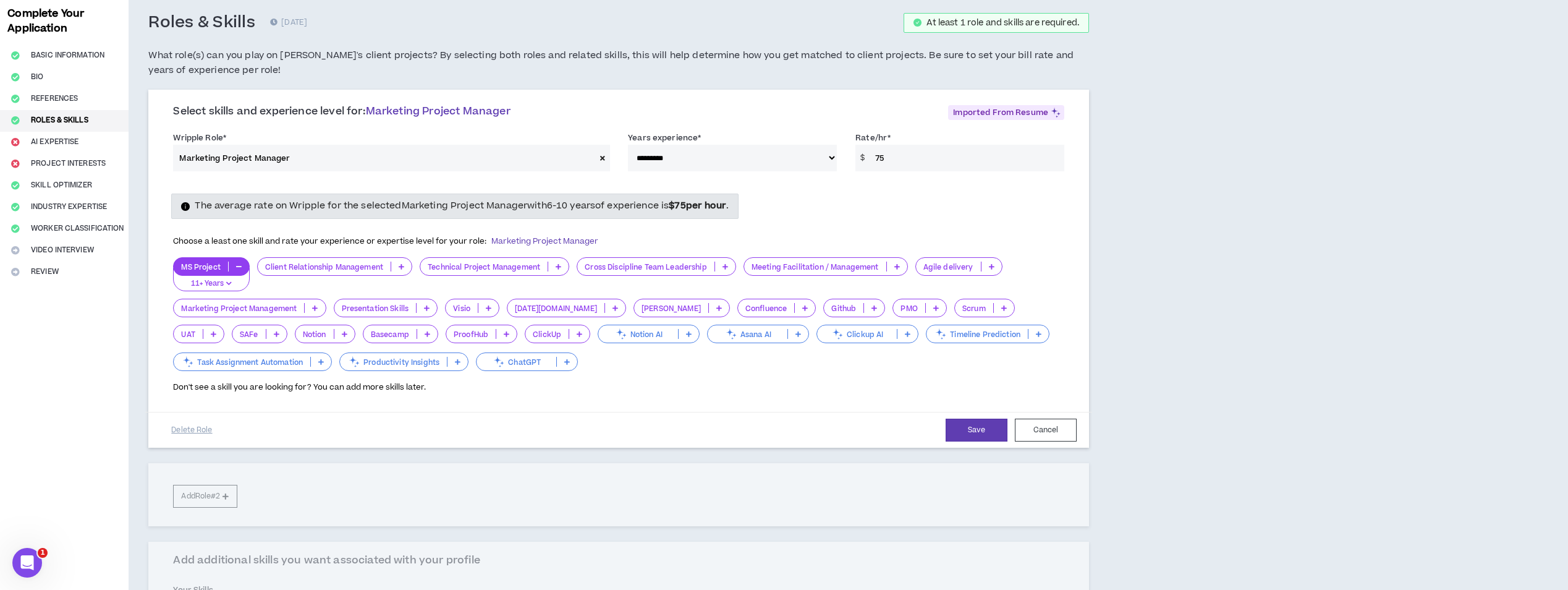
click at [239, 265] on icon "button" at bounding box center [239, 266] width 6 height 6
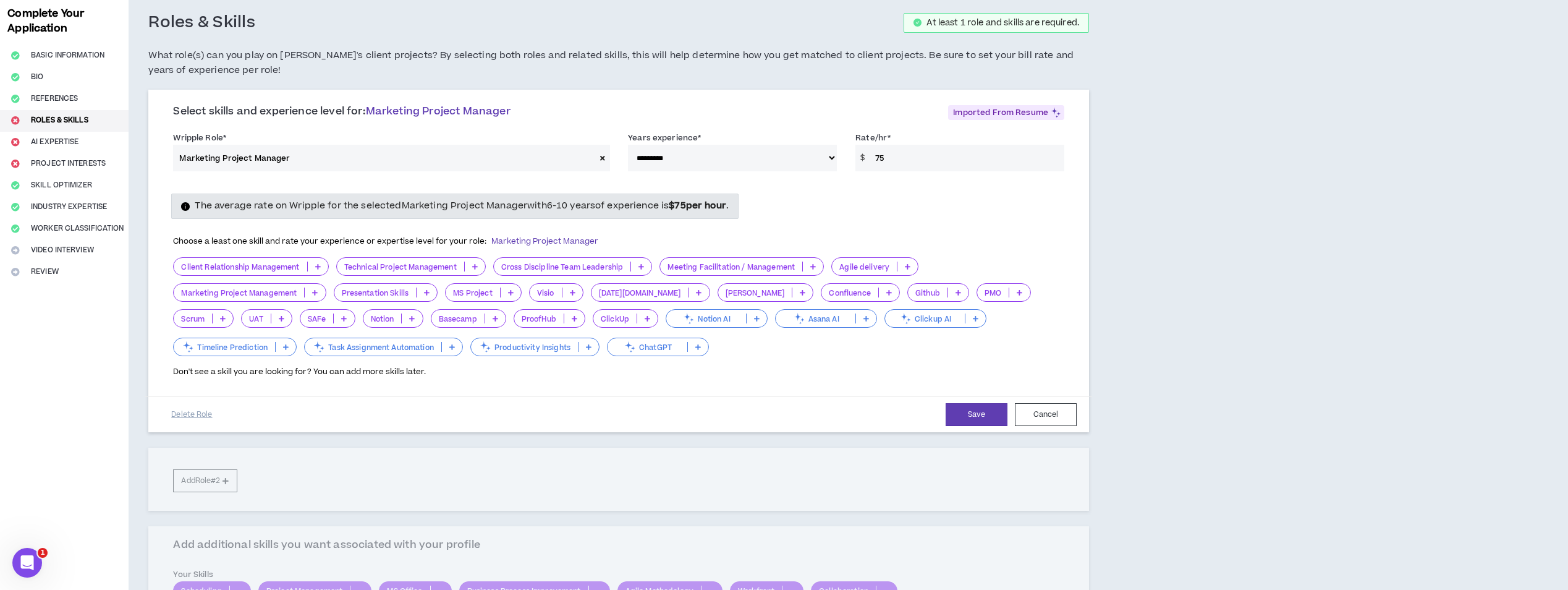
click at [315, 295] on icon at bounding box center [314, 292] width 6 height 6
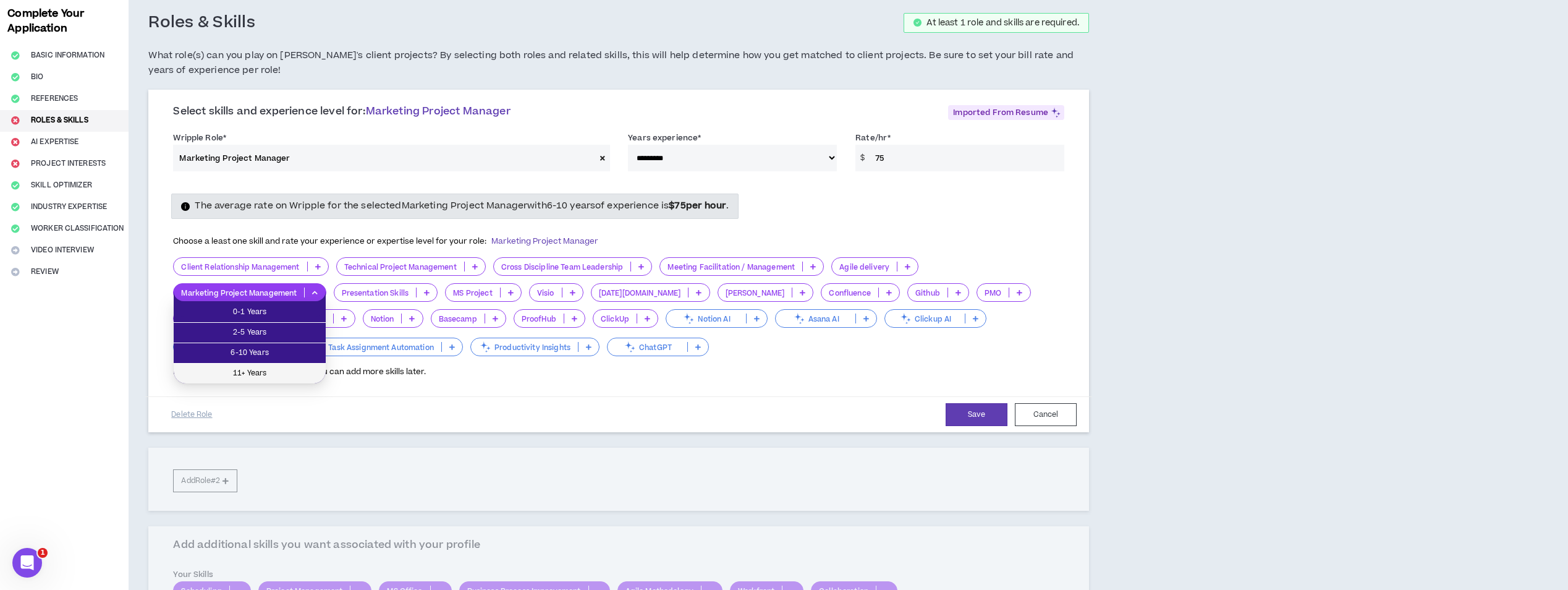
click at [269, 367] on span "11+ Years" at bounding box center [249, 373] width 138 height 13
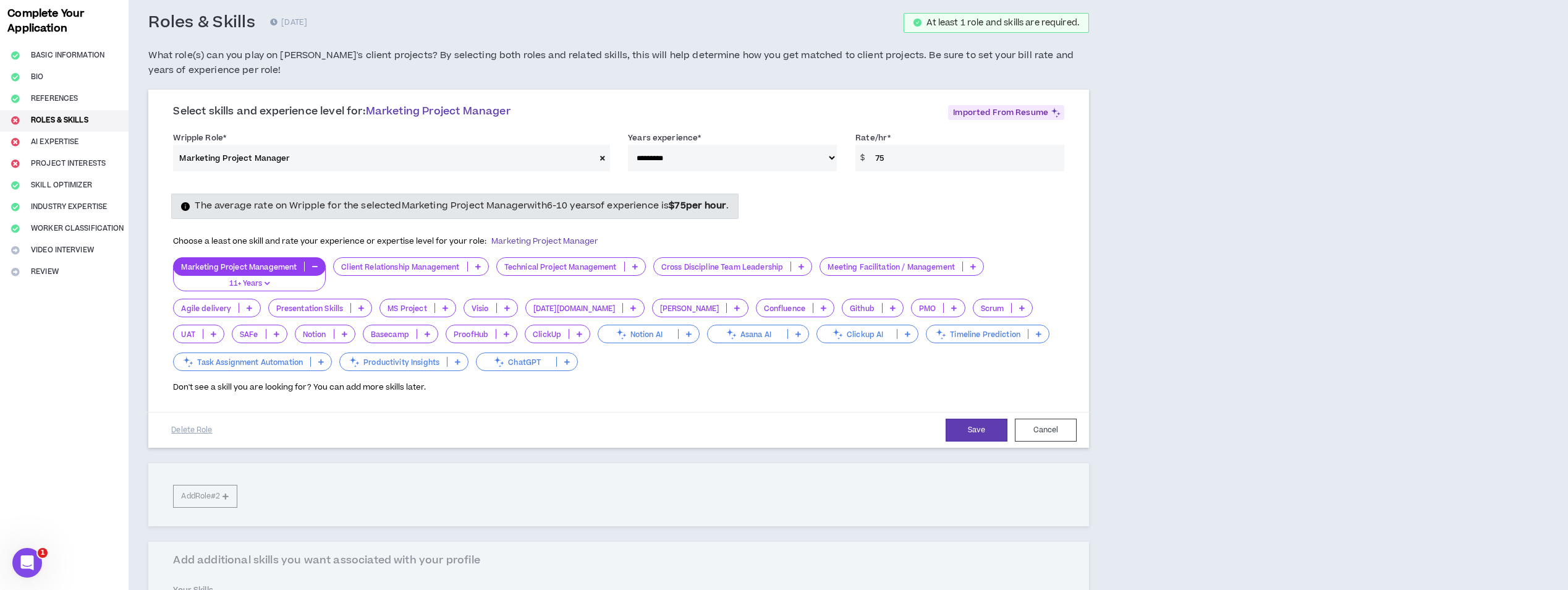
click at [479, 266] on icon at bounding box center [478, 266] width 6 height 6
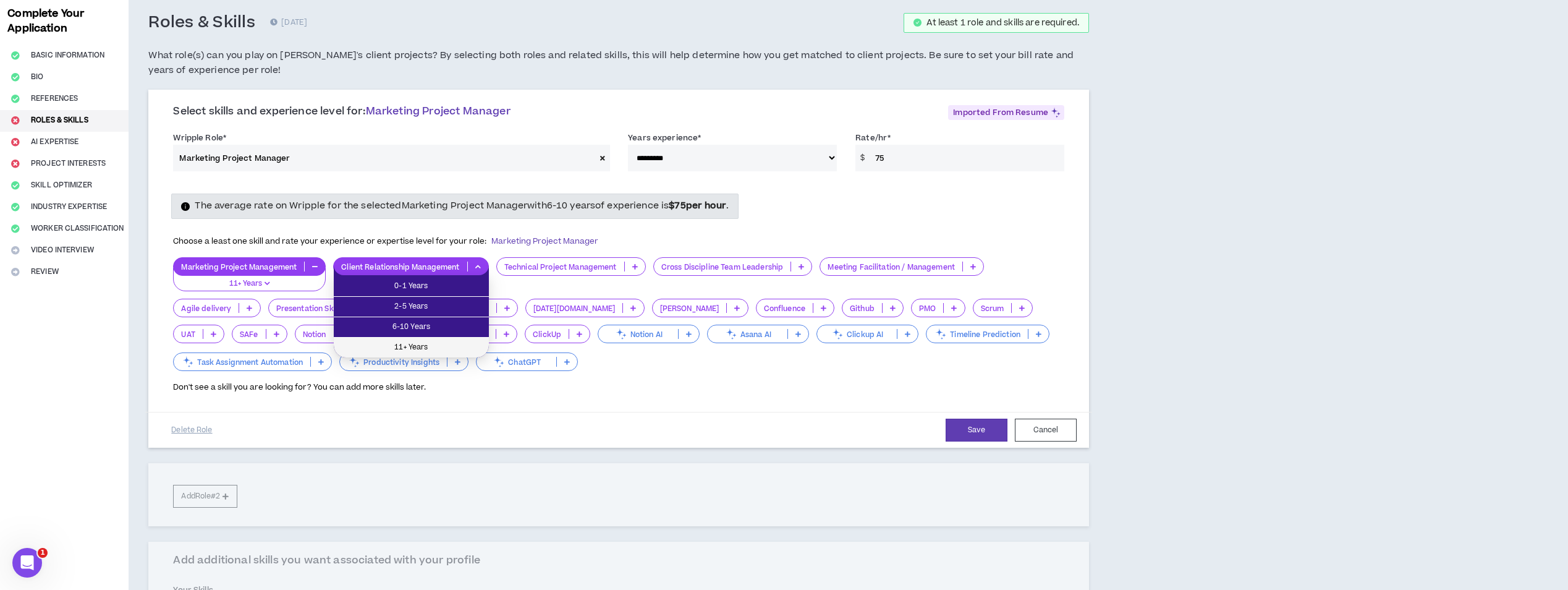
click at [424, 344] on span "11+ Years" at bounding box center [411, 347] width 140 height 13
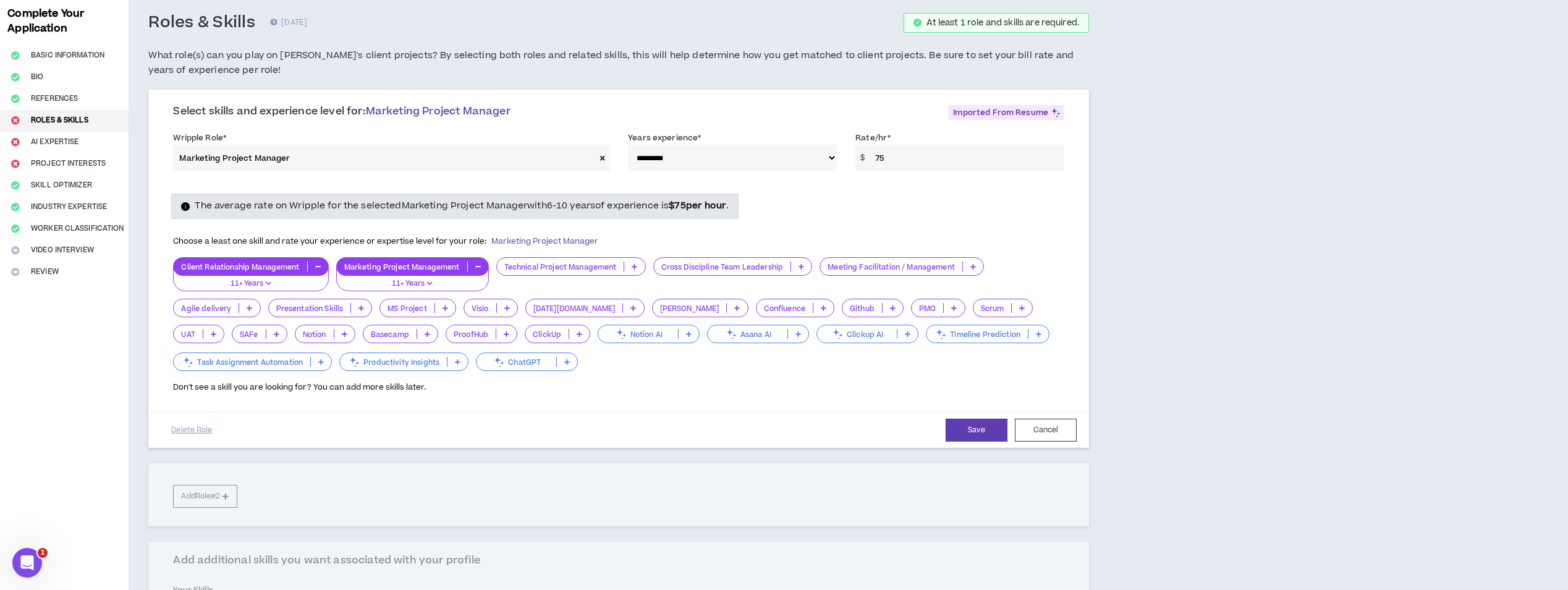
click at [972, 266] on icon at bounding box center [972, 266] width 6 height 6
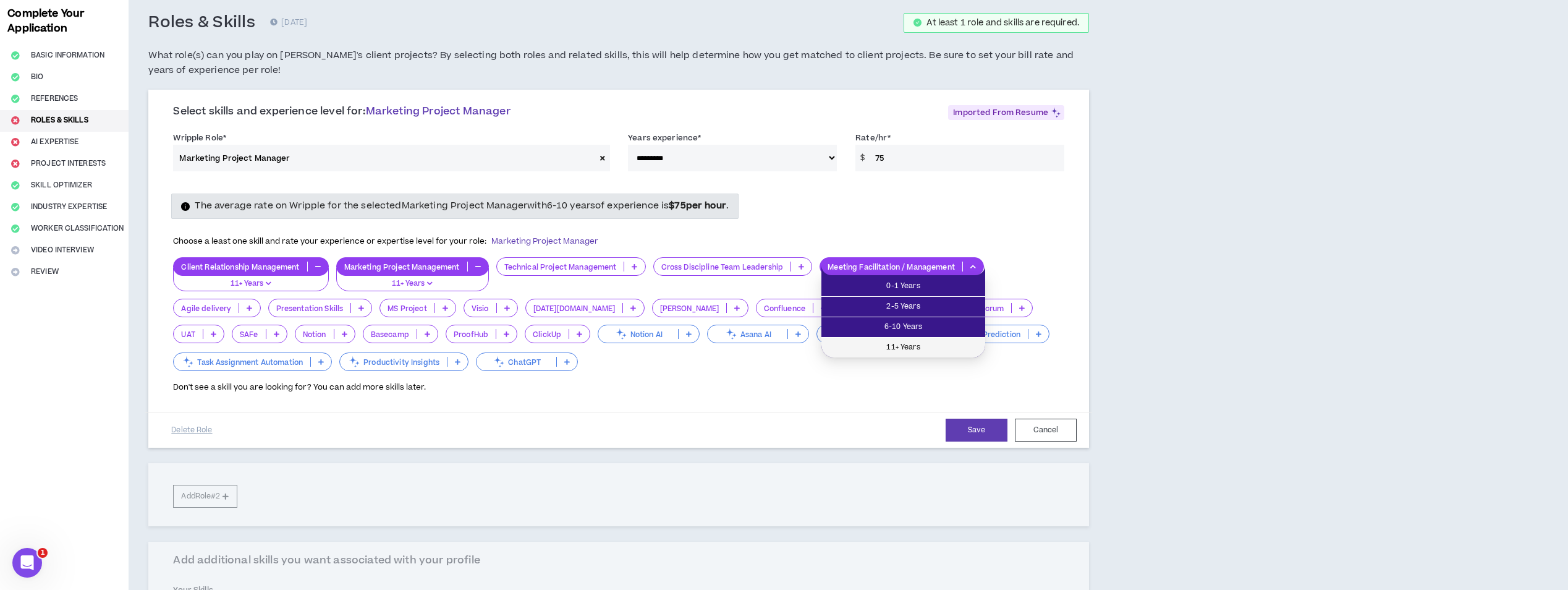
click at [923, 343] on span "11+ Years" at bounding box center [903, 347] width 149 height 13
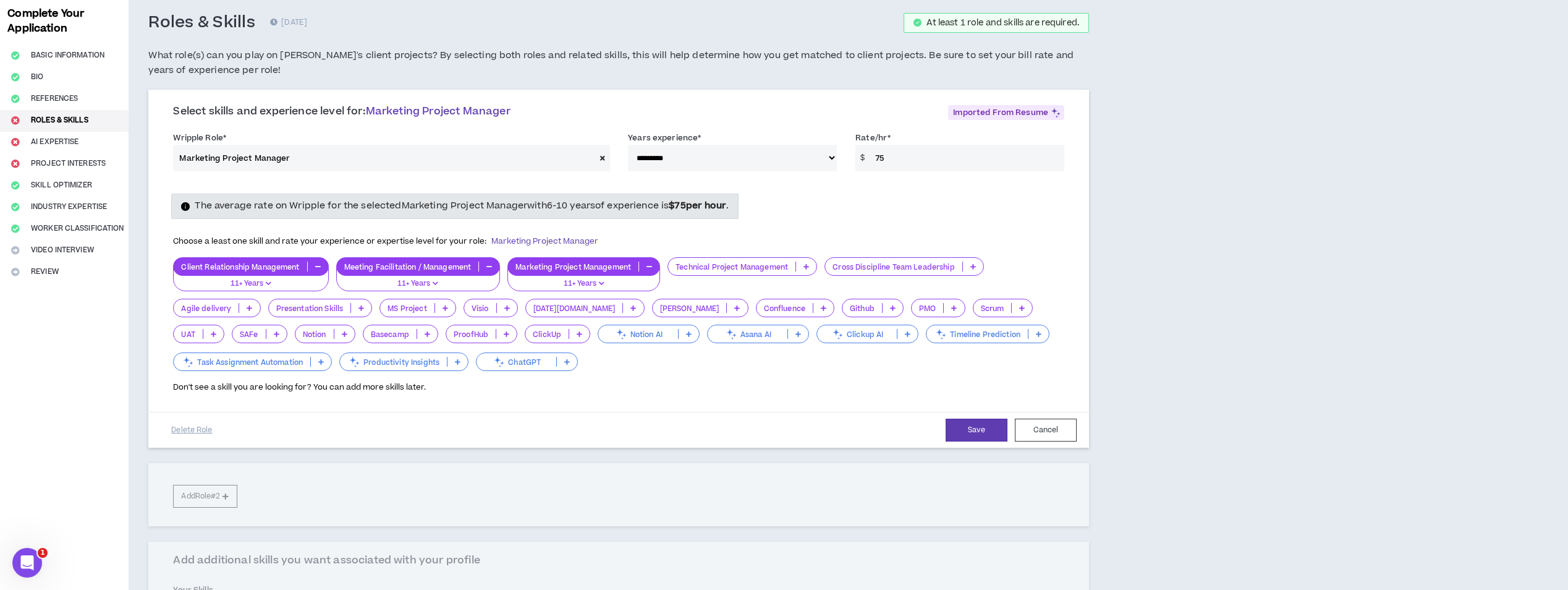
click at [359, 307] on icon at bounding box center [361, 307] width 6 height 6
click at [325, 366] on span "6-10 Years" at bounding box center [319, 368] width 89 height 13
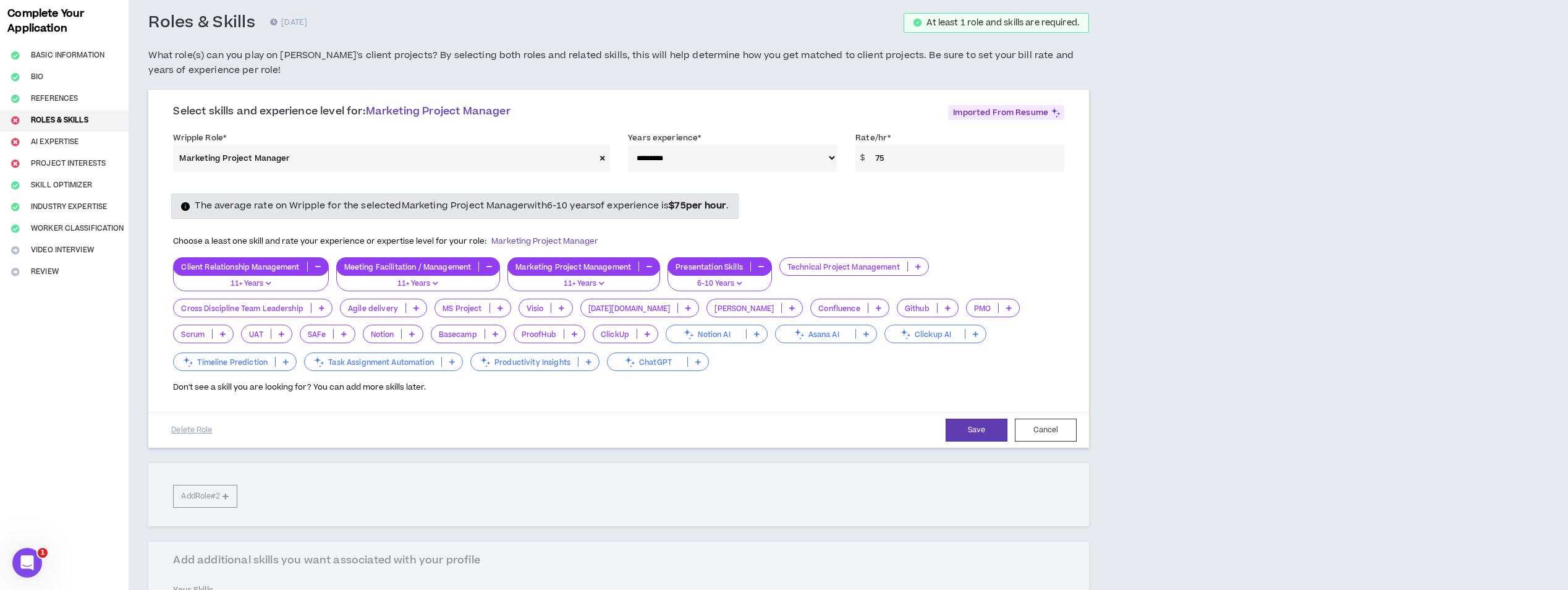
click at [321, 308] on icon at bounding box center [321, 307] width 6 height 6
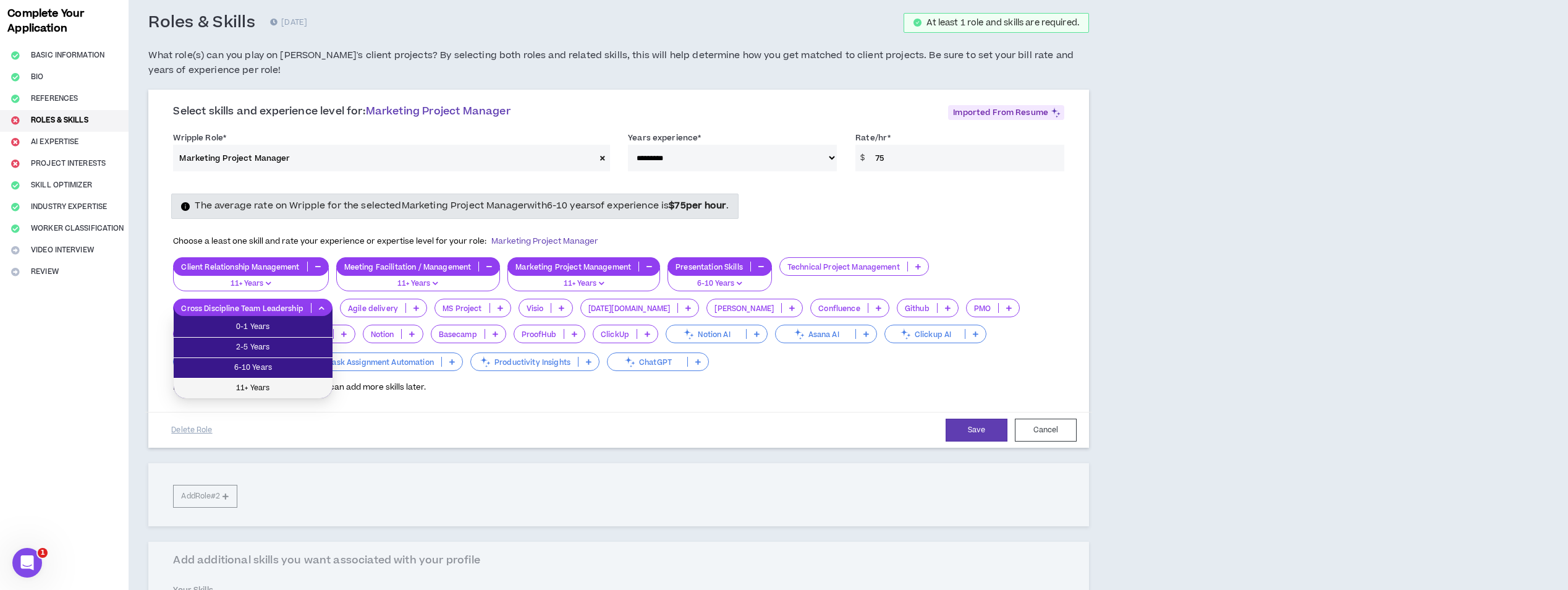
click at [274, 379] on li "11+ Years" at bounding box center [253, 388] width 158 height 20
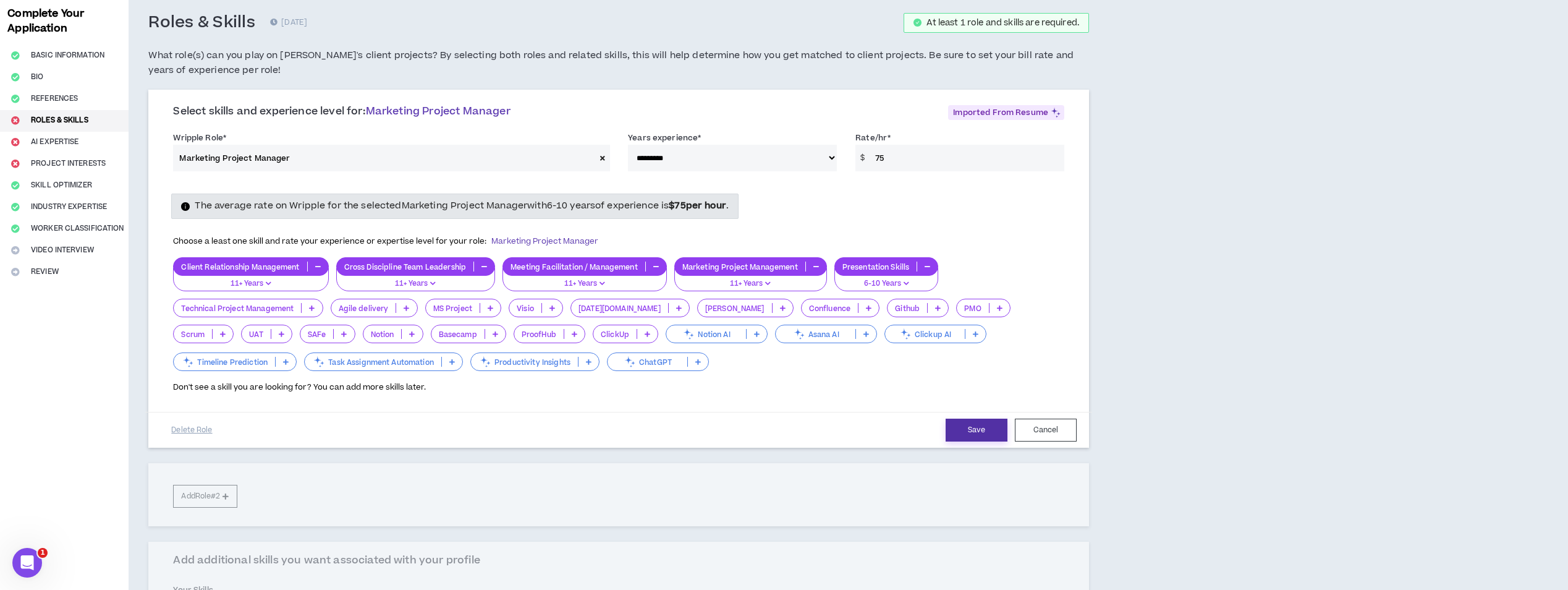
click at [985, 425] on button "Save" at bounding box center [977, 430] width 62 height 23
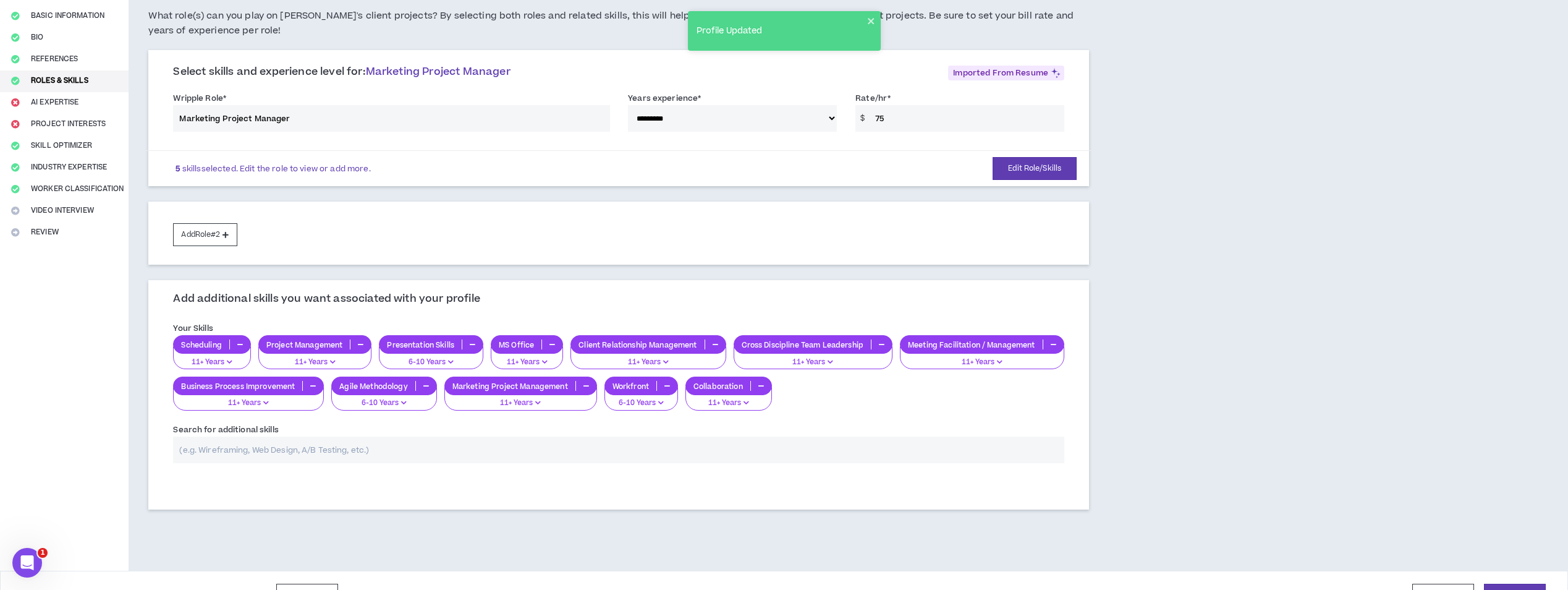
scroll to position [131, 0]
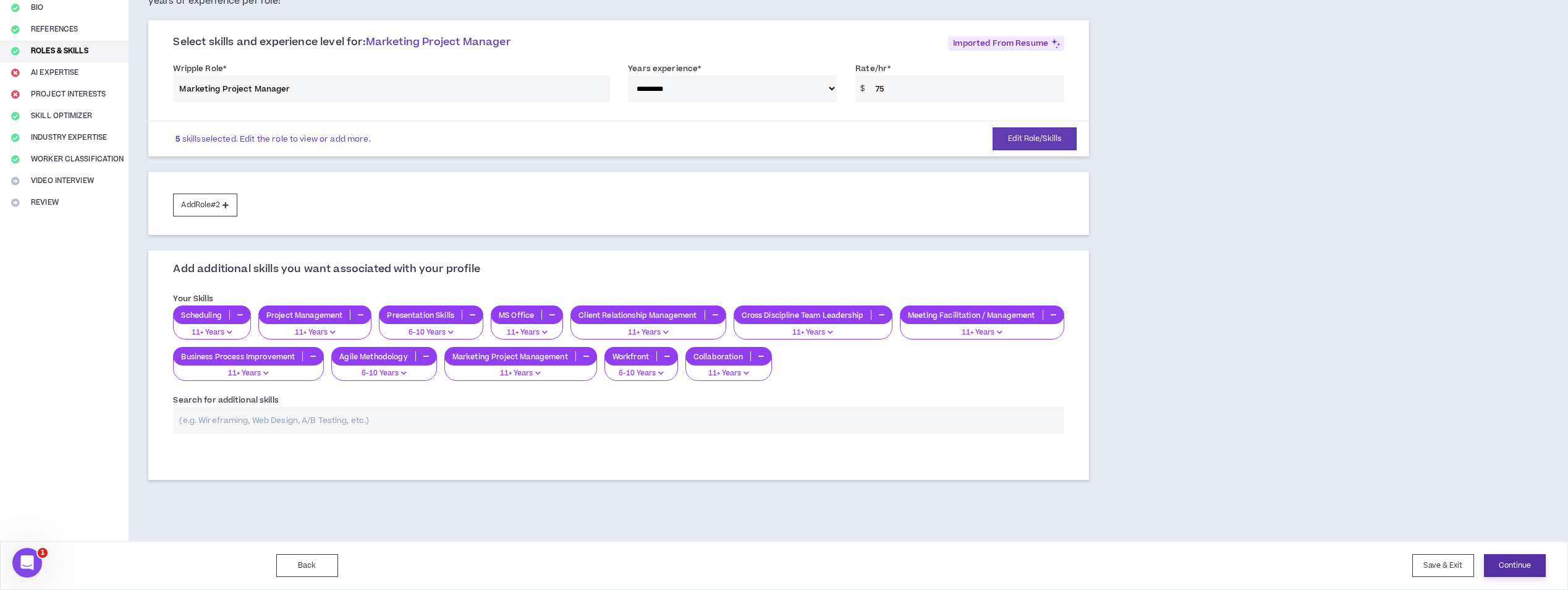
click at [1500, 562] on button "Continue" at bounding box center [1515, 565] width 62 height 23
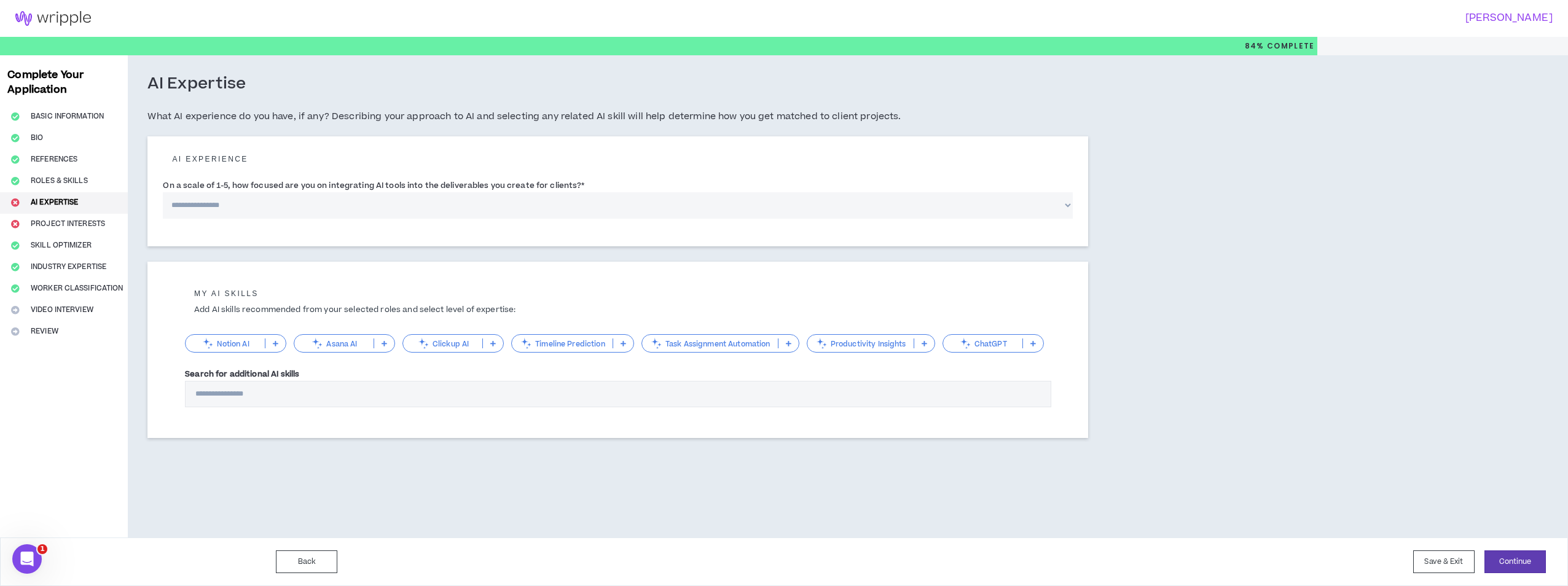
click at [1066, 205] on select "**********" at bounding box center [617, 206] width 910 height 27
select select "*"
click at [163, 192] on select "**********" at bounding box center [617, 206] width 910 height 27
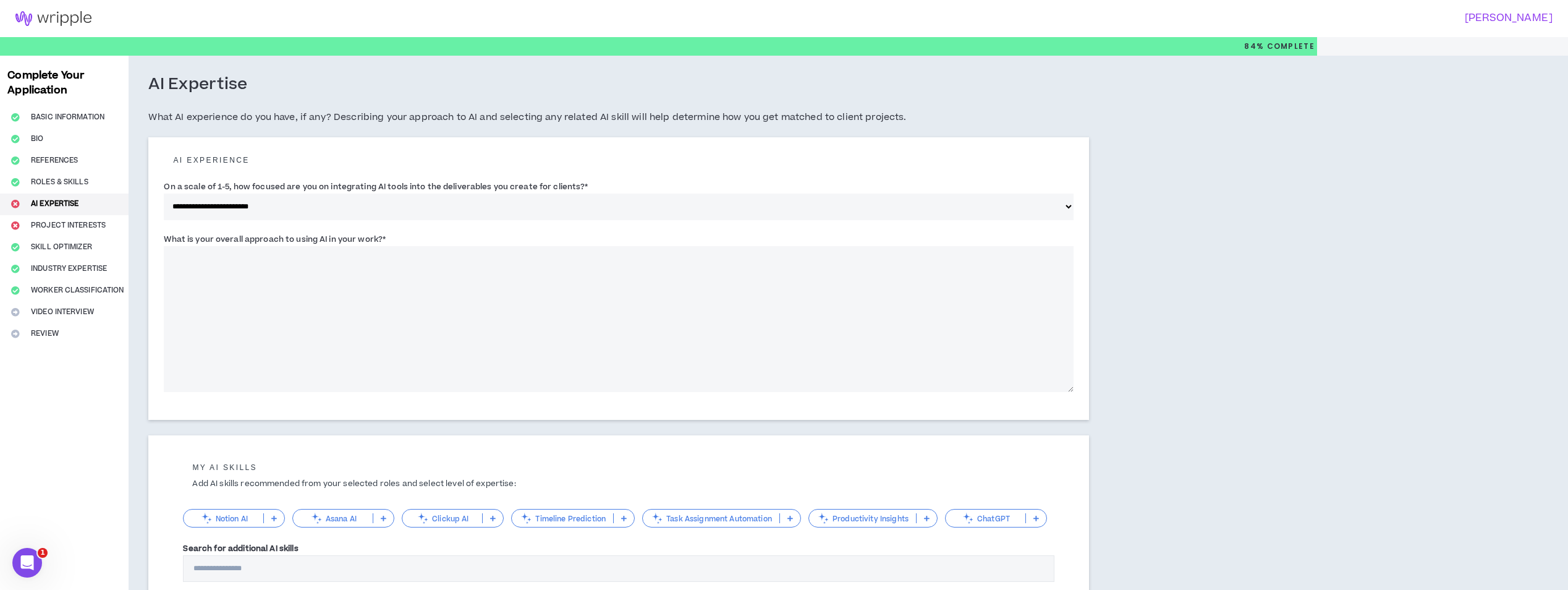
click at [996, 270] on textarea "What is your overall approach to using AI in your work? *" at bounding box center [618, 319] width 910 height 146
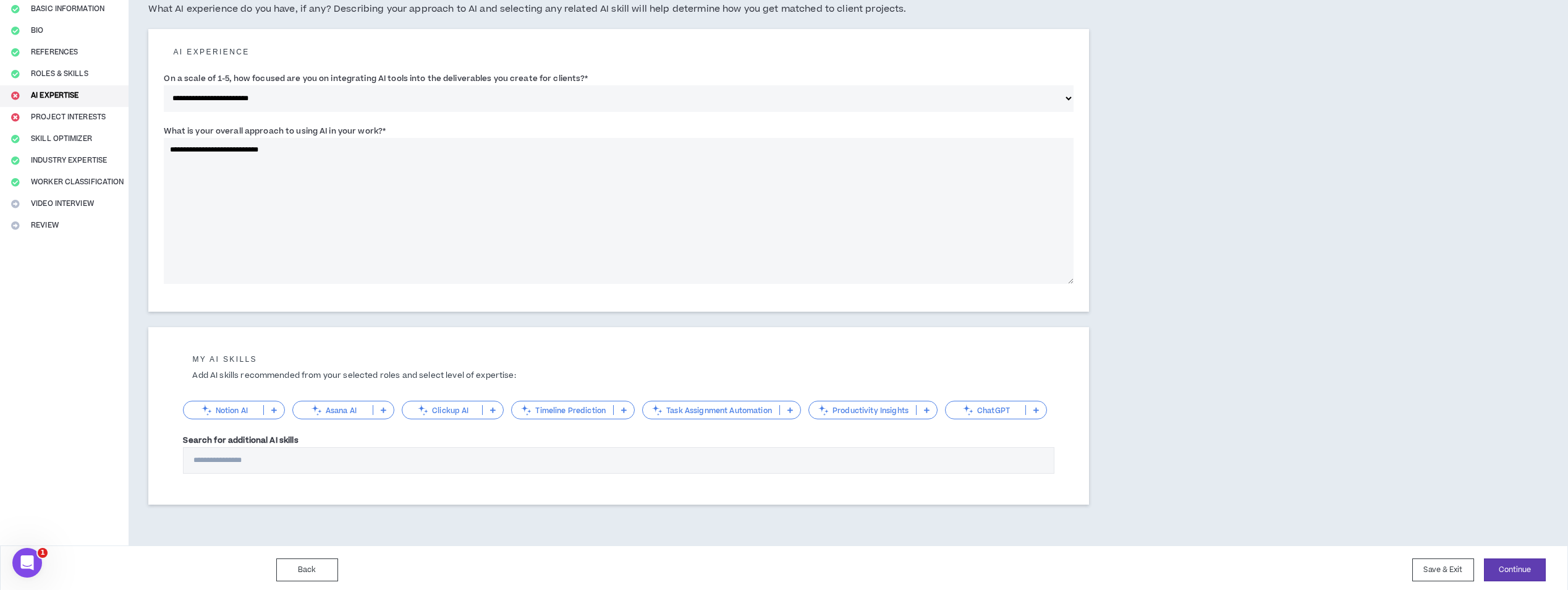
scroll to position [113, 0]
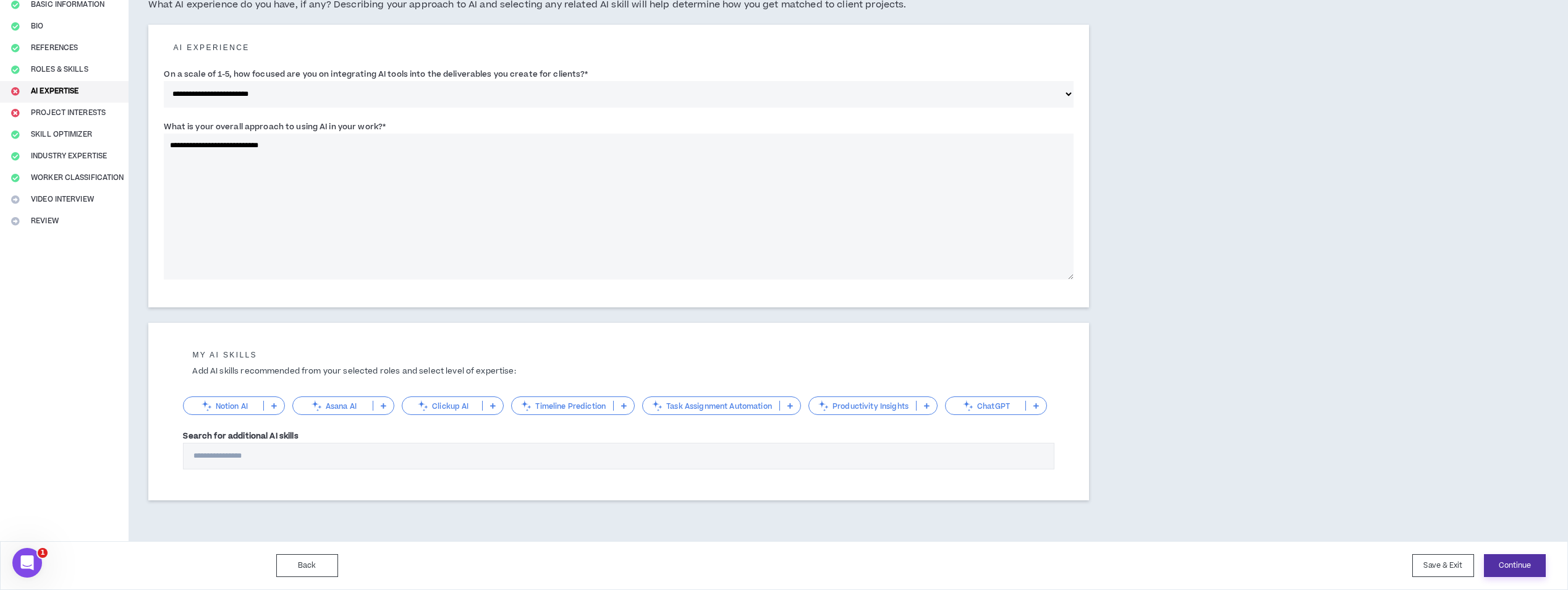
type textarea "**********"
click at [1505, 557] on button "Continue" at bounding box center [1515, 565] width 62 height 23
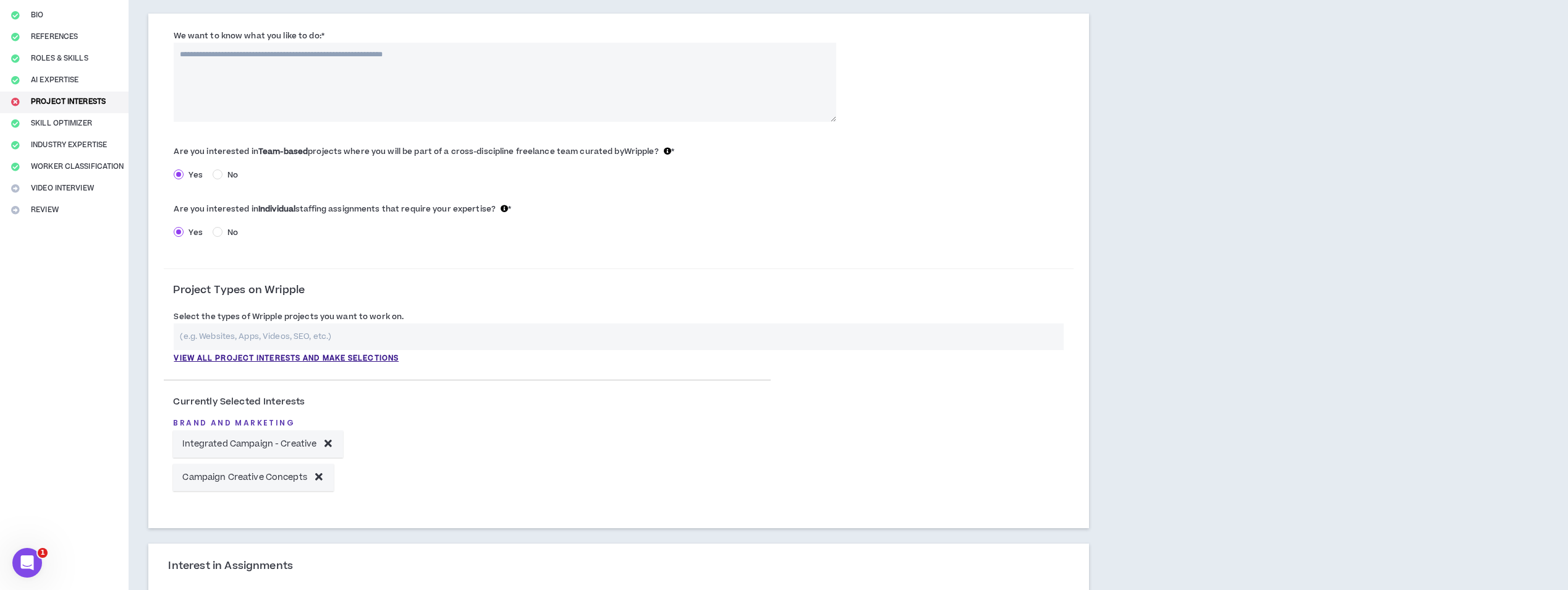
scroll to position [185, 0]
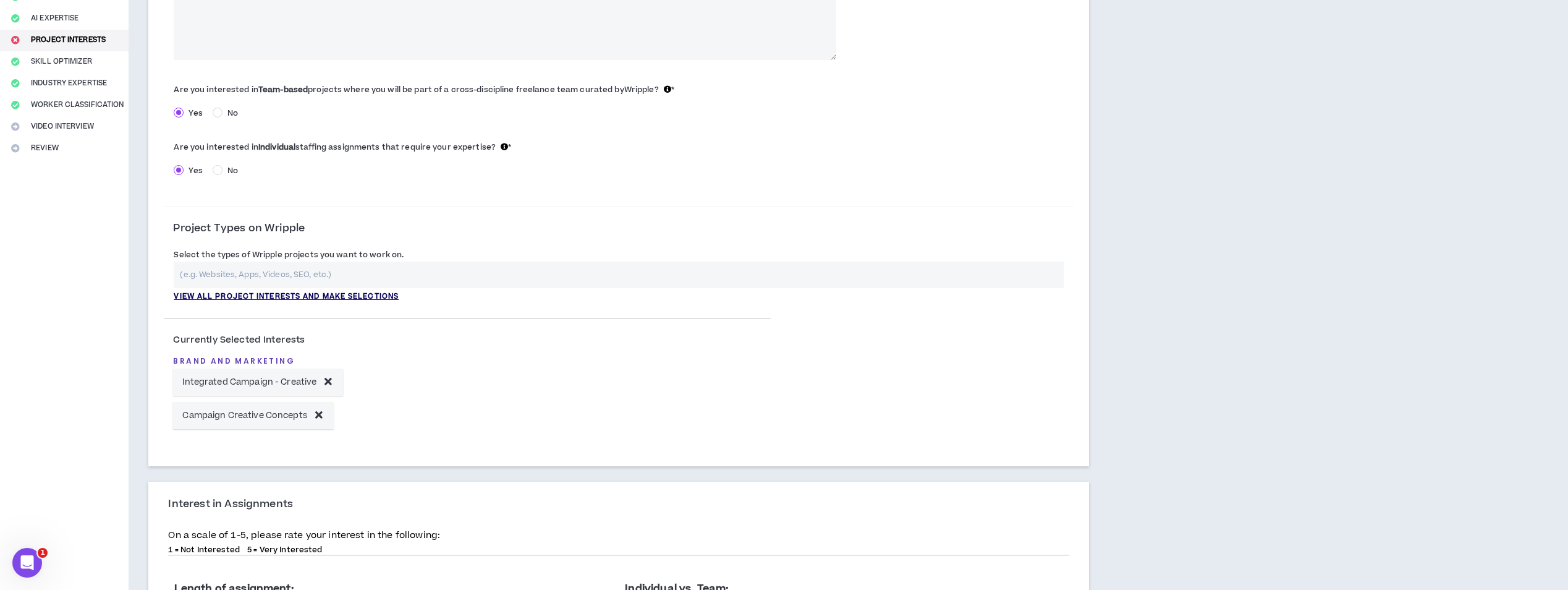
click at [304, 292] on p "View all project interests and make selections" at bounding box center [286, 296] width 225 height 11
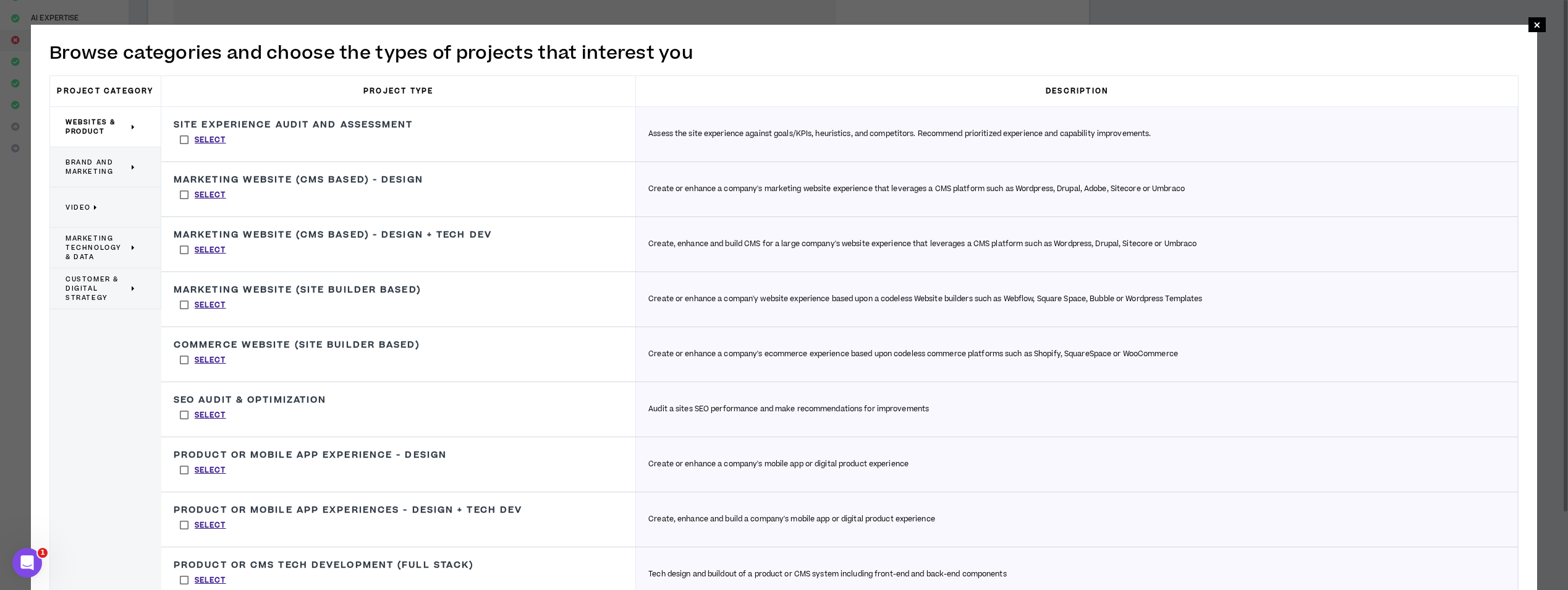
click at [103, 242] on span "Marketing Technology & Data" at bounding box center [98, 247] width 63 height 28
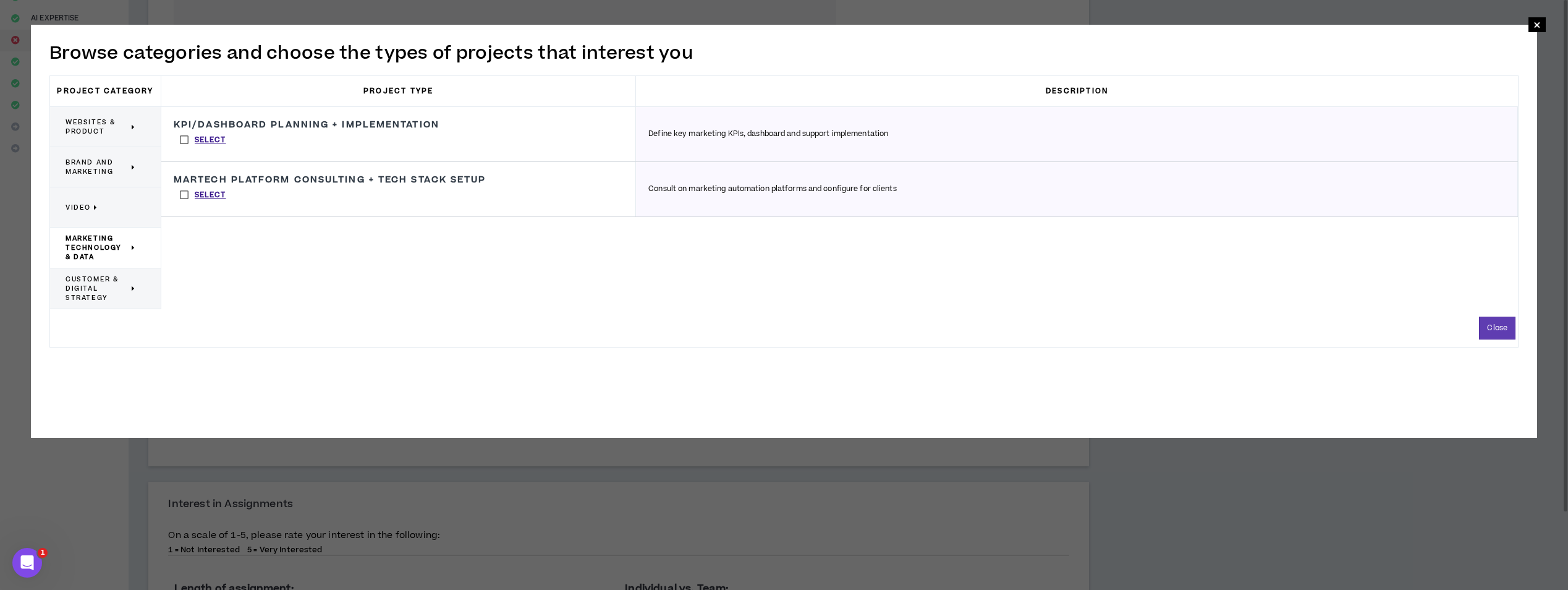
click at [103, 280] on span "Customer & Digital Strategy" at bounding box center [98, 288] width 63 height 28
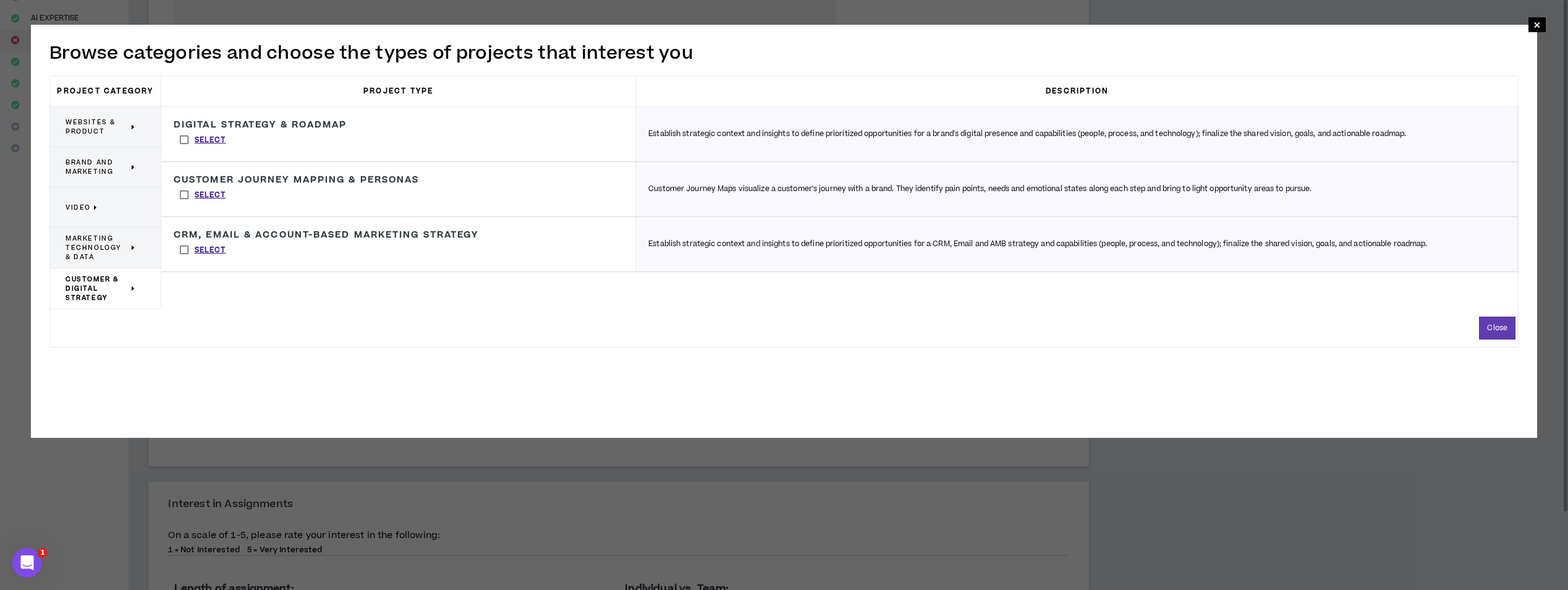
click at [180, 247] on label "Select" at bounding box center [203, 250] width 58 height 18
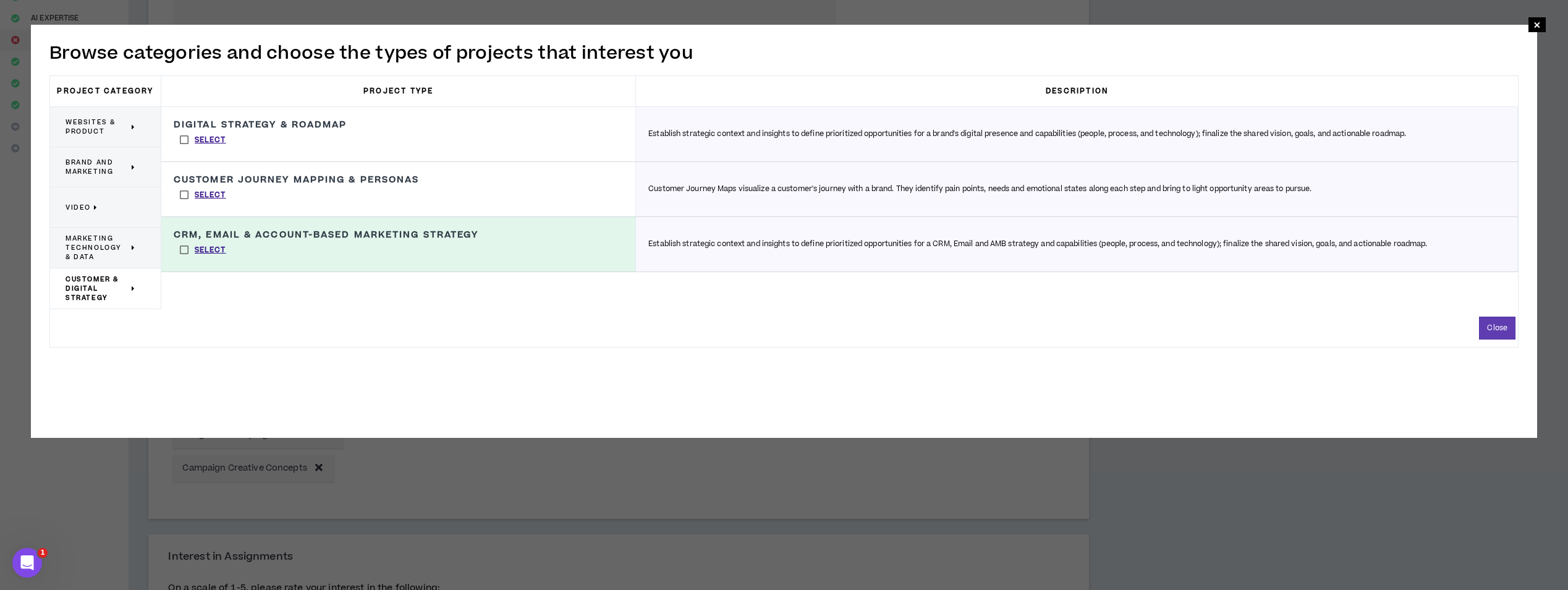
click at [178, 249] on label "Select" at bounding box center [203, 250] width 58 height 18
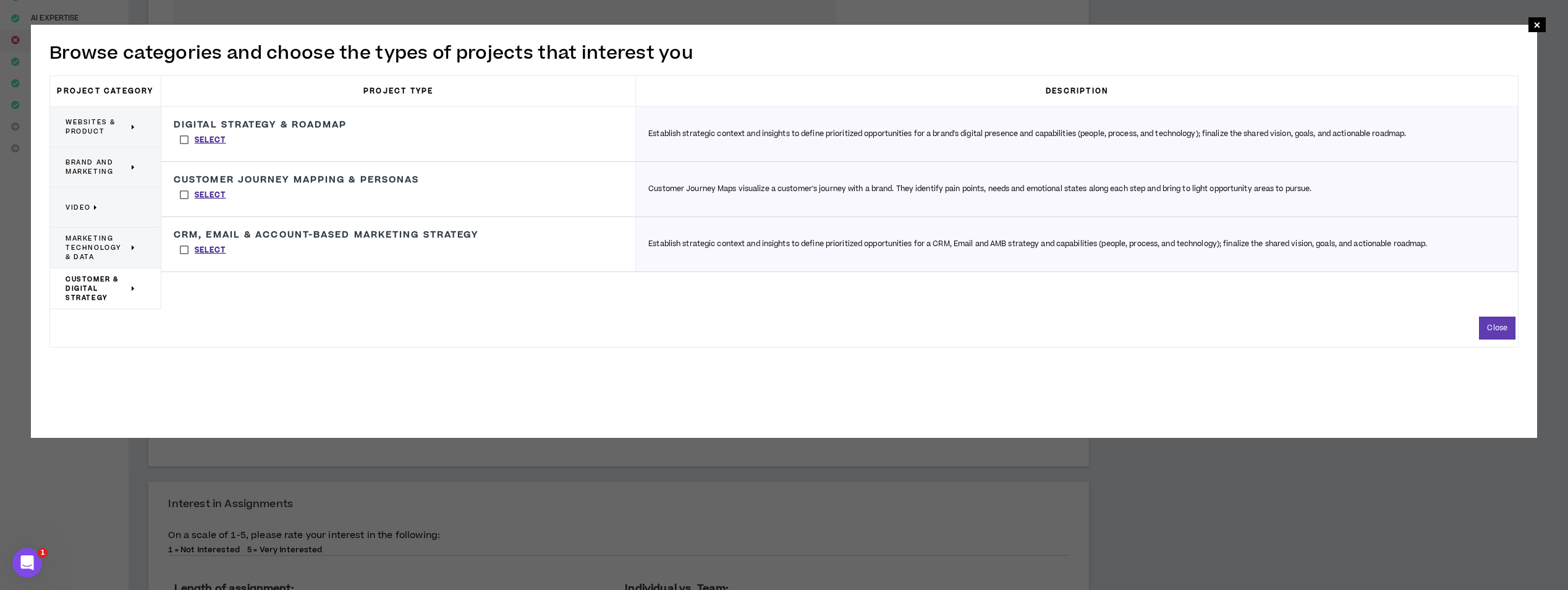
click at [103, 249] on span "Marketing Technology & Data" at bounding box center [98, 247] width 63 height 28
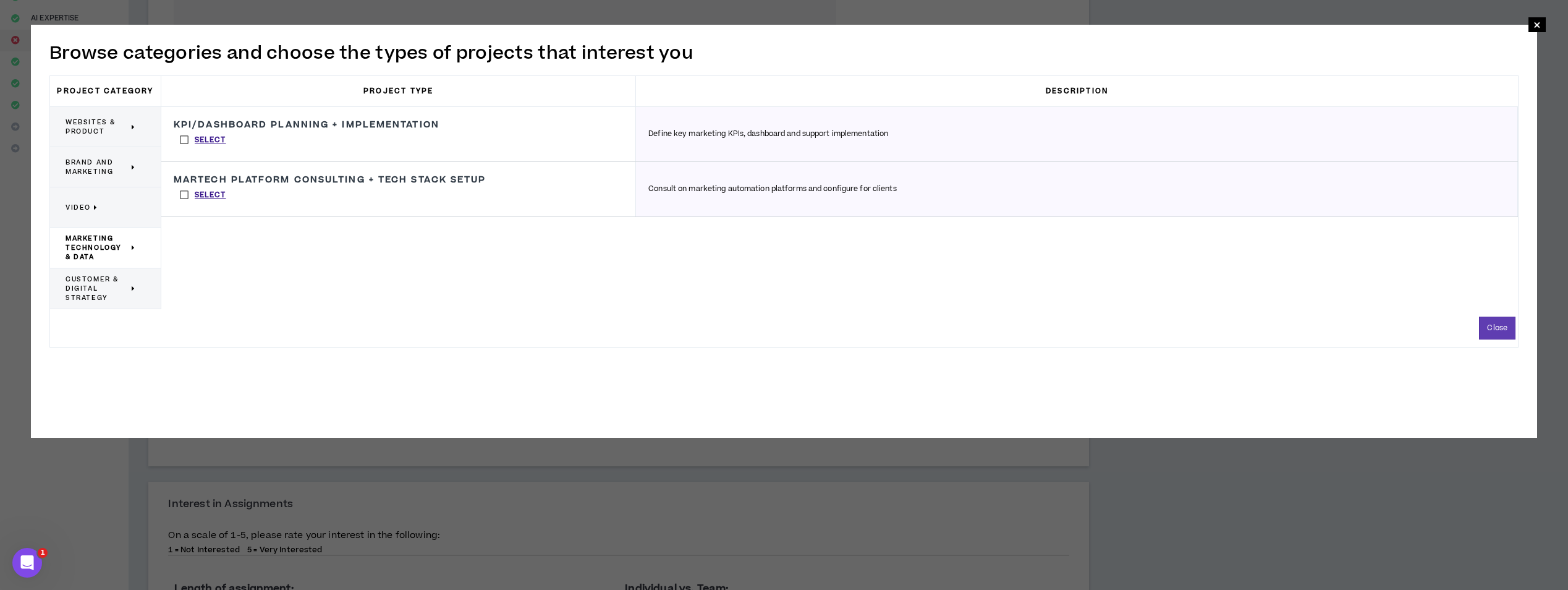
click at [84, 211] on span "Video" at bounding box center [78, 207] width 25 height 9
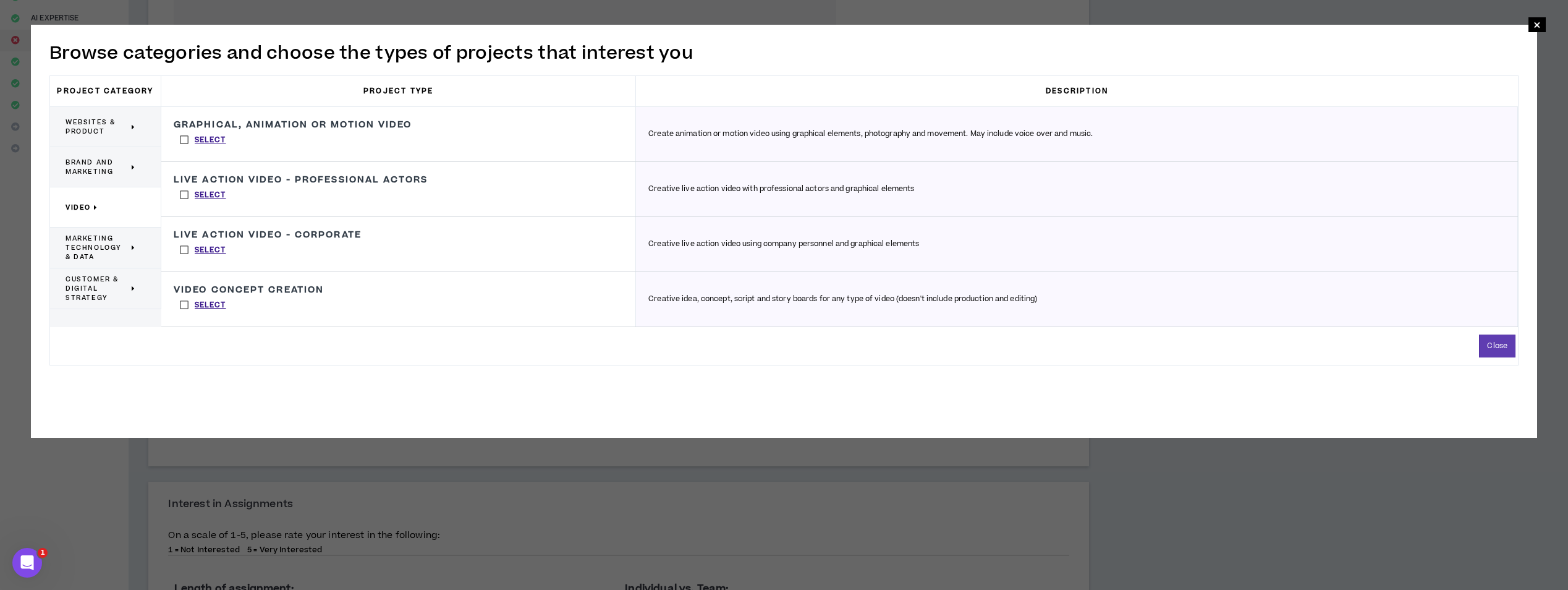
click at [90, 164] on span "Brand and Marketing" at bounding box center [98, 167] width 63 height 18
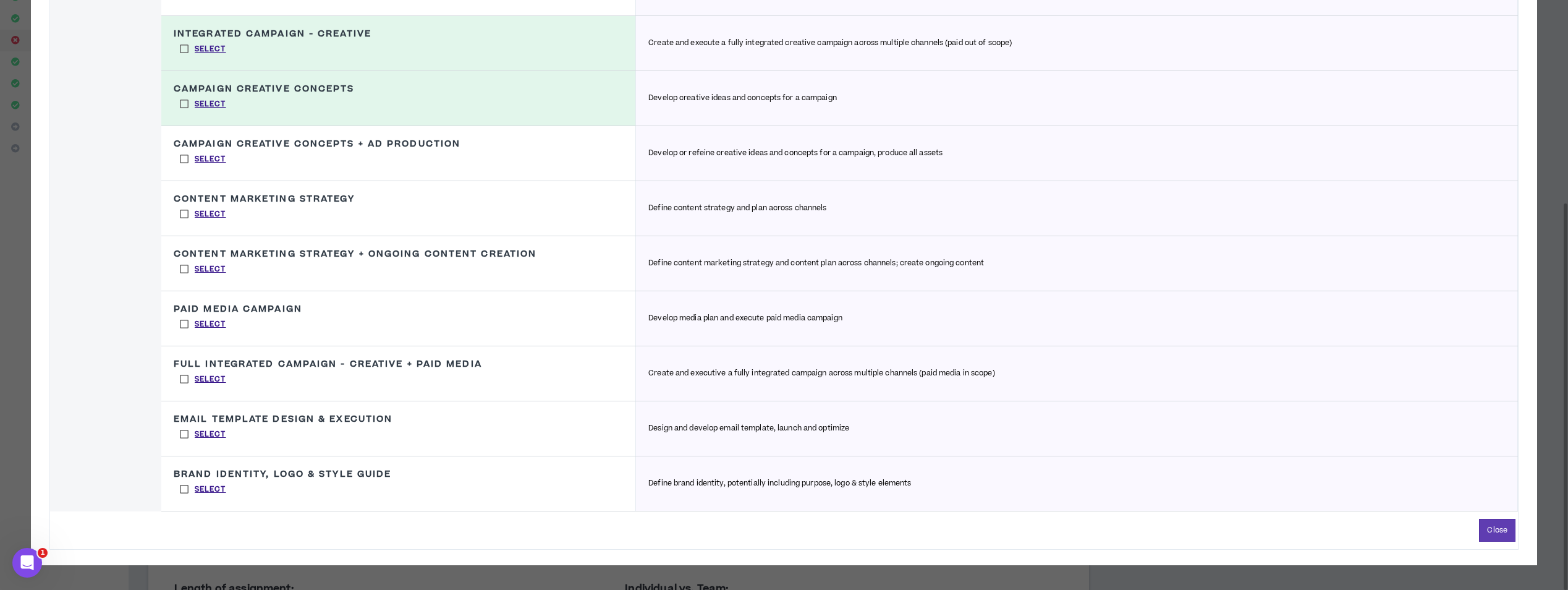
click at [188, 377] on label "Select" at bounding box center [203, 379] width 58 height 18
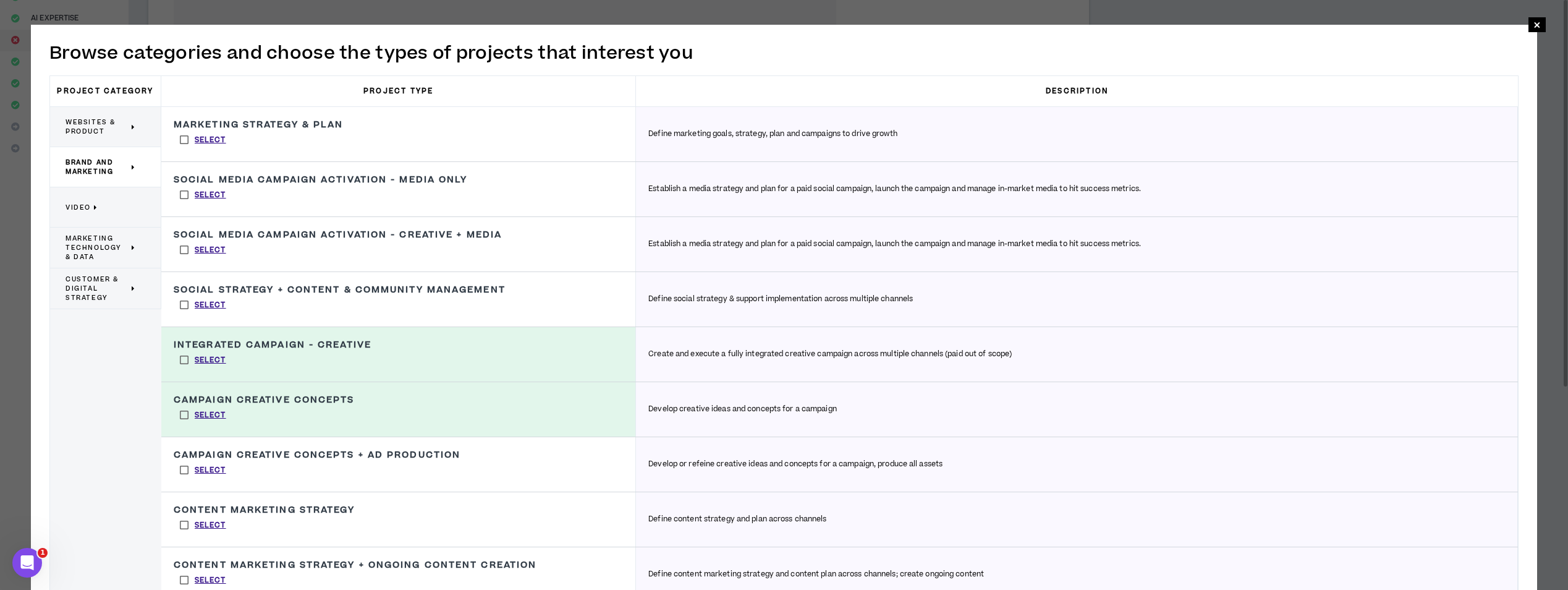
click at [185, 305] on label "Select" at bounding box center [203, 305] width 58 height 18
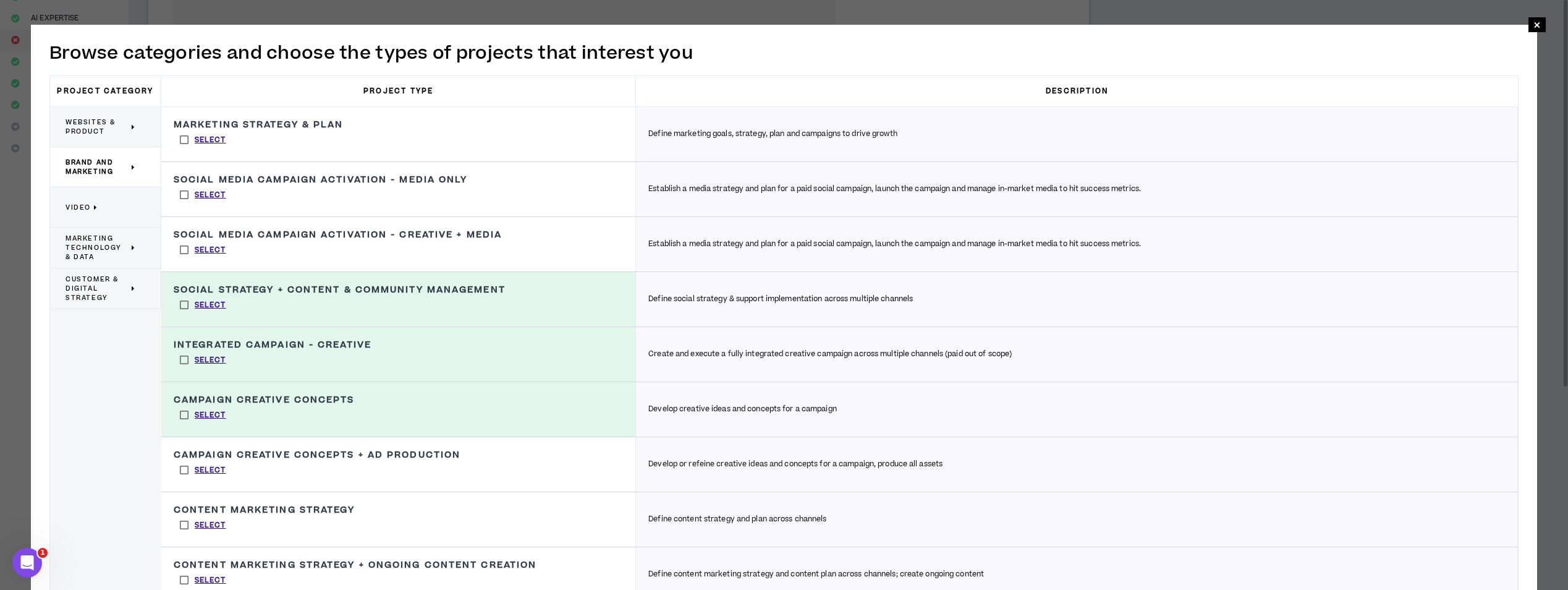
click at [100, 121] on span "Websites & Product" at bounding box center [98, 127] width 63 height 18
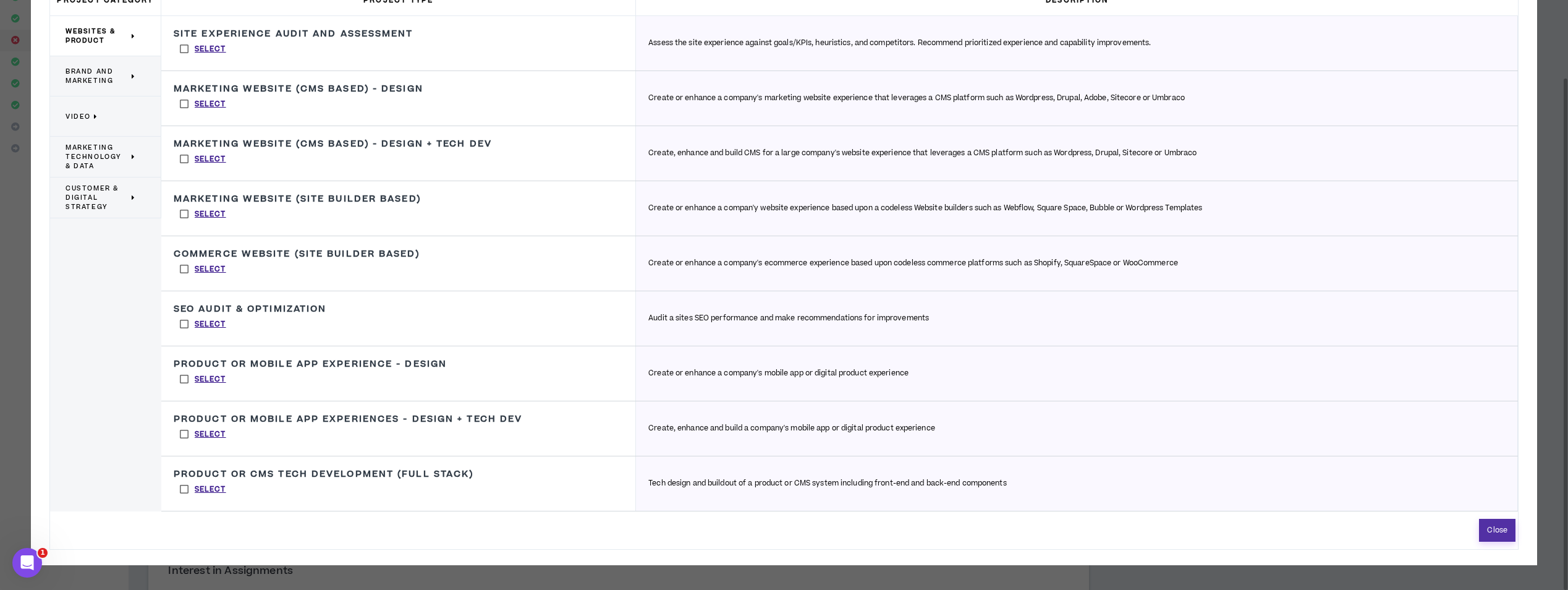
click at [1498, 532] on button "Close" at bounding box center [1497, 530] width 37 height 23
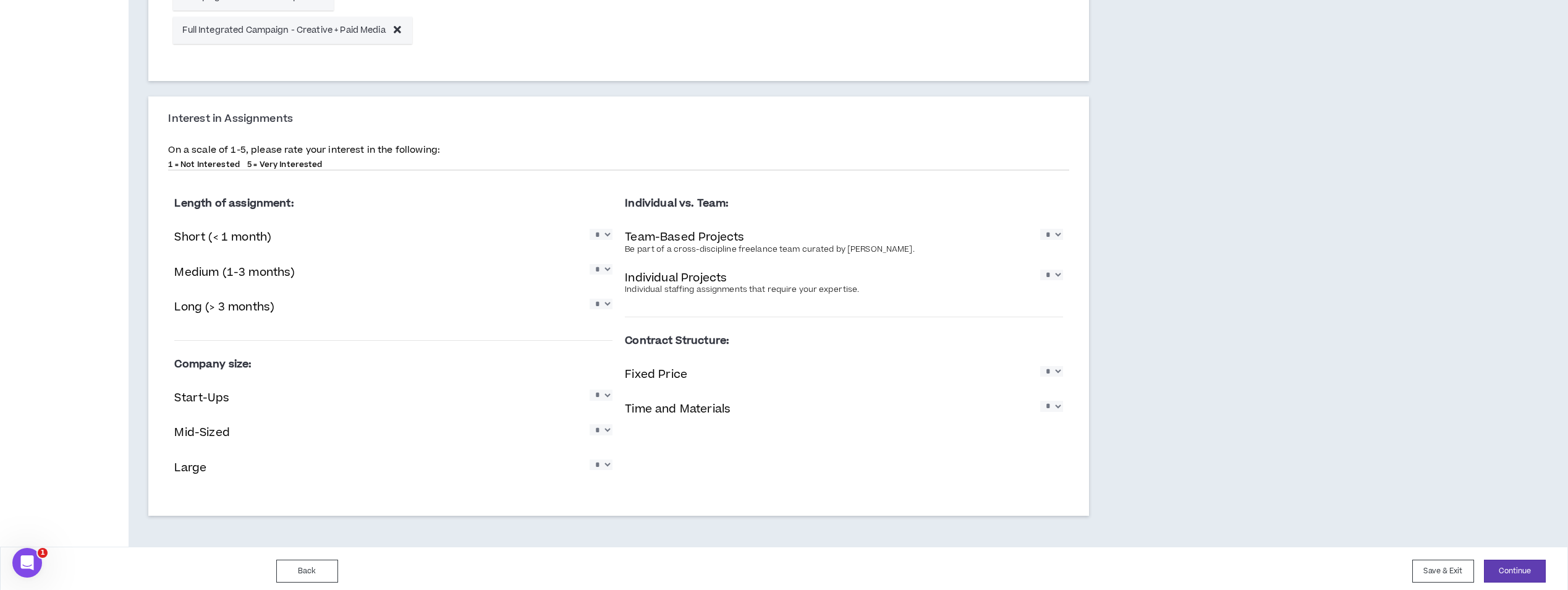
scroll to position [643, 0]
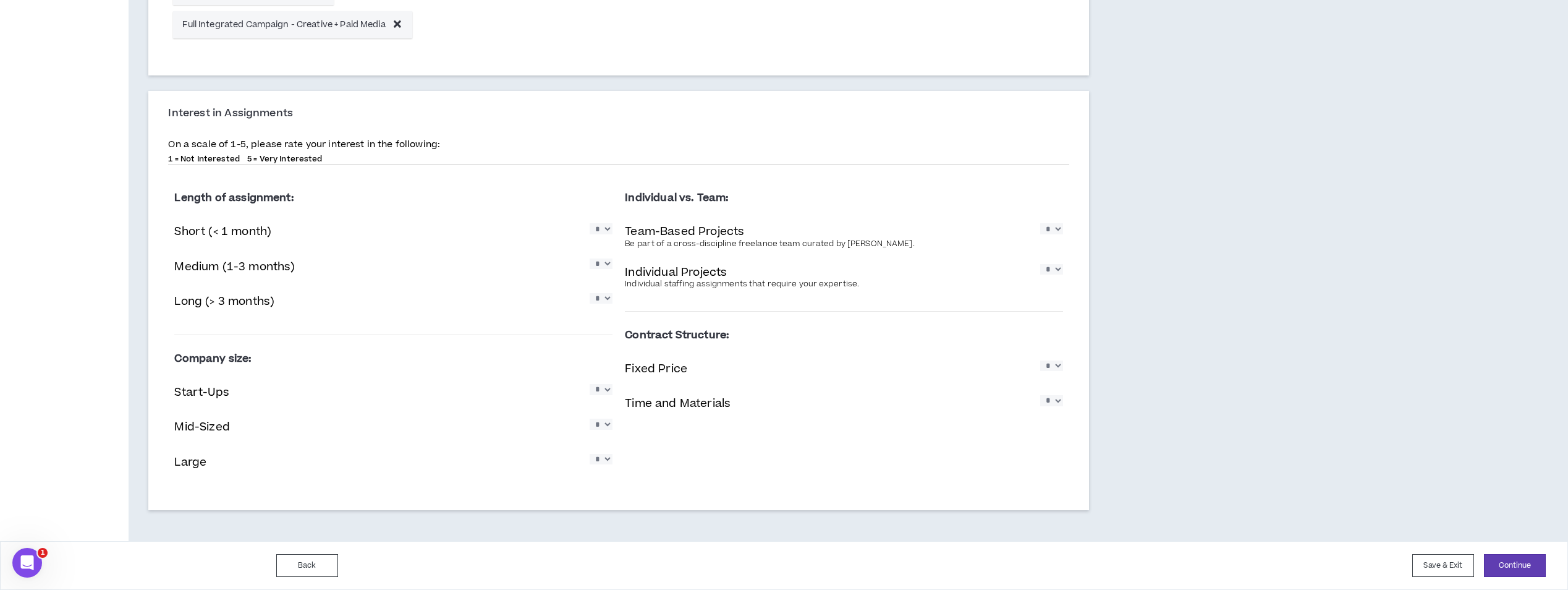
click at [610, 227] on select "* * * * *" at bounding box center [601, 228] width 23 height 11
click at [610, 226] on select "* * * * *" at bounding box center [601, 228] width 23 height 11
click at [605, 261] on select "* * * * *" at bounding box center [601, 264] width 23 height 11
select select "*"
click at [590, 259] on select "* * * * *" at bounding box center [601, 264] width 23 height 11
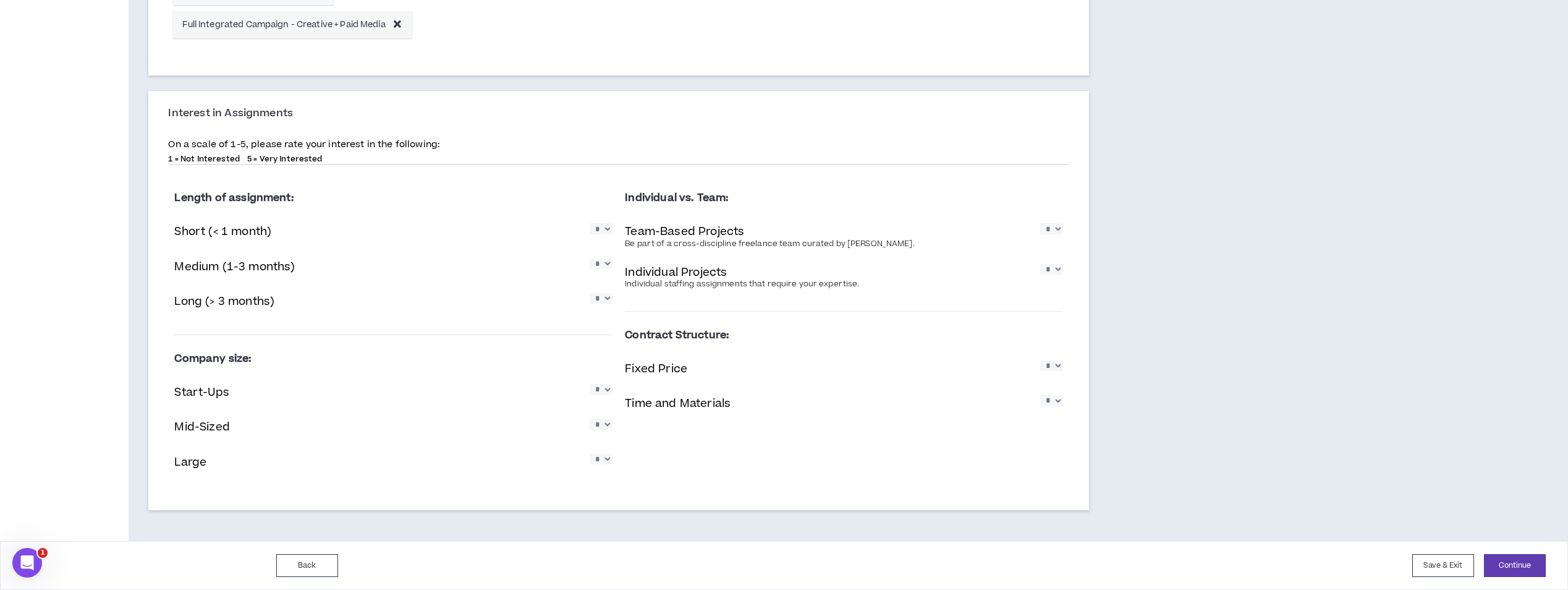
click at [602, 300] on select "* * * * *" at bounding box center [601, 298] width 23 height 11
select select "*"
click at [590, 293] on select "* * * * *" at bounding box center [601, 298] width 23 height 11
click at [1058, 228] on select "* * * * *" at bounding box center [1051, 228] width 23 height 11
select select "*"
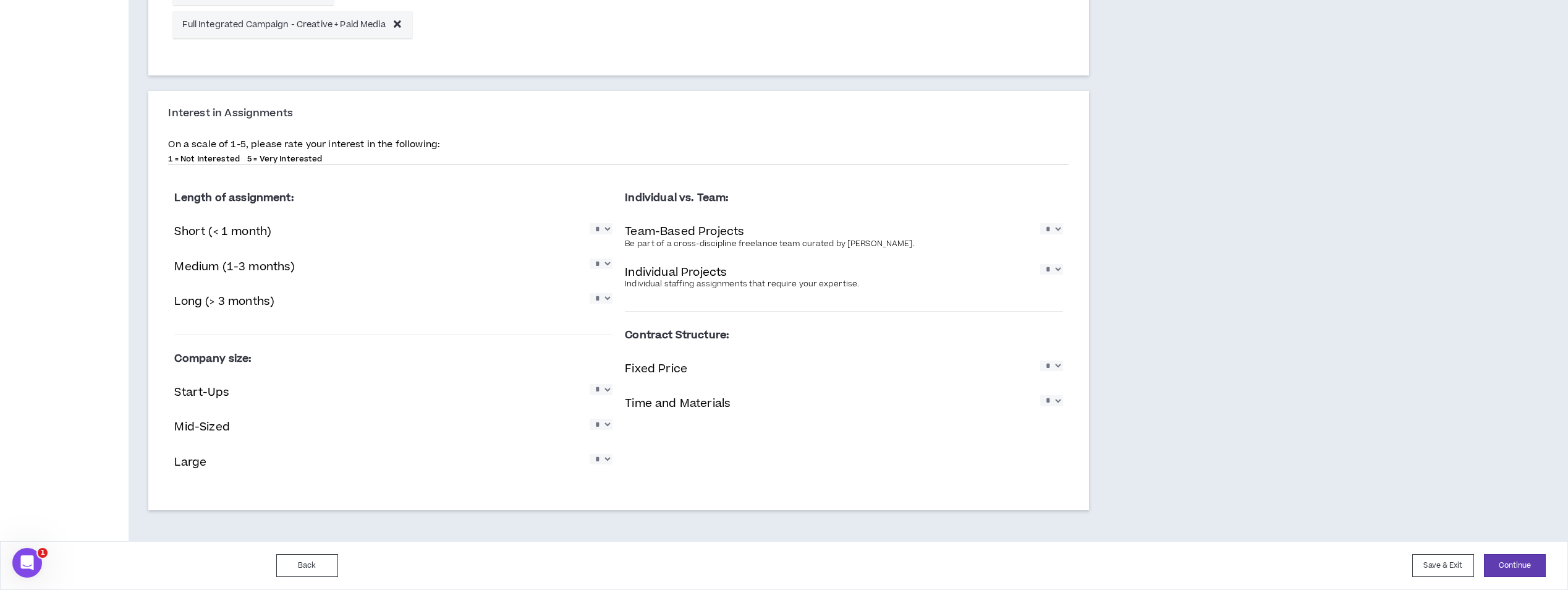
click at [1040, 223] on select "* * * * *" at bounding box center [1051, 228] width 23 height 11
click at [601, 391] on select "* * * * *" at bounding box center [601, 389] width 23 height 11
select select "*"
click at [590, 384] on select "* * * * *" at bounding box center [601, 389] width 23 height 11
click at [607, 426] on select "* * * * *" at bounding box center [601, 424] width 23 height 11
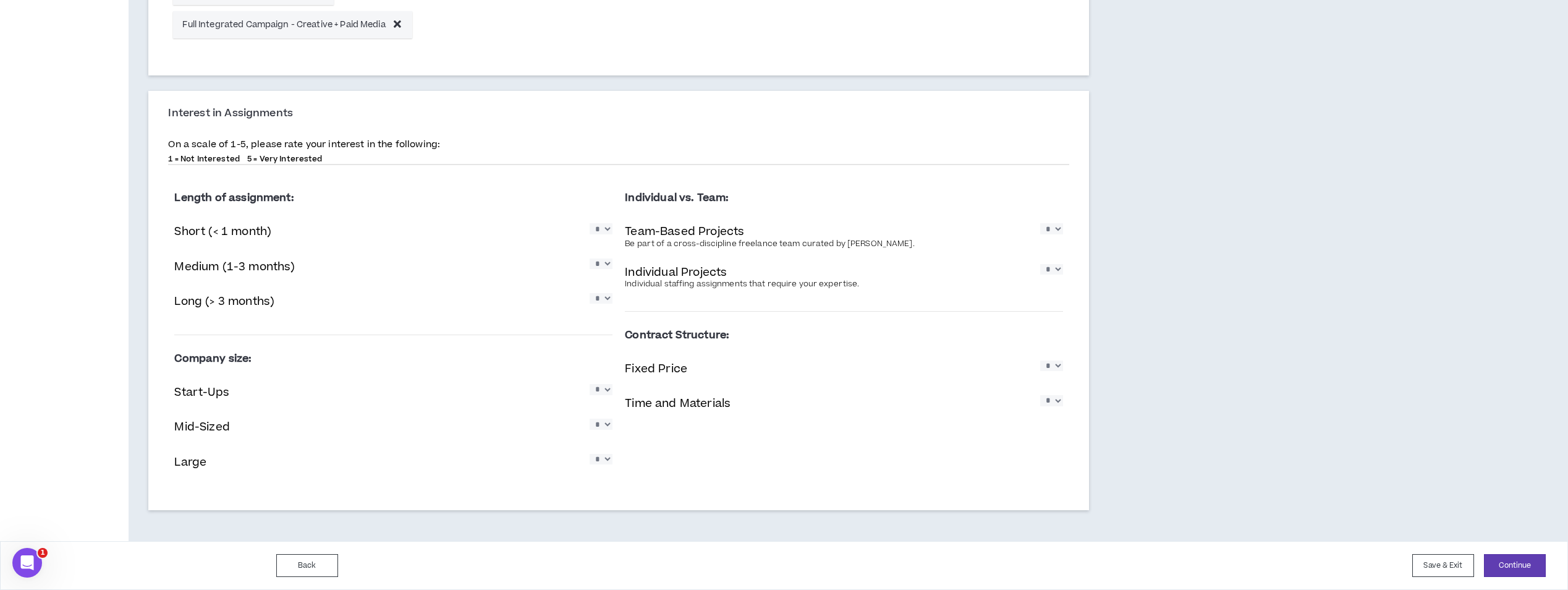
select select "*"
click at [590, 419] on select "* * * * *" at bounding box center [601, 424] width 23 height 11
click at [605, 459] on select "* * * * *" at bounding box center [601, 459] width 23 height 11
select select "*"
click at [590, 454] on select "* * * * *" at bounding box center [601, 459] width 23 height 11
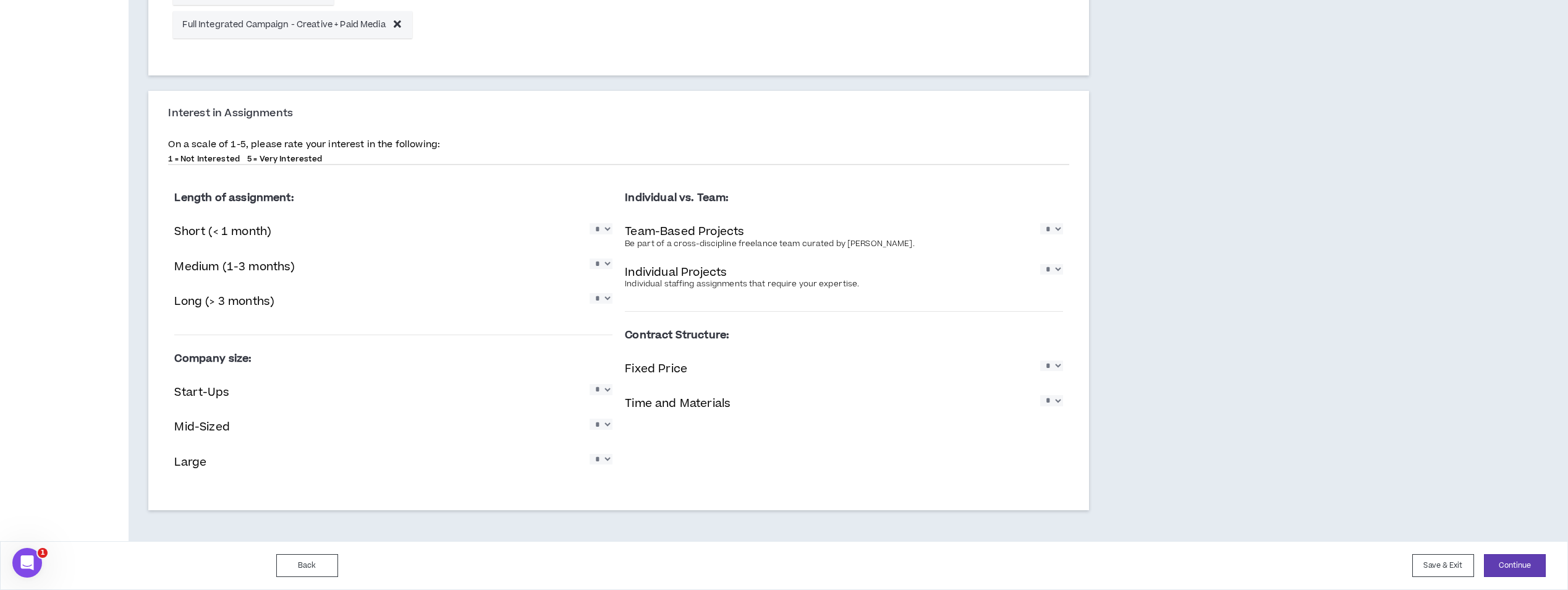
click at [1058, 368] on select "* * * * *" at bounding box center [1051, 366] width 23 height 11
select select "*"
click at [1040, 361] on select "* * * * *" at bounding box center [1051, 366] width 23 height 11
click at [1054, 397] on select "* * * * *" at bounding box center [1051, 400] width 23 height 11
select select "*"
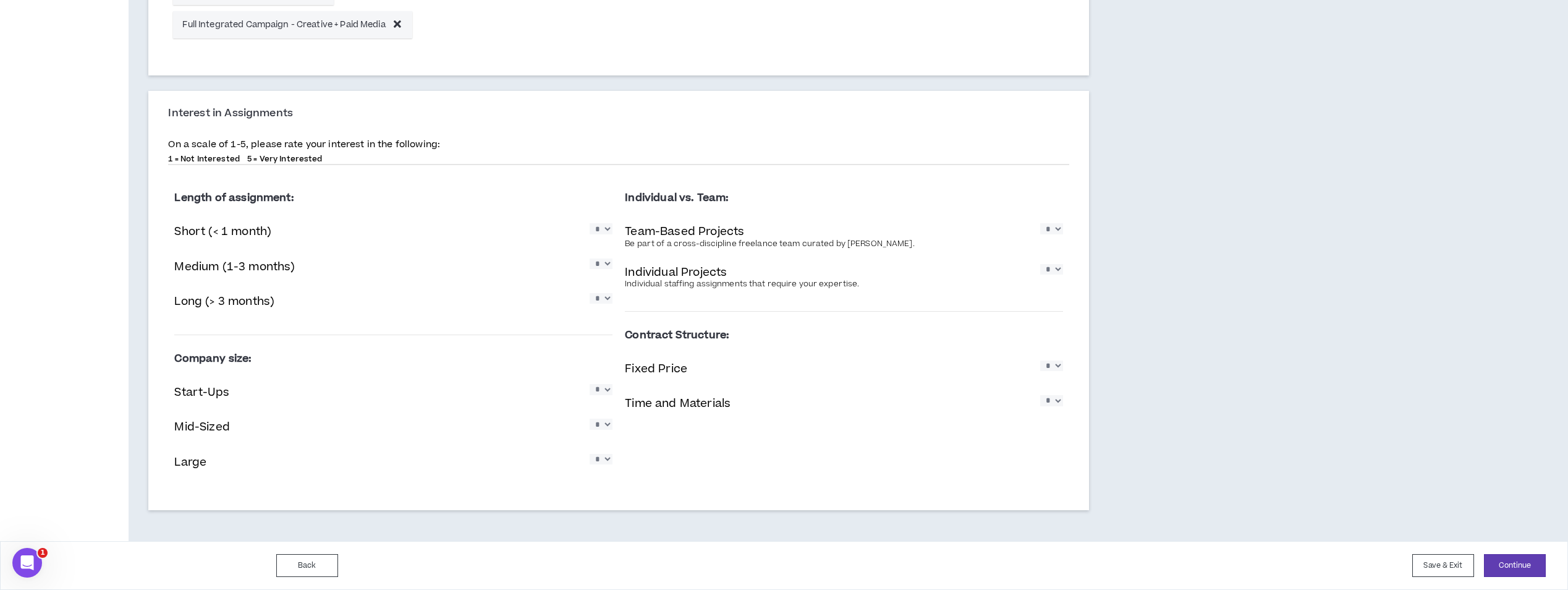
click at [1040, 395] on select "* * * * *" at bounding box center [1051, 400] width 23 height 11
click at [1509, 562] on button "Continue" at bounding box center [1515, 565] width 62 height 23
click at [1517, 561] on button "Continue" at bounding box center [1515, 565] width 62 height 23
click at [1510, 561] on button "Continue" at bounding box center [1515, 565] width 62 height 23
click at [1517, 561] on button "Continue" at bounding box center [1515, 565] width 62 height 23
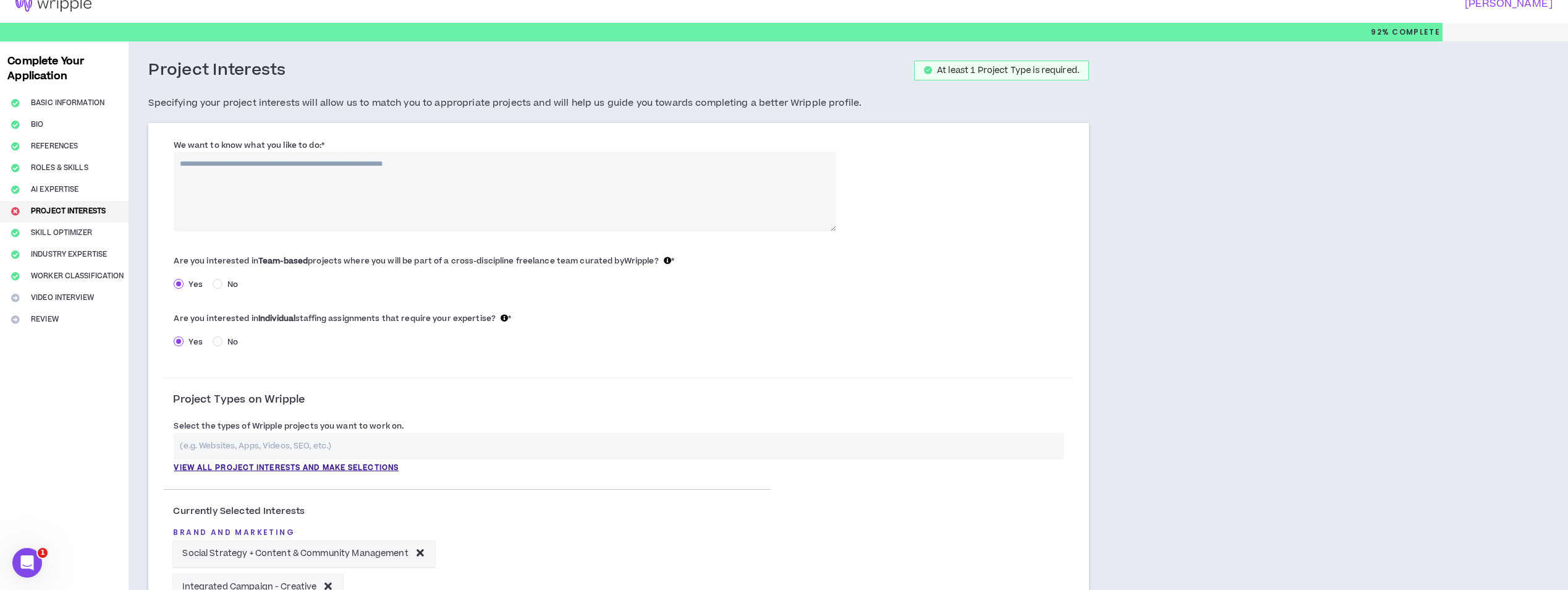
scroll to position [0, 0]
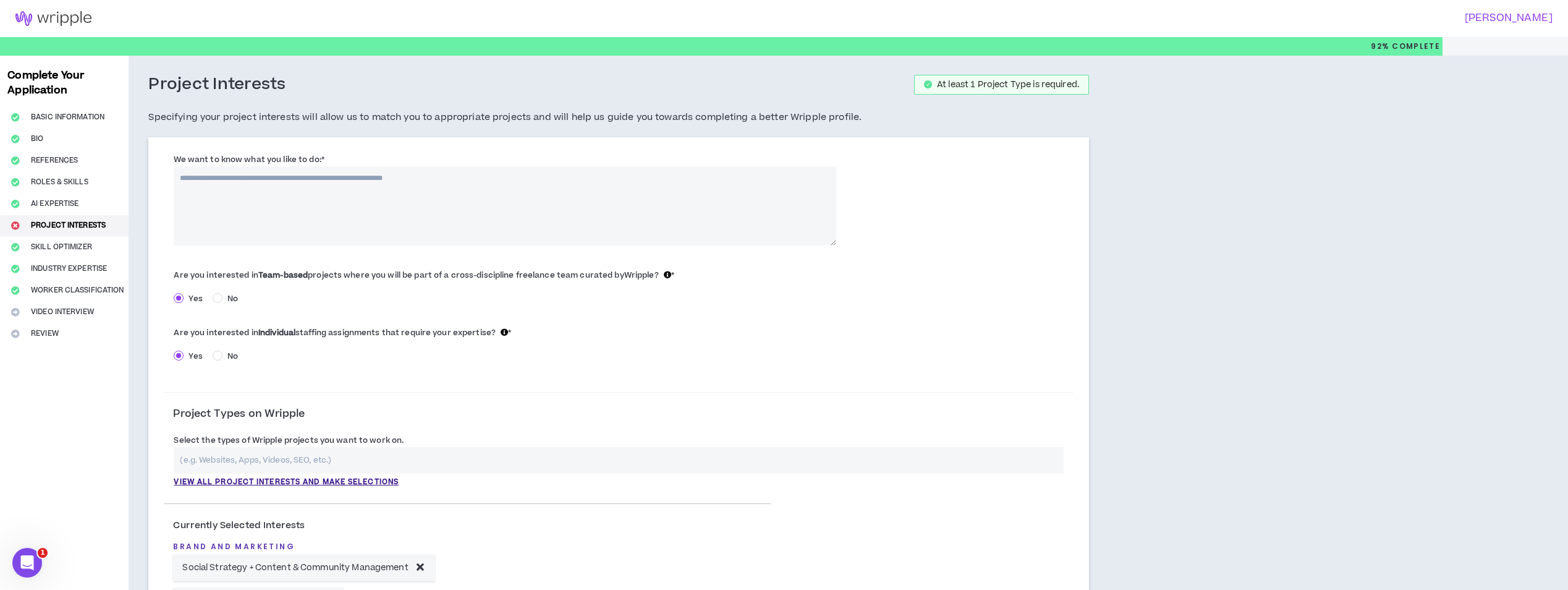
click at [429, 178] on textarea "We want to know what you like to do: *" at bounding box center [505, 205] width 662 height 79
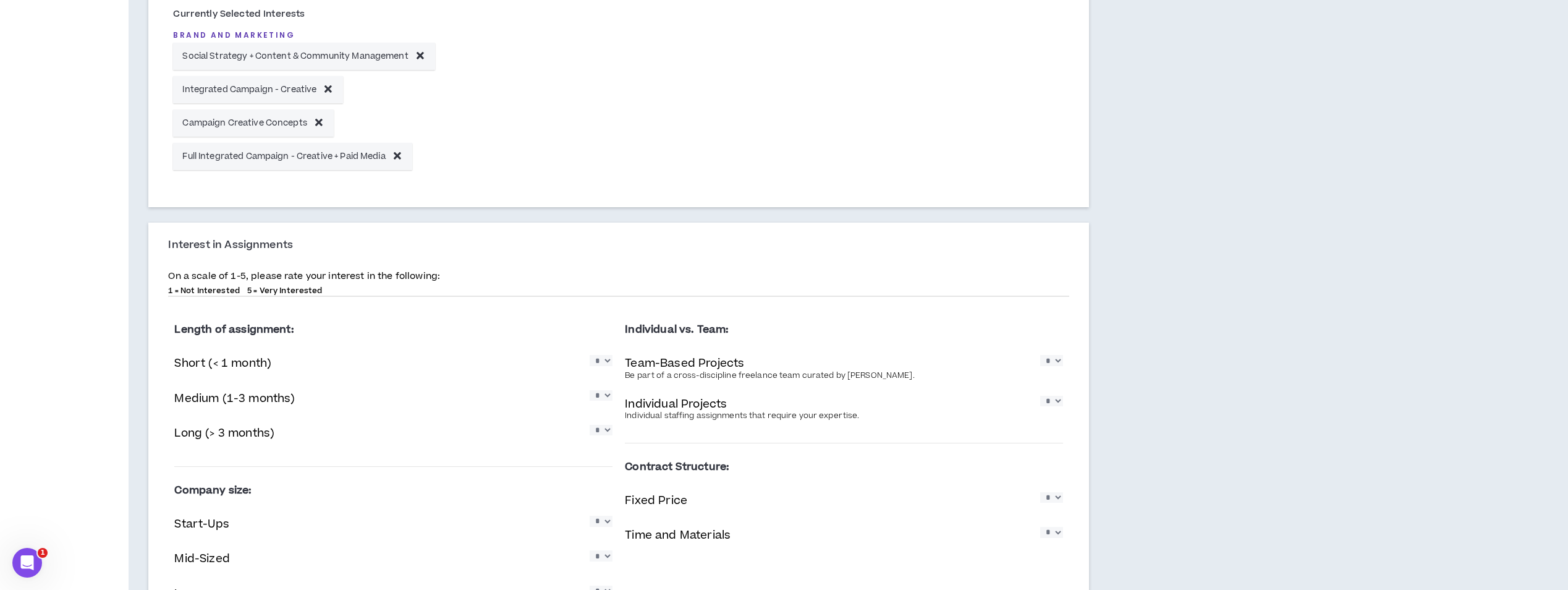
scroll to position [643, 0]
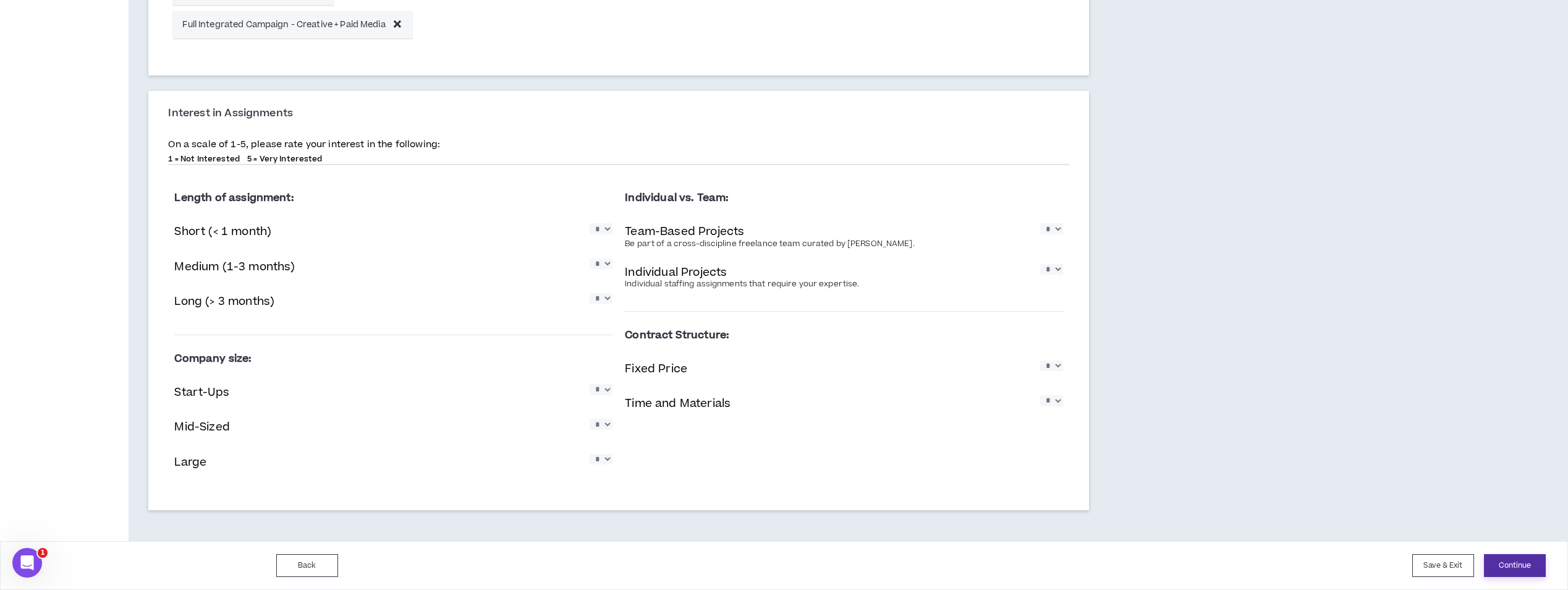
type textarea "**********"
click at [1506, 557] on button "Continue" at bounding box center [1515, 565] width 62 height 23
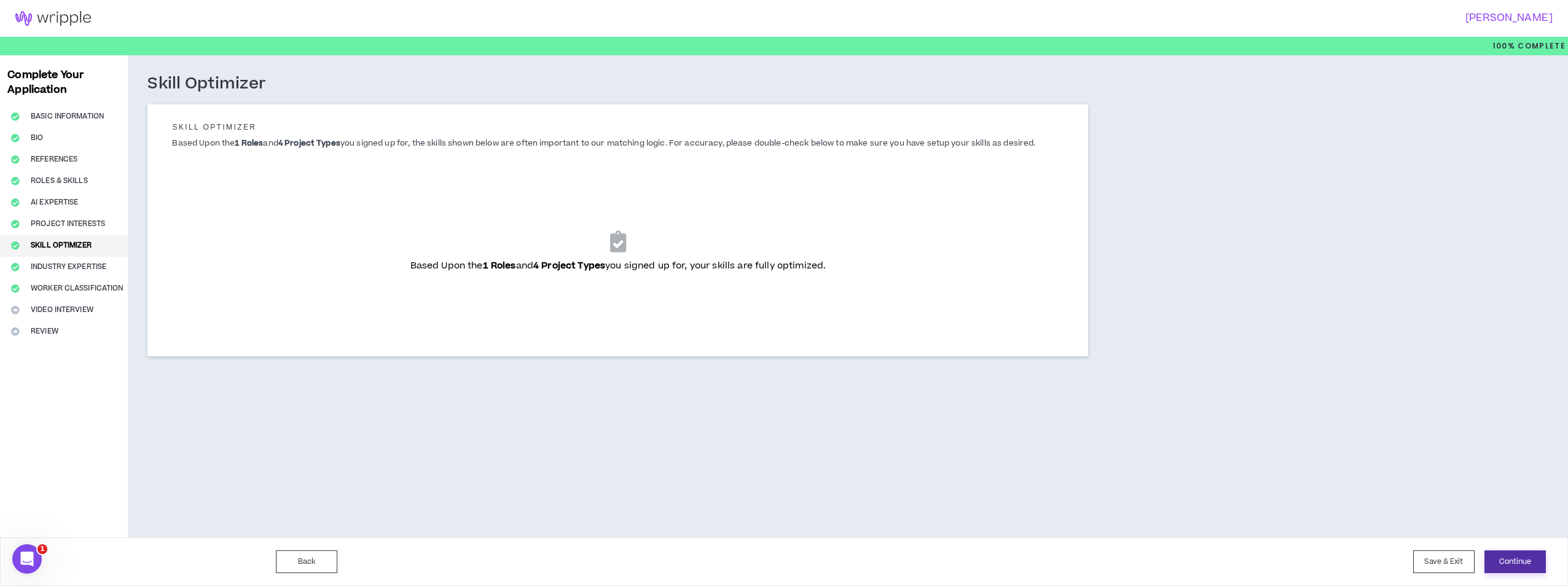
click at [1522, 564] on button "Continue" at bounding box center [1515, 561] width 61 height 22
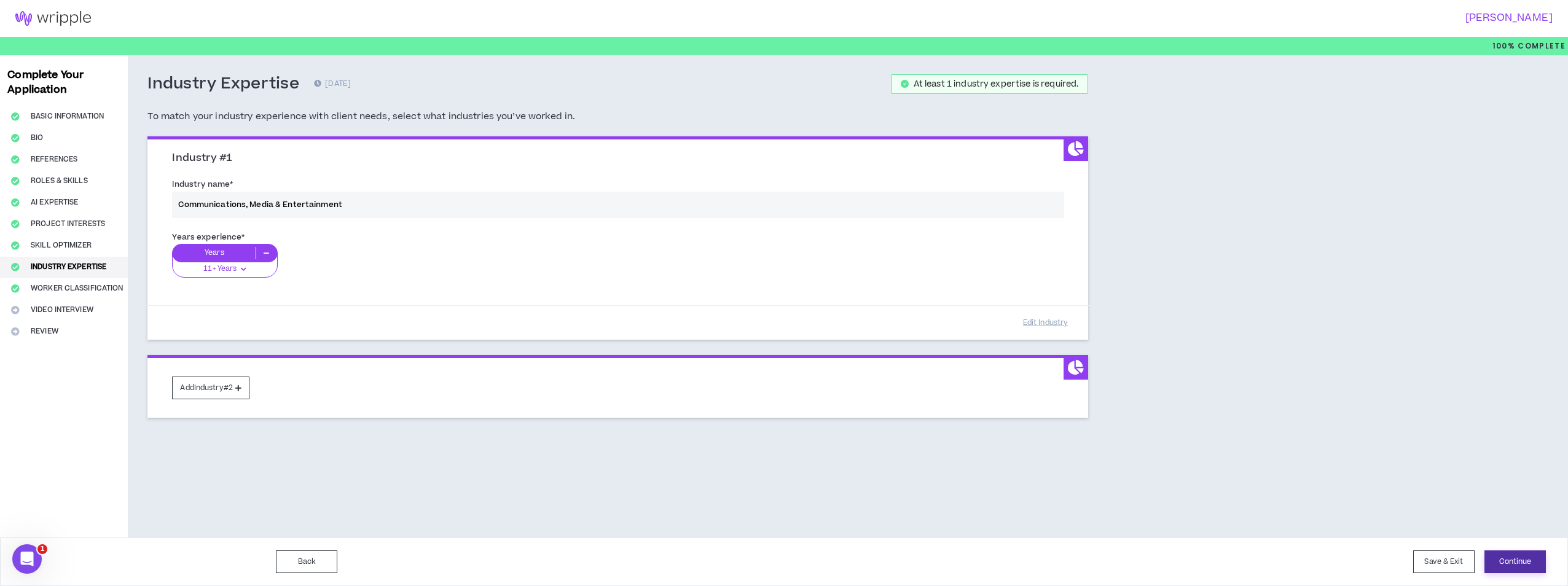
click at [1511, 554] on button "Continue" at bounding box center [1515, 561] width 61 height 22
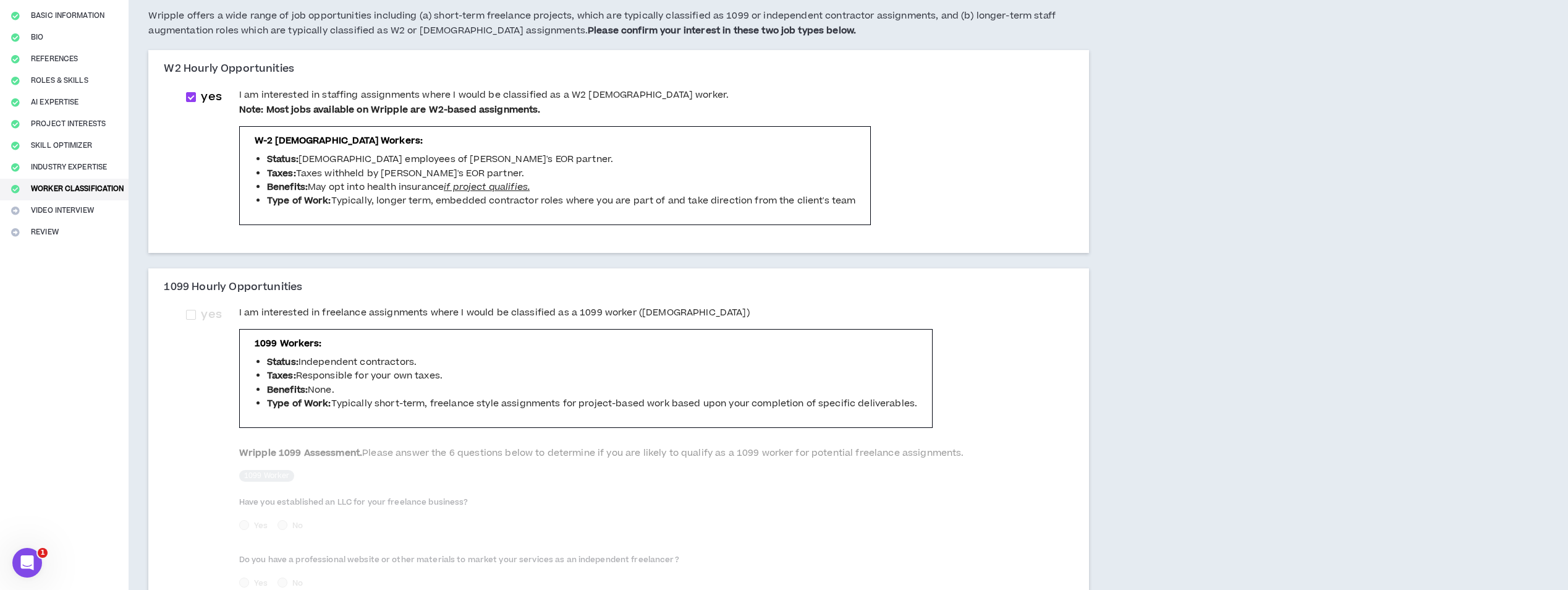
scroll to position [124, 0]
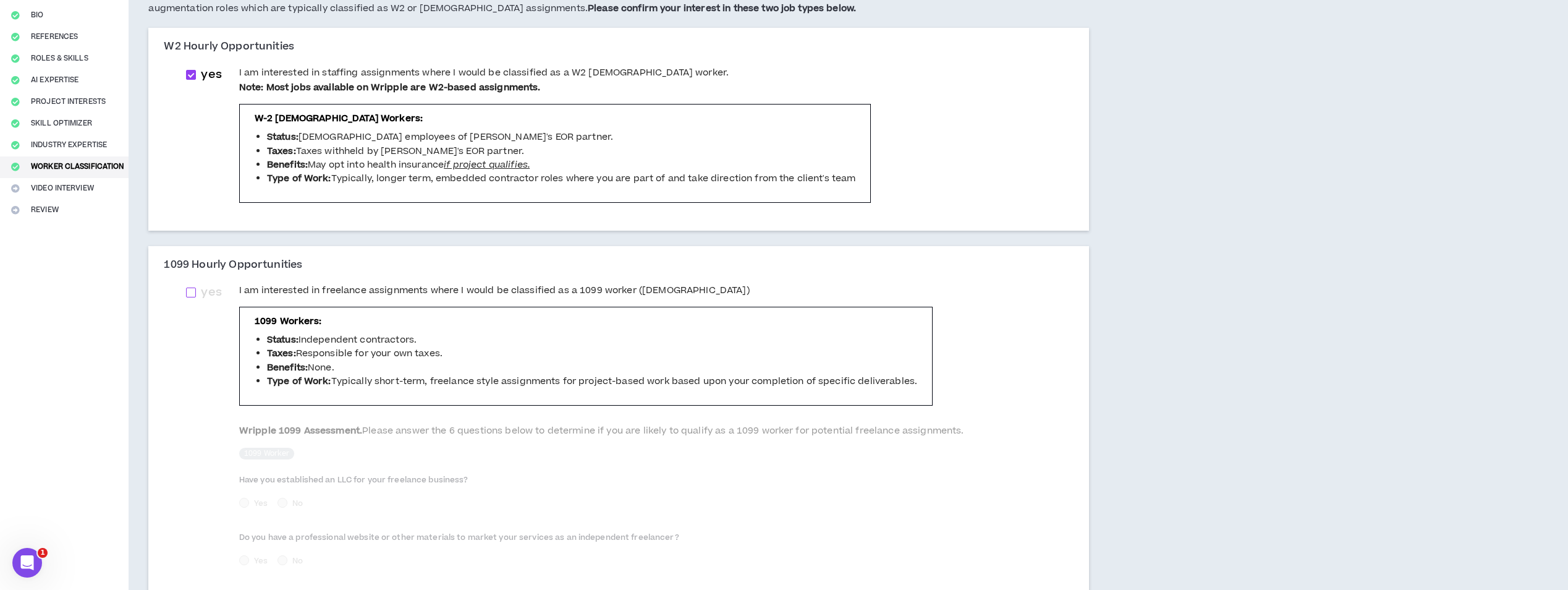
click at [194, 292] on span at bounding box center [191, 293] width 10 height 10
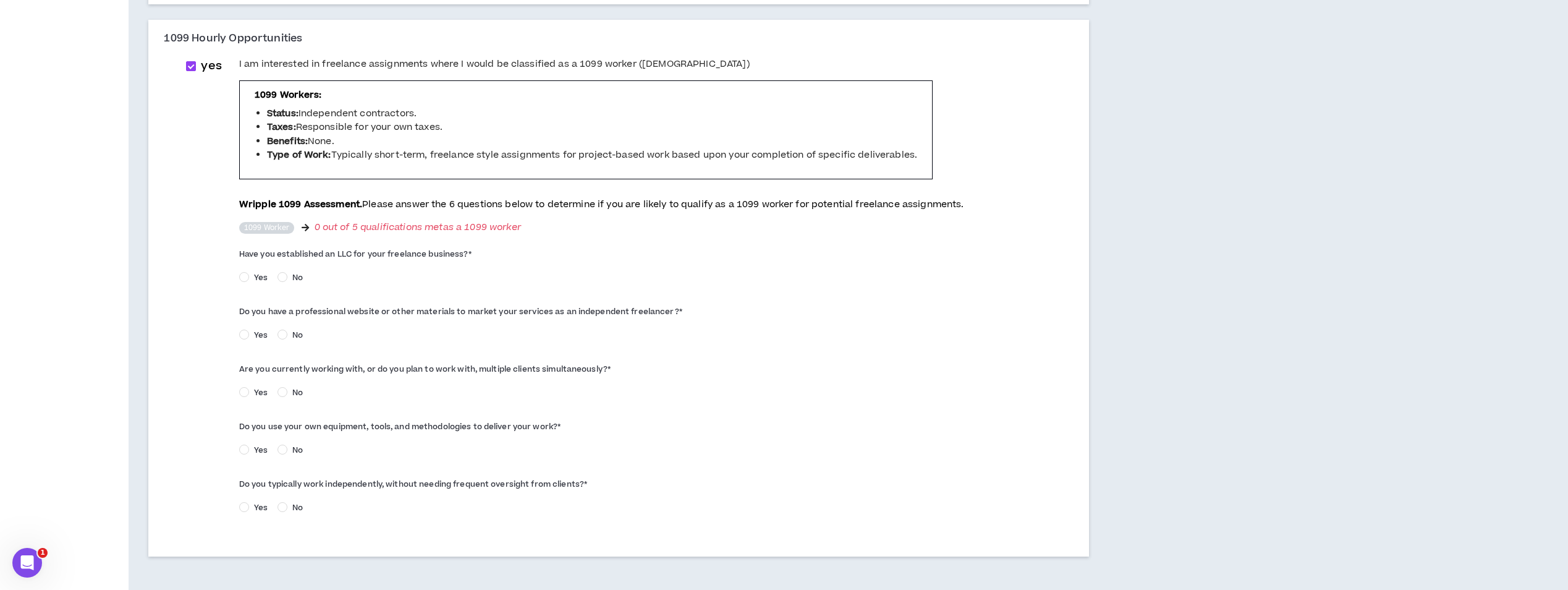
scroll to position [371, 0]
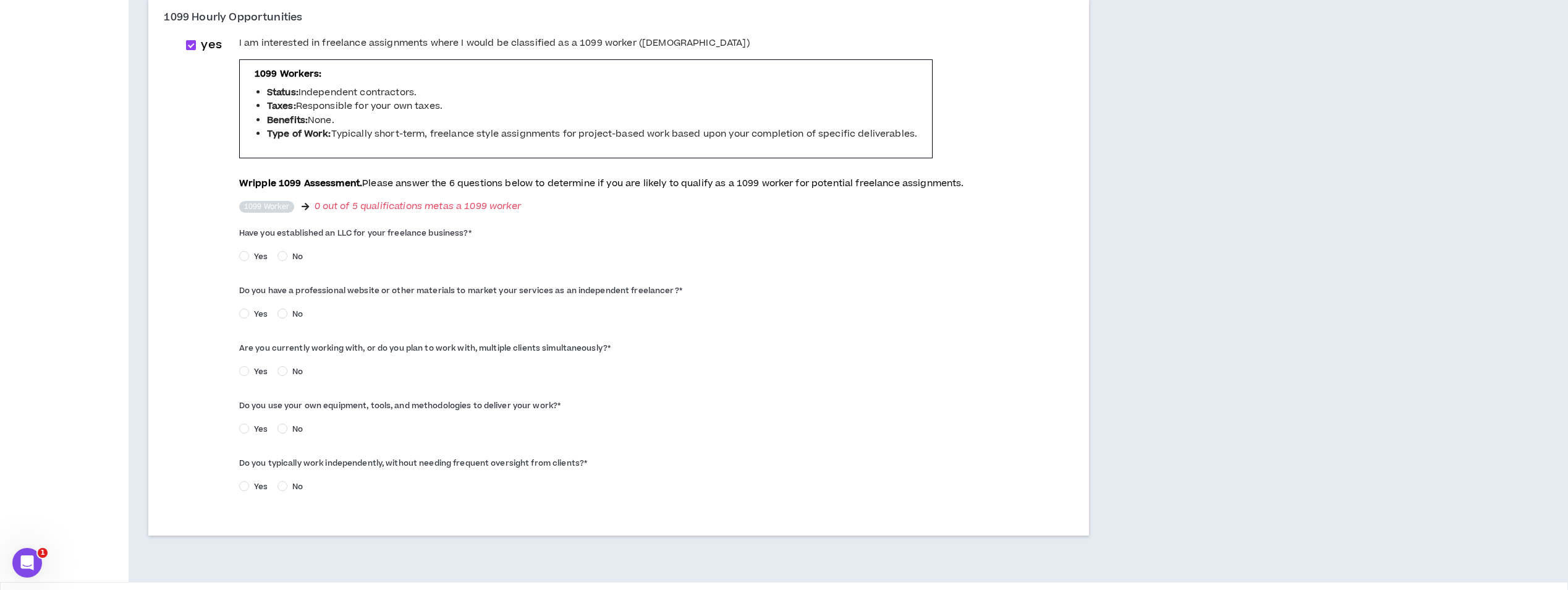
click at [192, 47] on span at bounding box center [191, 45] width 10 height 10
checkbox input "*****"
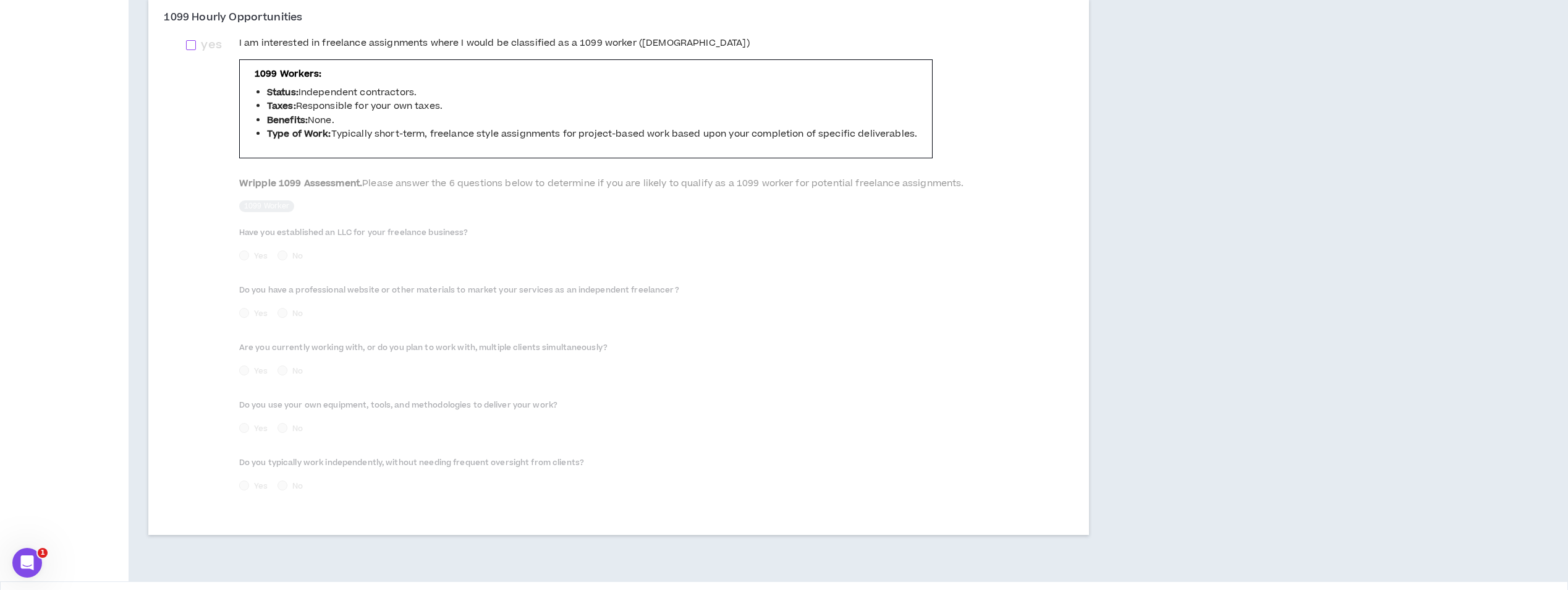
scroll to position [411, 0]
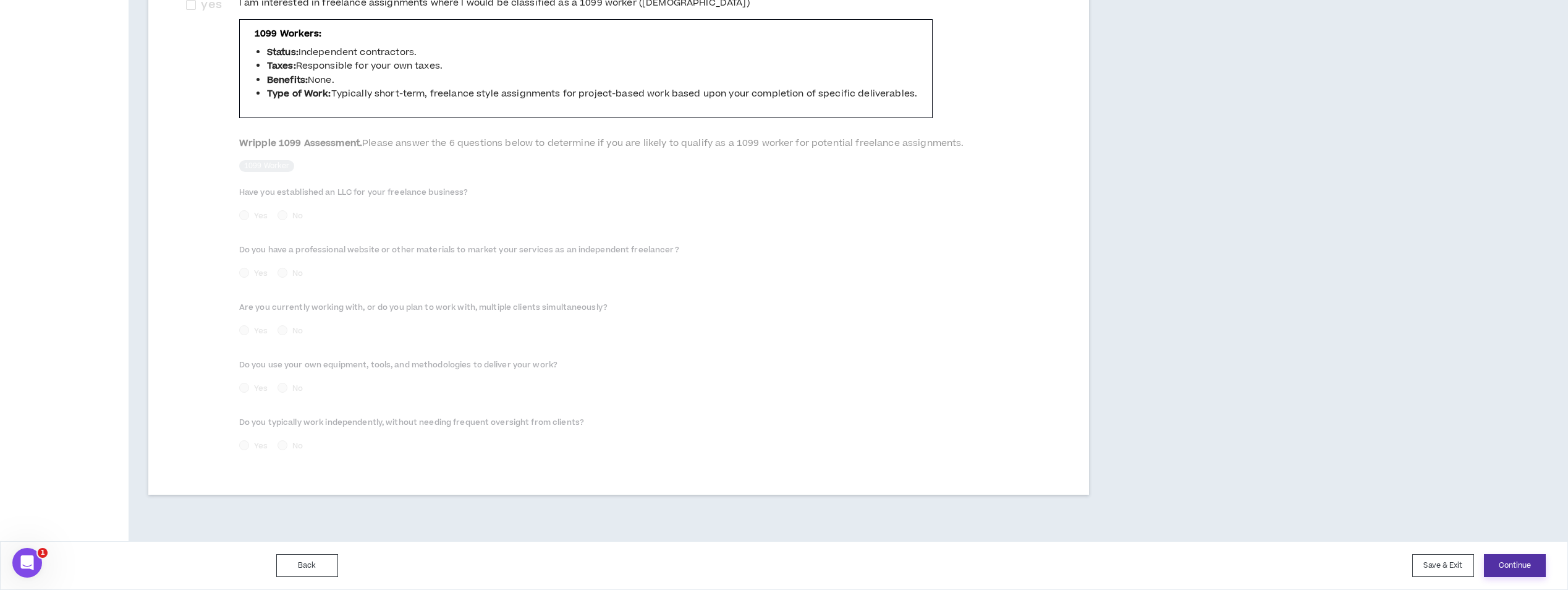
drag, startPoint x: 1515, startPoint y: 563, endPoint x: 1316, endPoint y: 438, distance: 235.0
click at [1328, 443] on div "100% Complete Complete Your Application Basic Information Bio References Roles …" at bounding box center [784, 108] width 1568 height 964
click at [1514, 567] on button "Continue" at bounding box center [1515, 565] width 62 height 23
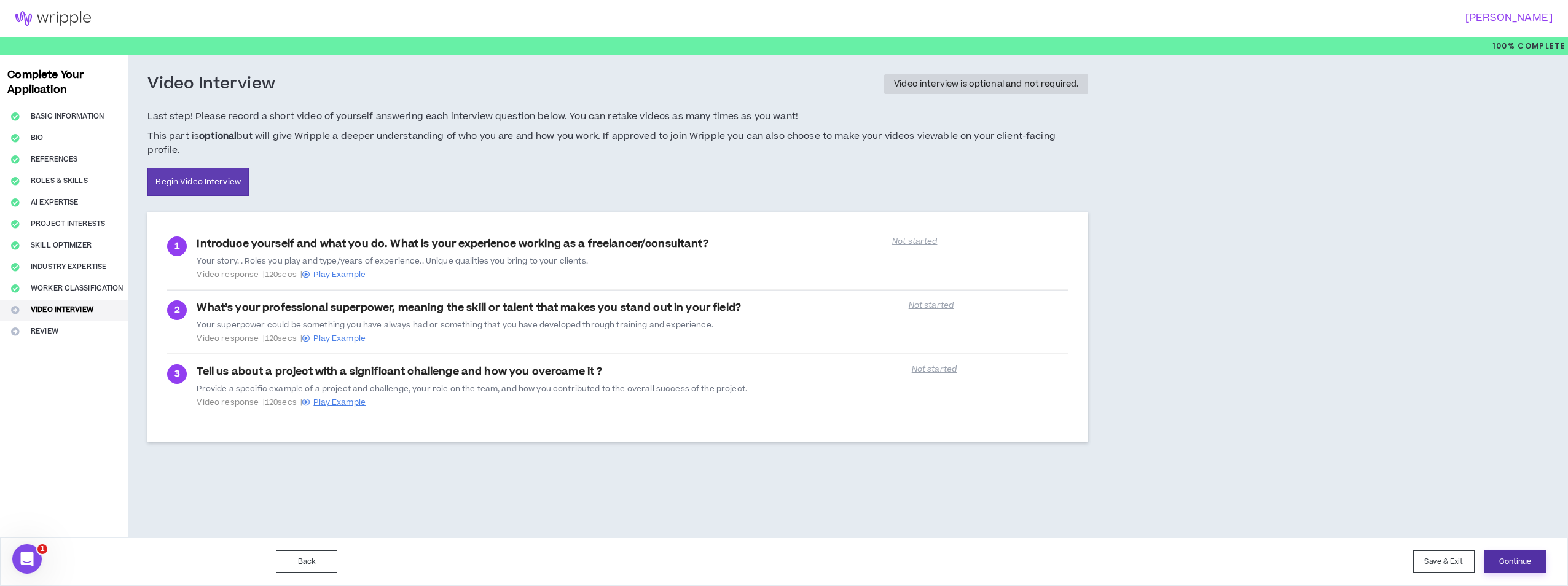
click at [1515, 562] on button "Continue" at bounding box center [1515, 561] width 61 height 22
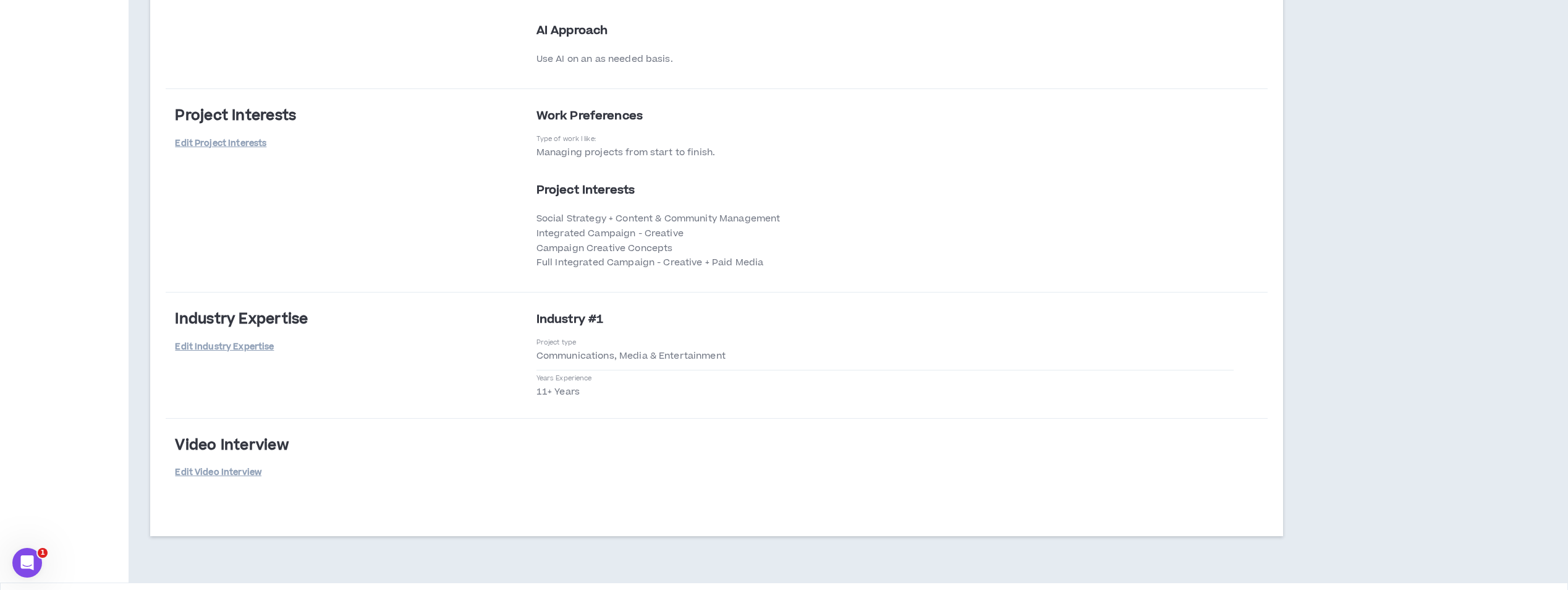
scroll to position [1903, 0]
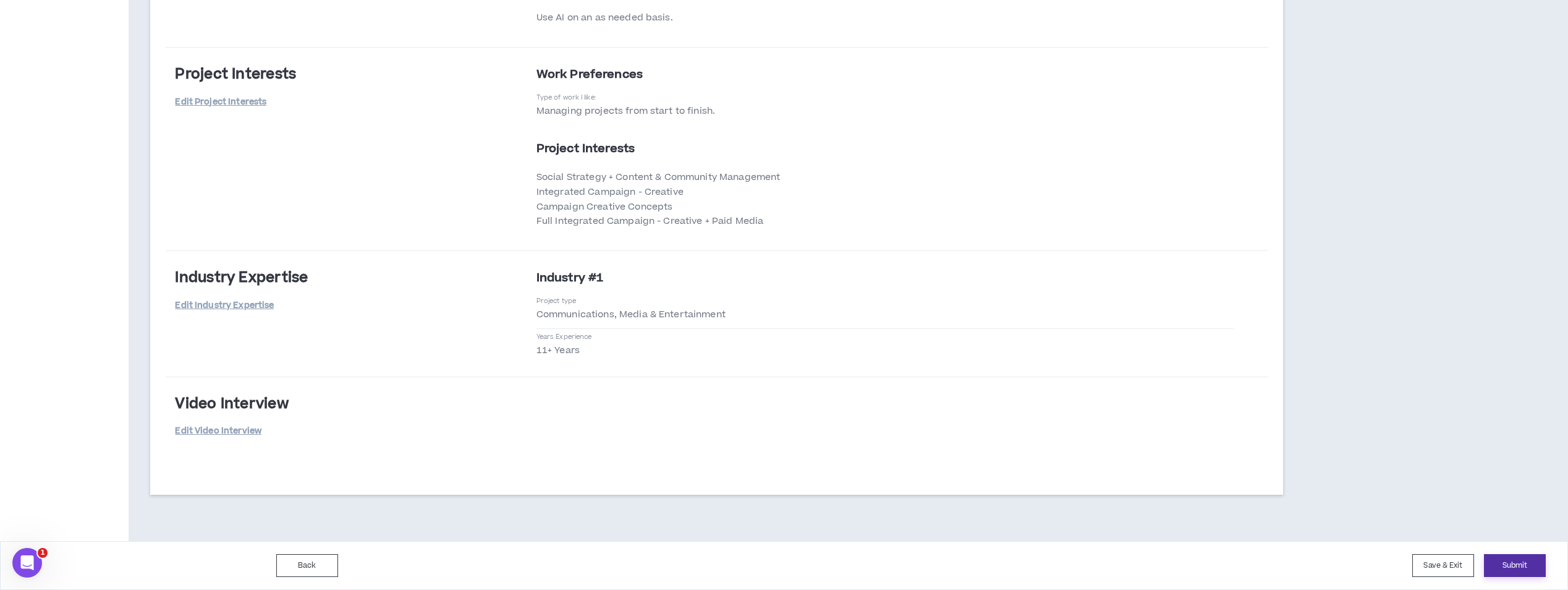
click at [1507, 558] on button "Submit" at bounding box center [1515, 565] width 62 height 23
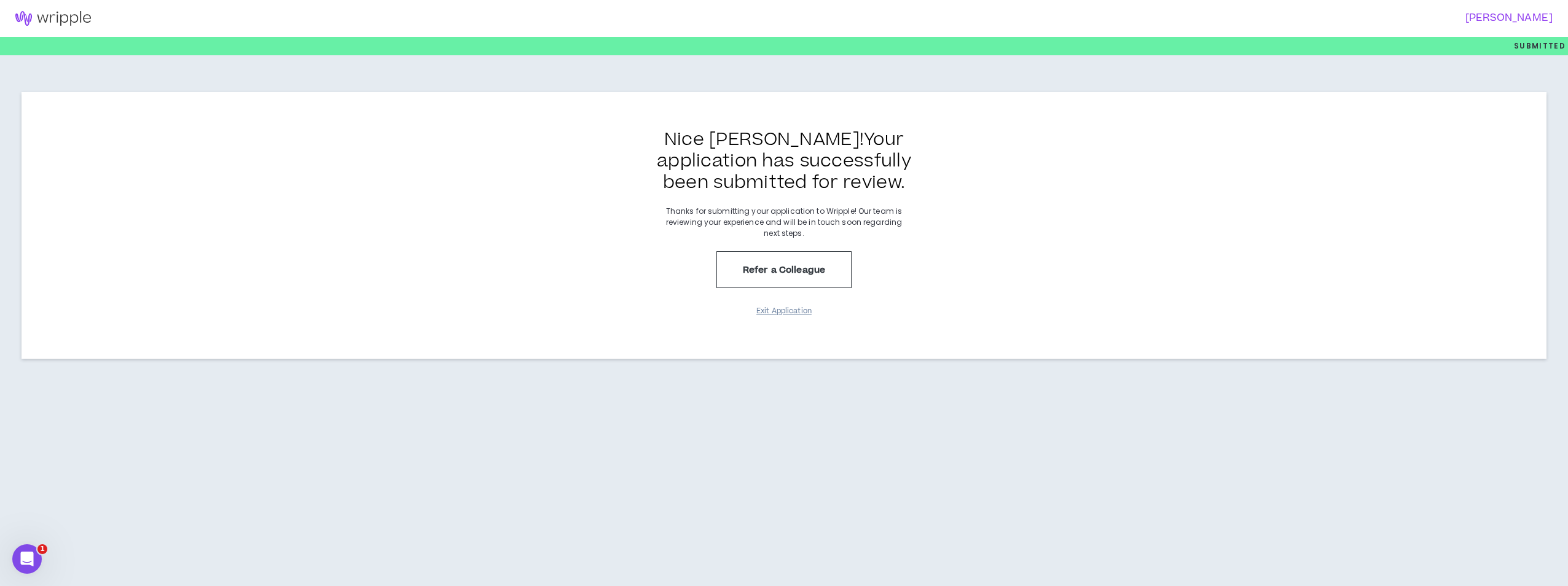
click at [796, 308] on button "Exit Application" at bounding box center [784, 311] width 61 height 22
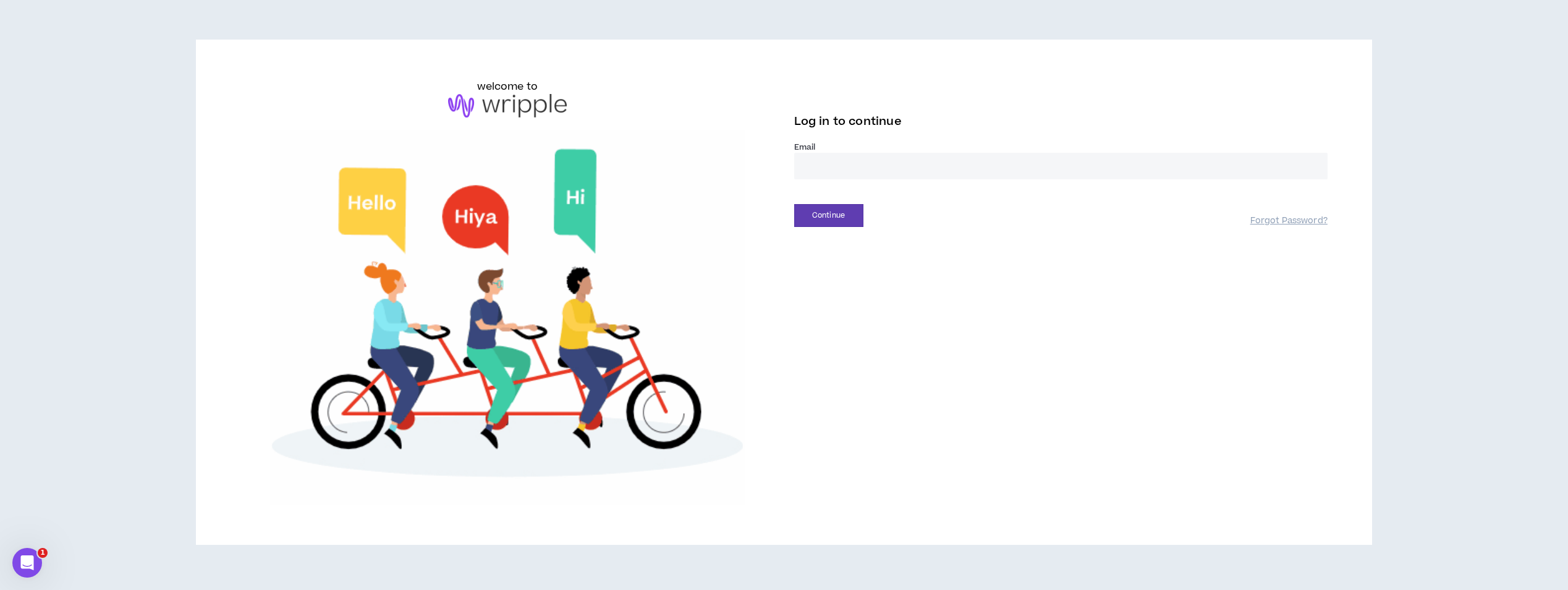
click at [846, 170] on input "email" at bounding box center [1060, 166] width 533 height 27
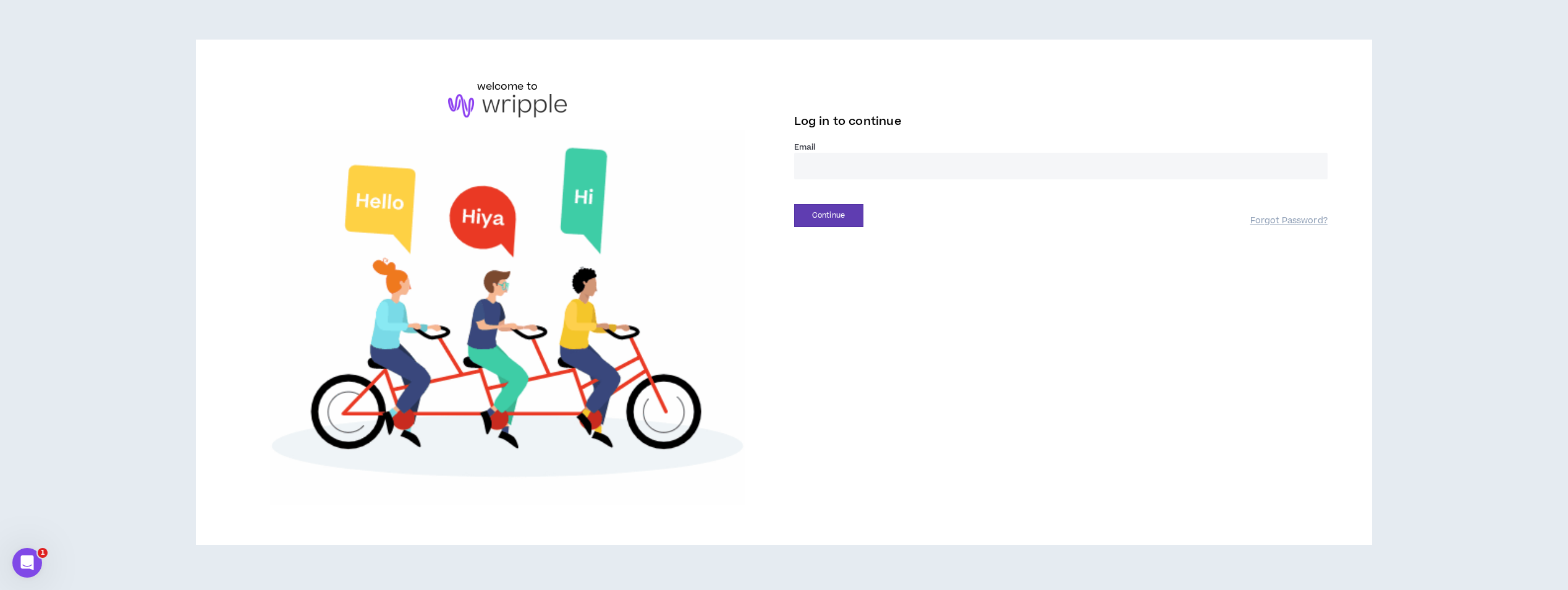
type input "**********"
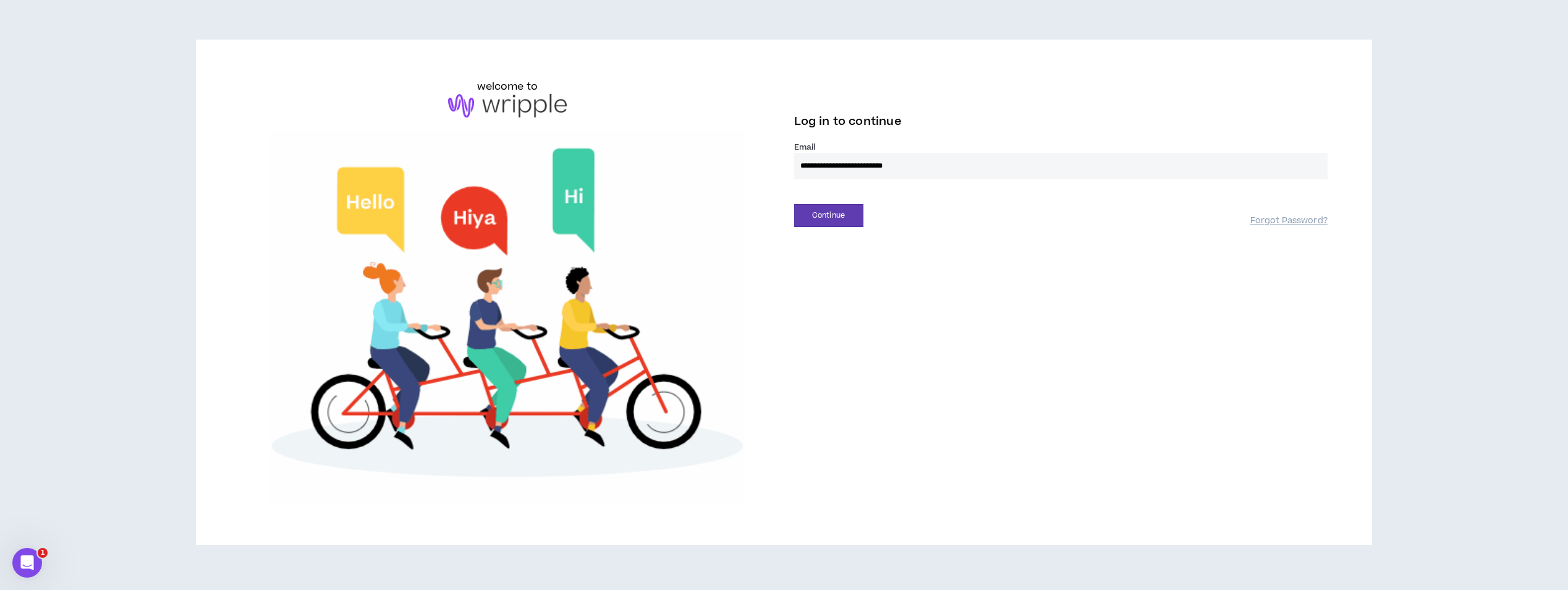
click at [929, 208] on div "Continue" at bounding box center [1022, 215] width 456 height 23
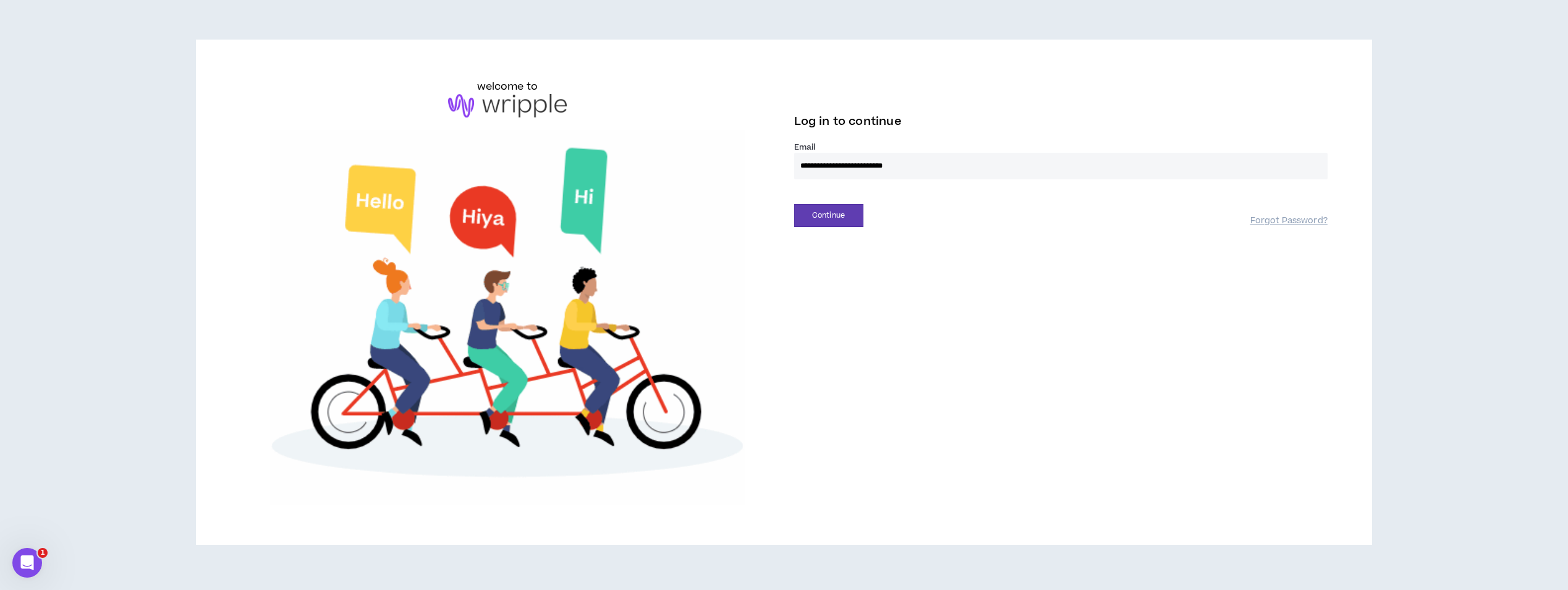
click at [938, 168] on input "**********" at bounding box center [1060, 166] width 533 height 27
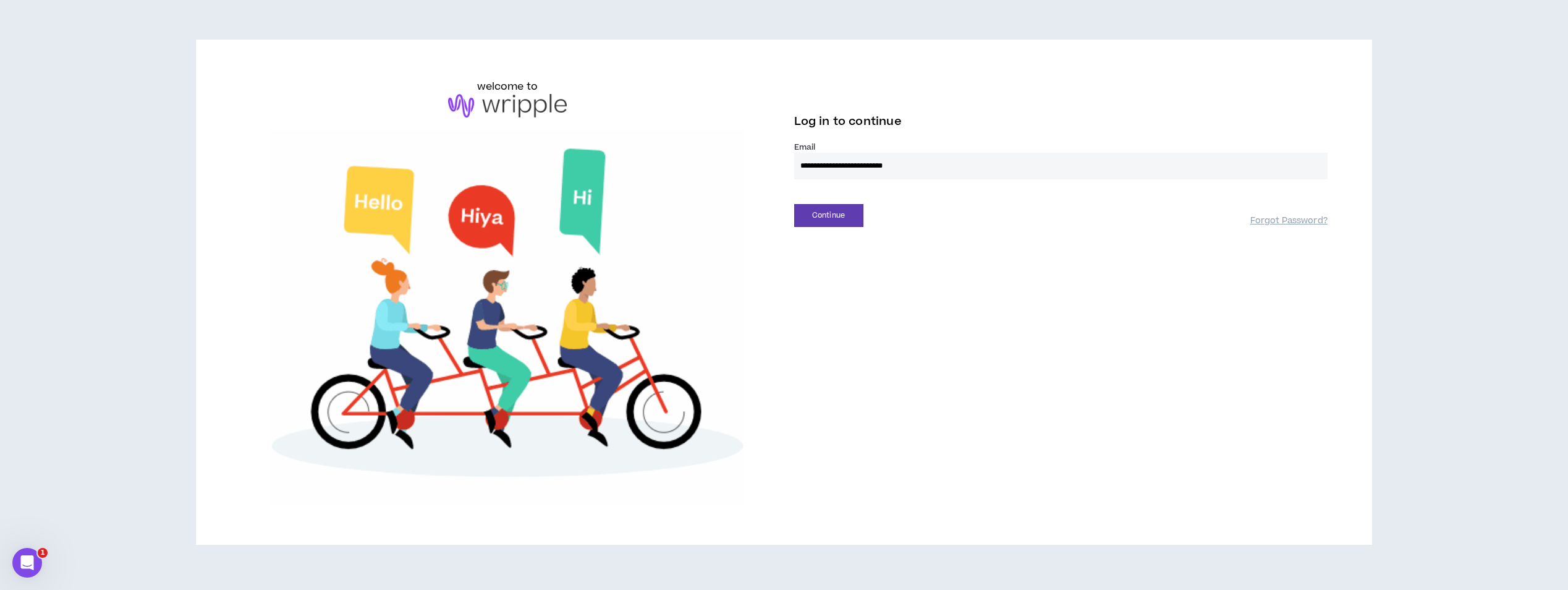
click at [938, 168] on input "**********" at bounding box center [1060, 166] width 533 height 27
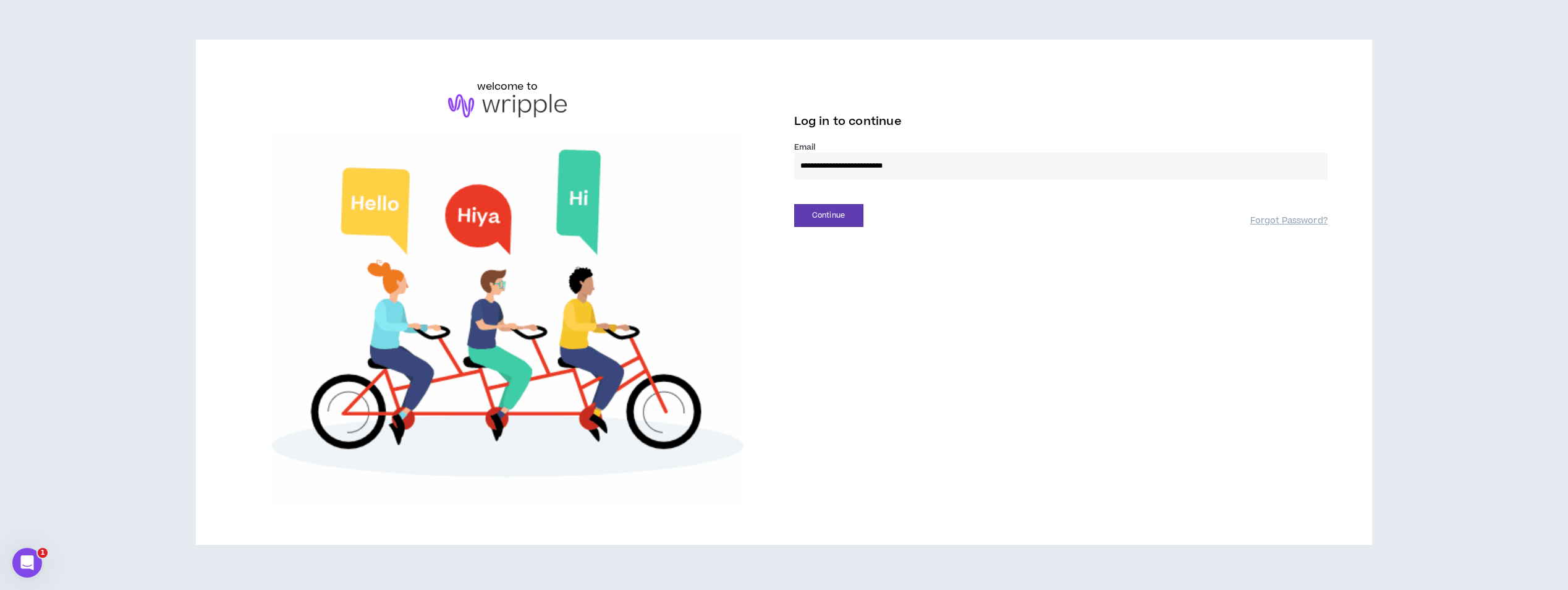
click at [951, 163] on input "**********" at bounding box center [1060, 166] width 533 height 27
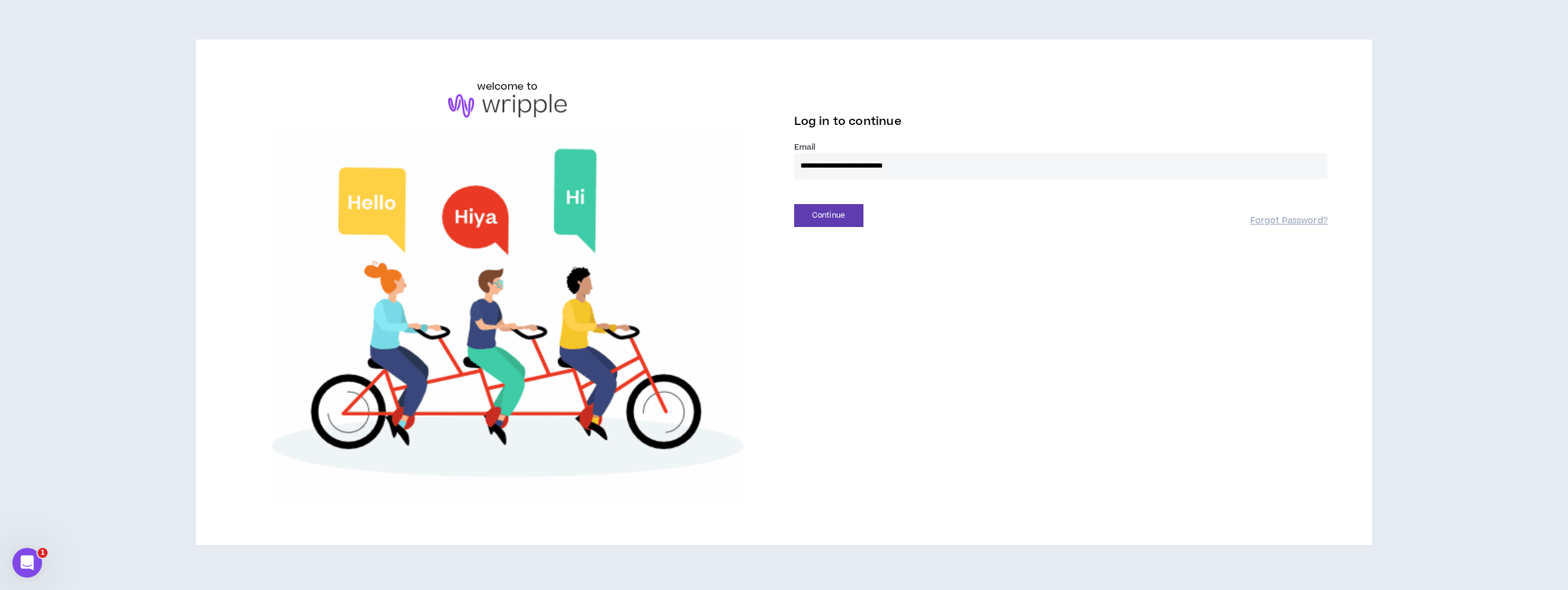
click at [951, 163] on input "**********" at bounding box center [1060, 166] width 533 height 27
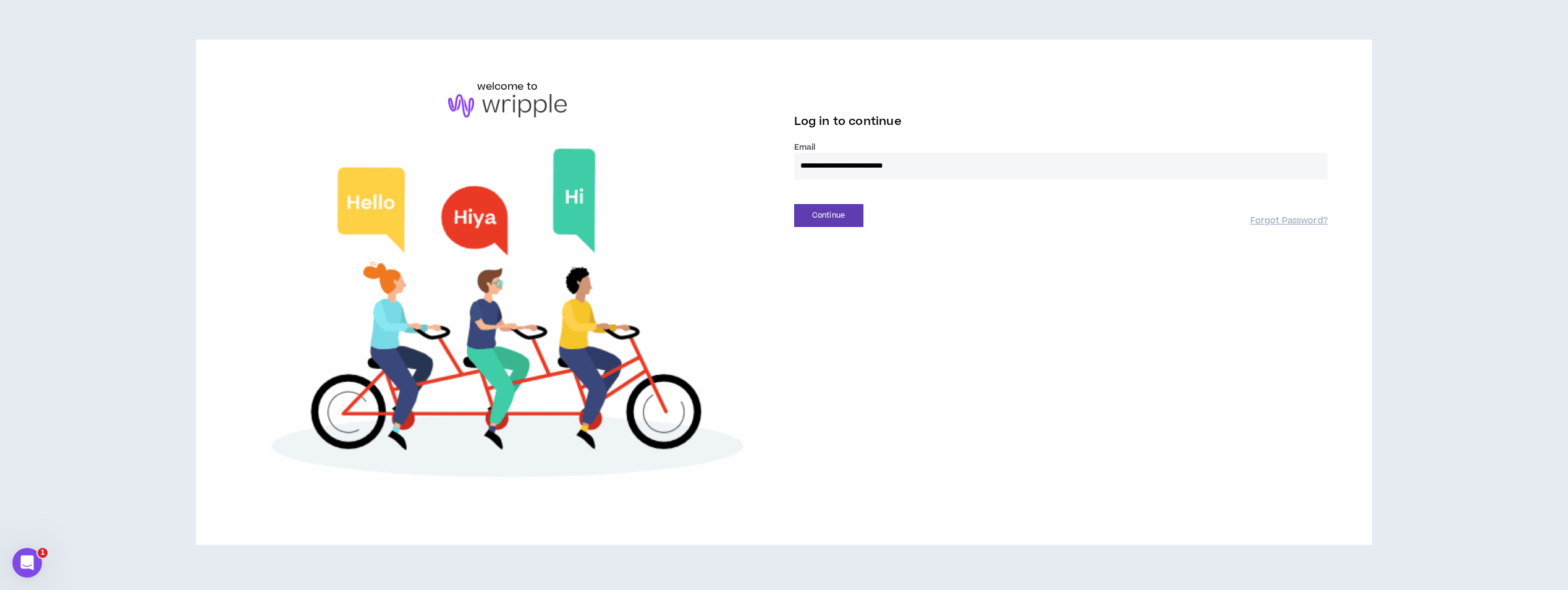
click at [951, 163] on input "**********" at bounding box center [1060, 166] width 533 height 27
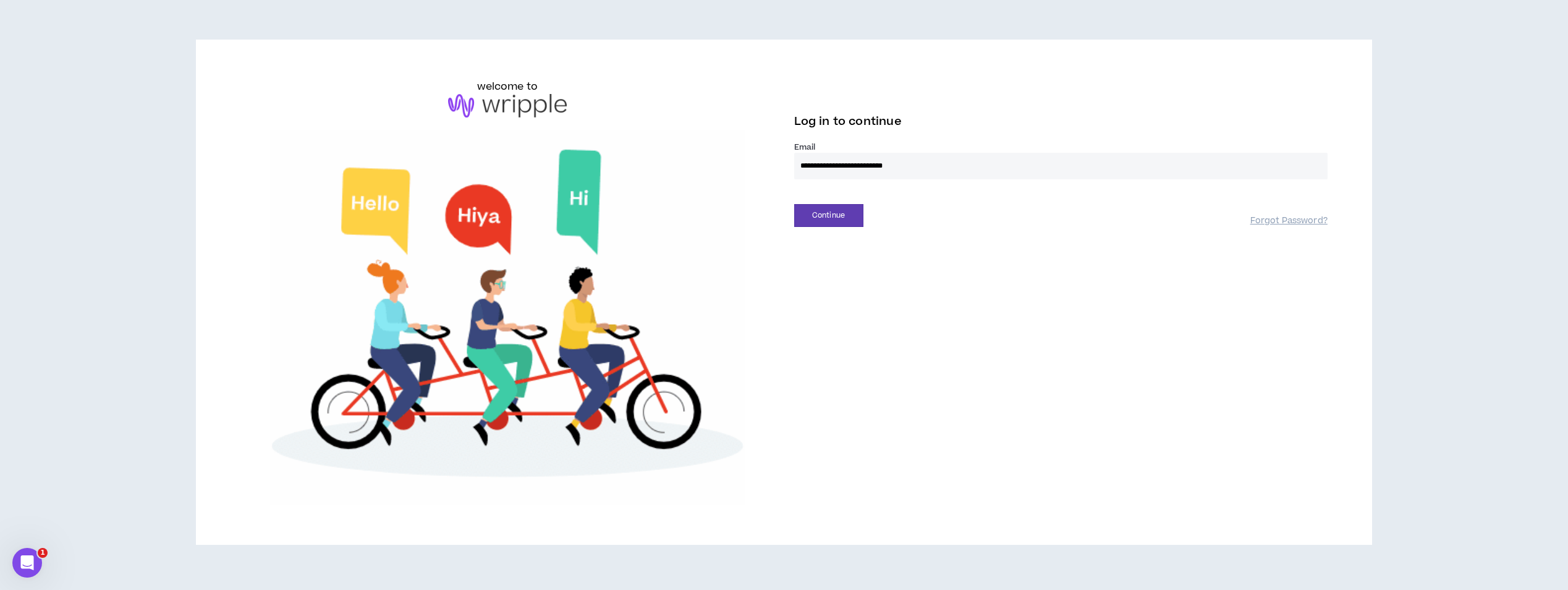
click at [951, 163] on input "**********" at bounding box center [1060, 166] width 533 height 27
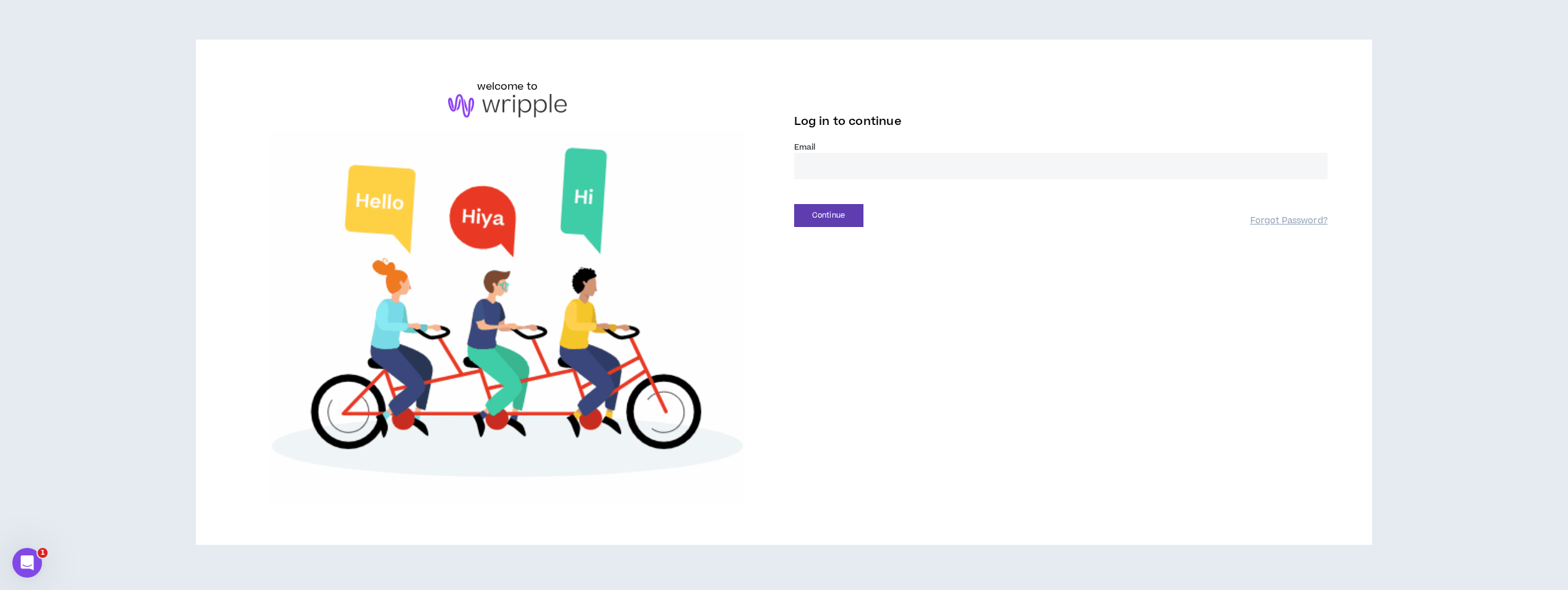
click at [952, 163] on input "email" at bounding box center [1060, 166] width 533 height 27
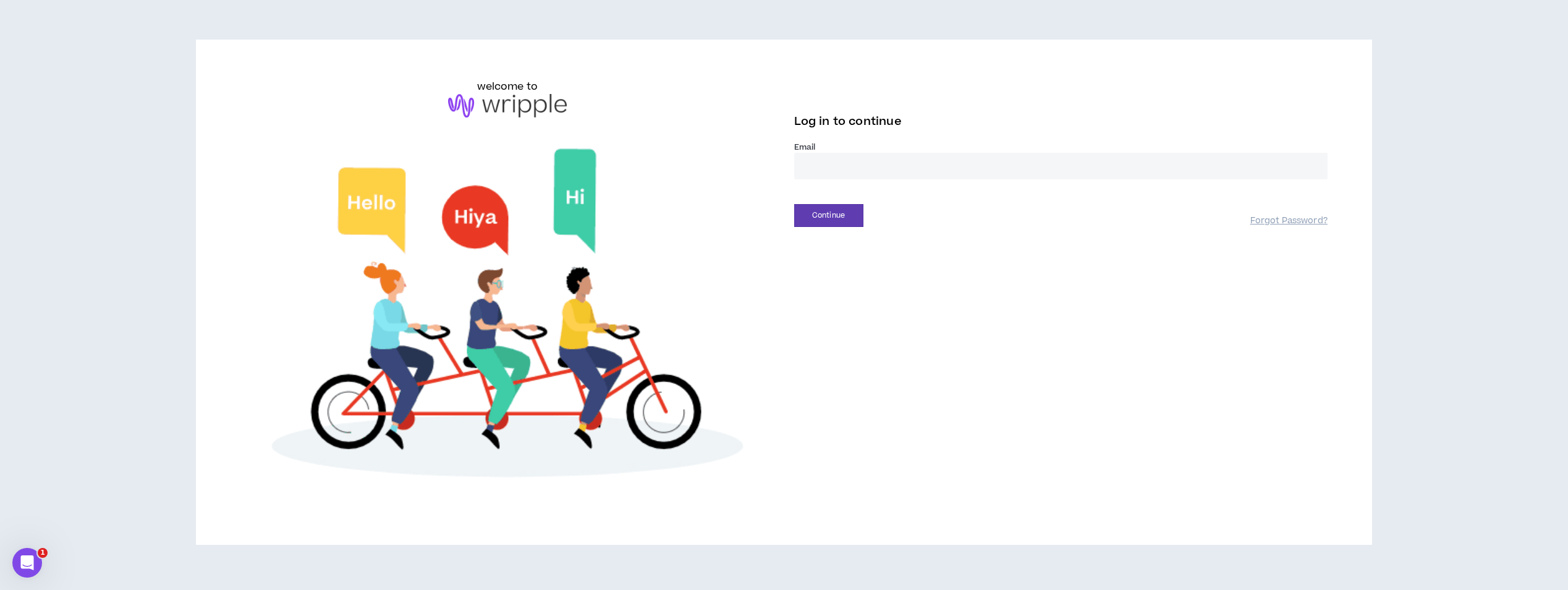
drag, startPoint x: 949, startPoint y: 221, endPoint x: 947, endPoint y: 211, distance: 10.2
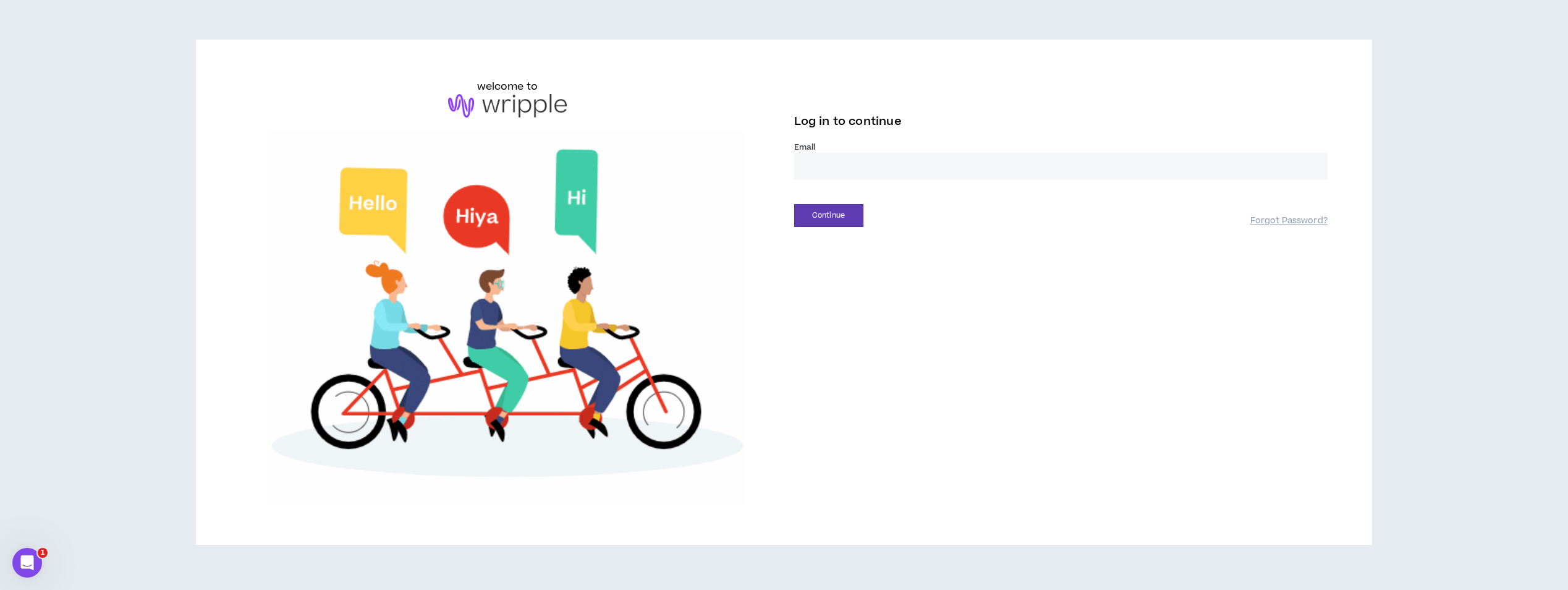
click at [949, 222] on div "Continue" at bounding box center [1022, 215] width 456 height 23
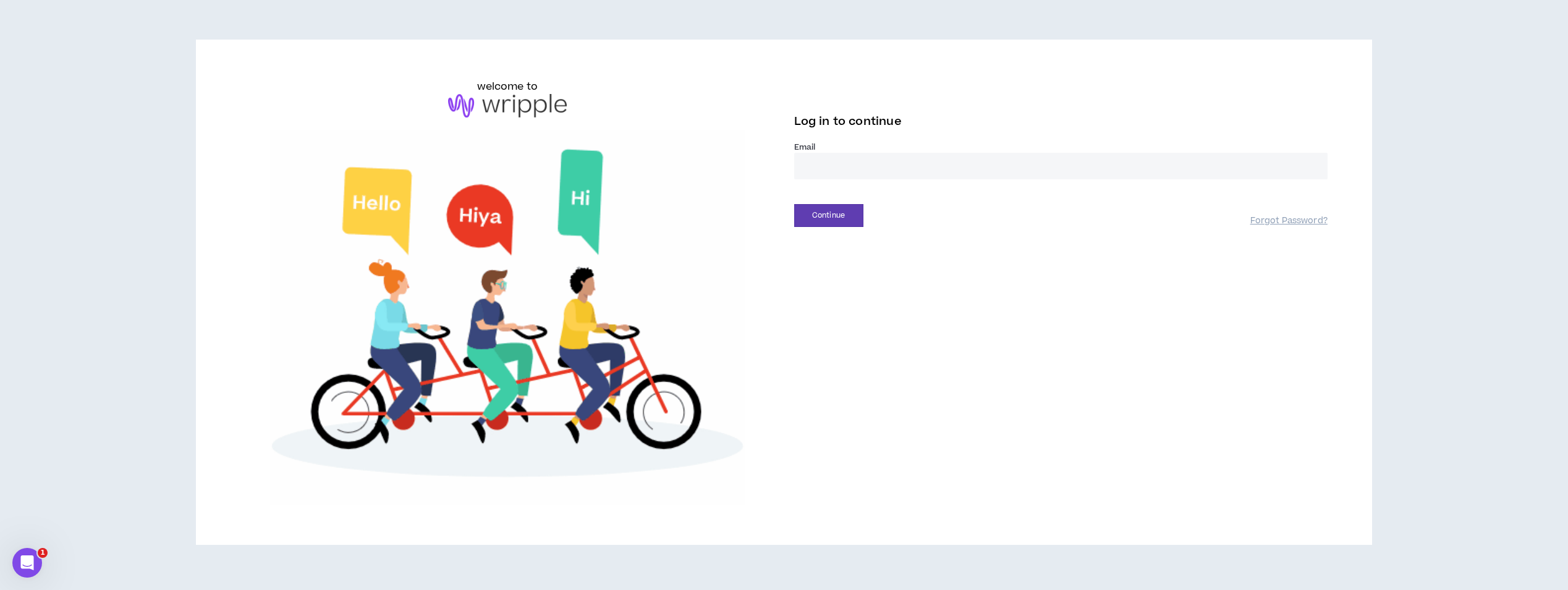
click at [856, 175] on input "email" at bounding box center [1060, 166] width 533 height 27
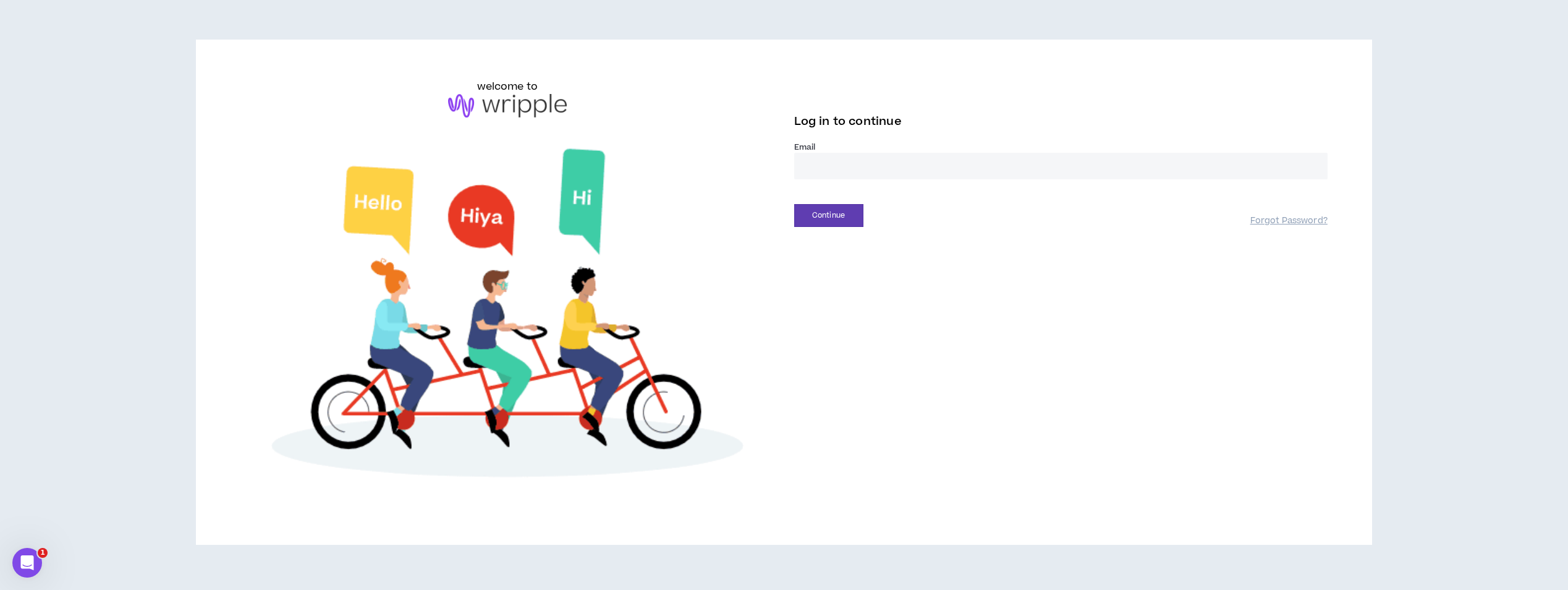
click at [842, 164] on input "email" at bounding box center [1060, 166] width 533 height 27
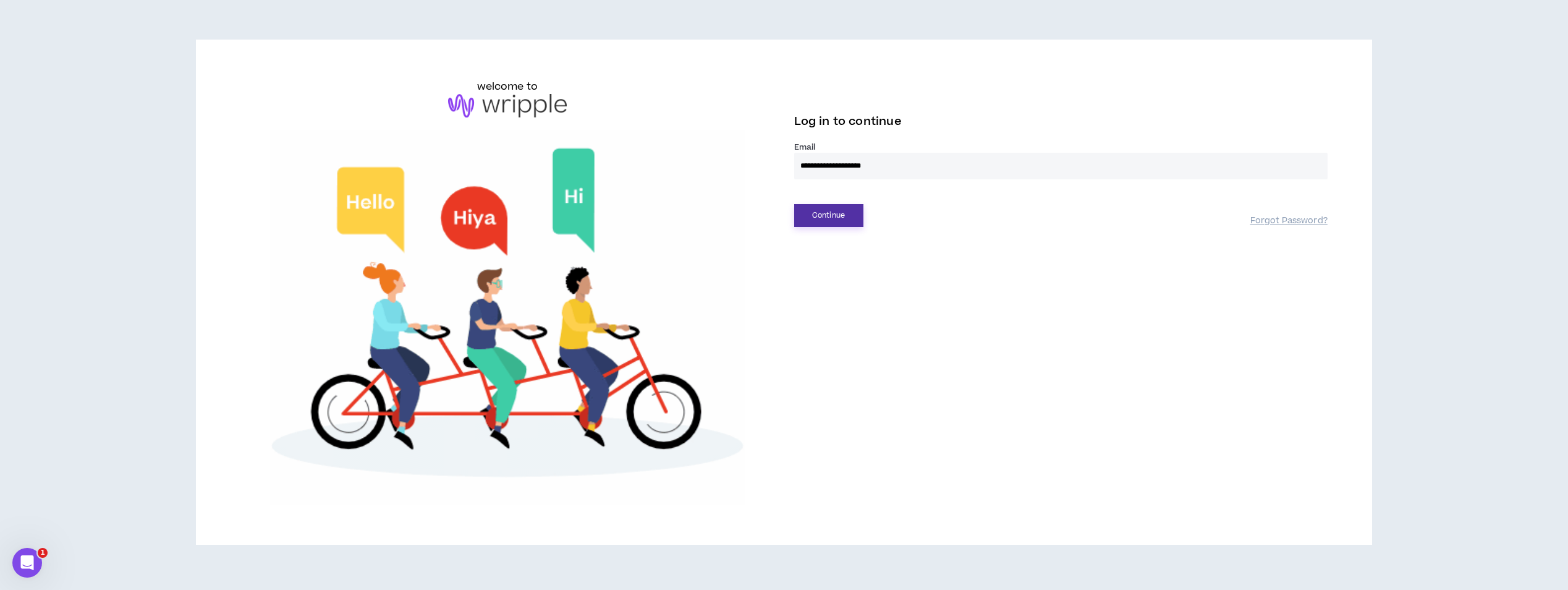
type input "**********"
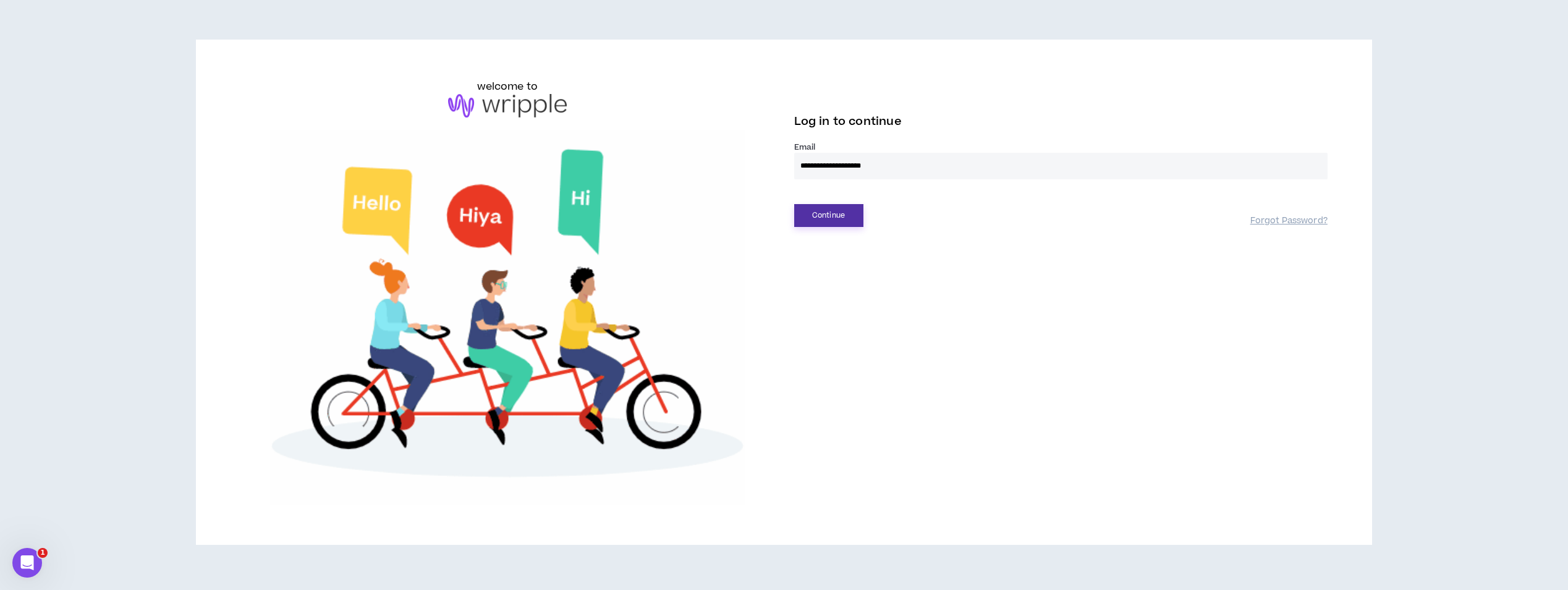
click at [838, 214] on button "Continue" at bounding box center [828, 215] width 69 height 23
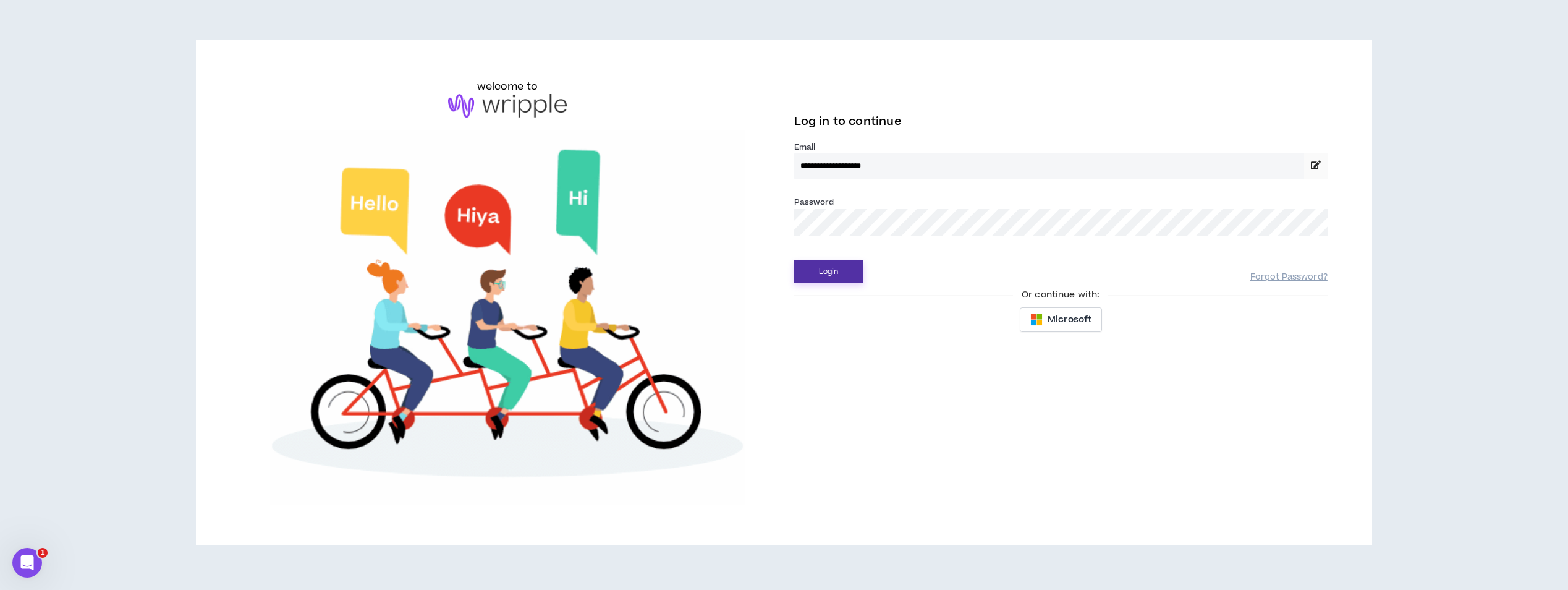
click at [819, 267] on button "Login" at bounding box center [828, 271] width 69 height 23
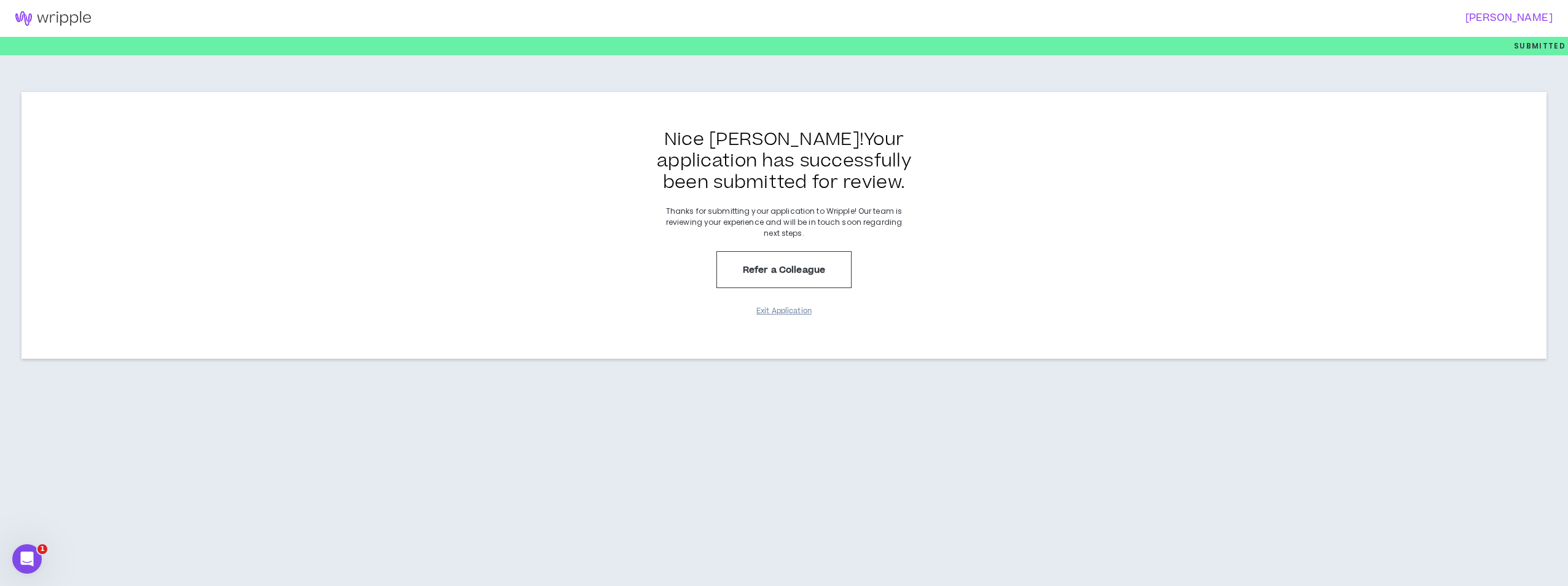
click at [774, 311] on button "Exit Application" at bounding box center [784, 311] width 61 height 22
